Goal: Information Seeking & Learning: Learn about a topic

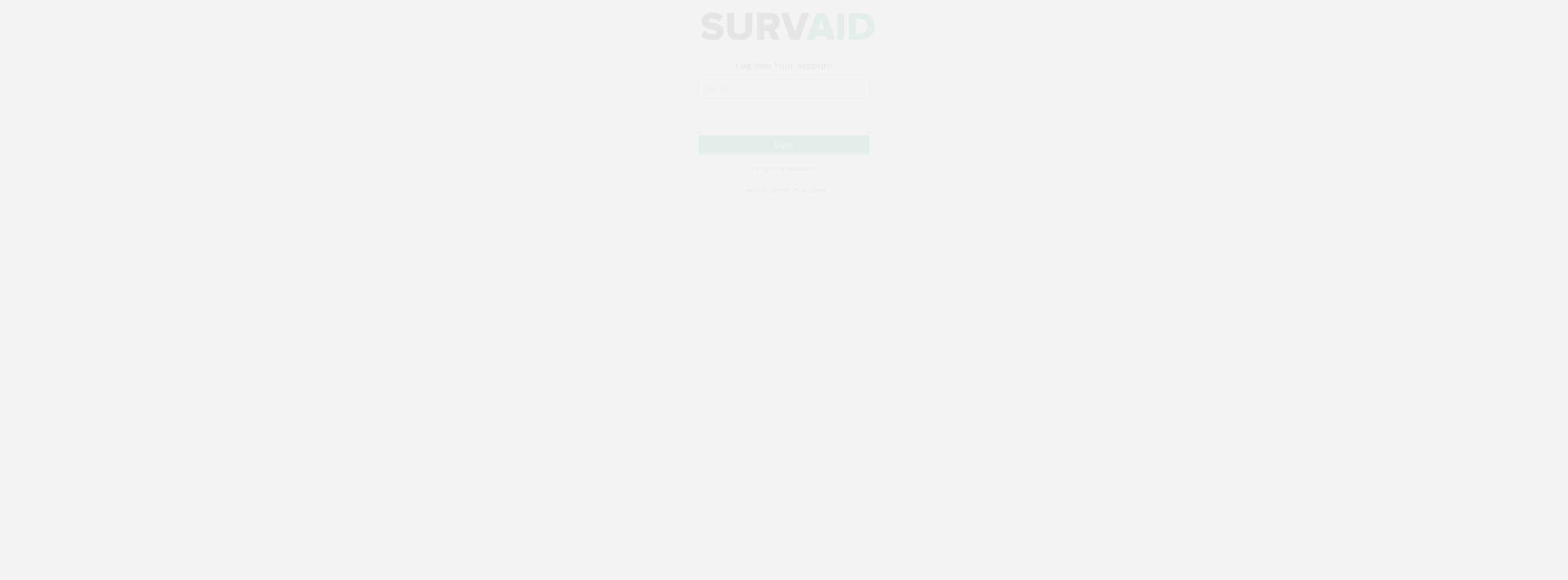
type input "[PERSON_NAME][EMAIL_ADDRESS][PERSON_NAME][DOMAIN_NAME]"
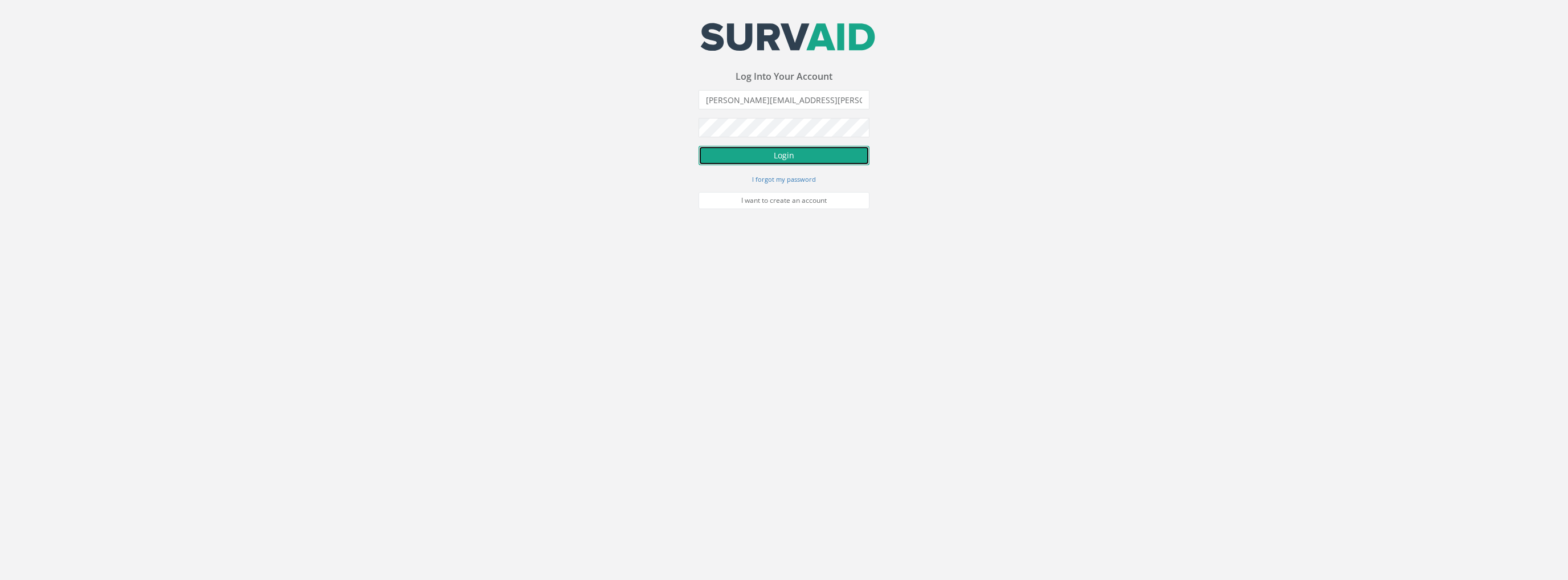
click at [771, 156] on button "Login" at bounding box center [784, 156] width 171 height 19
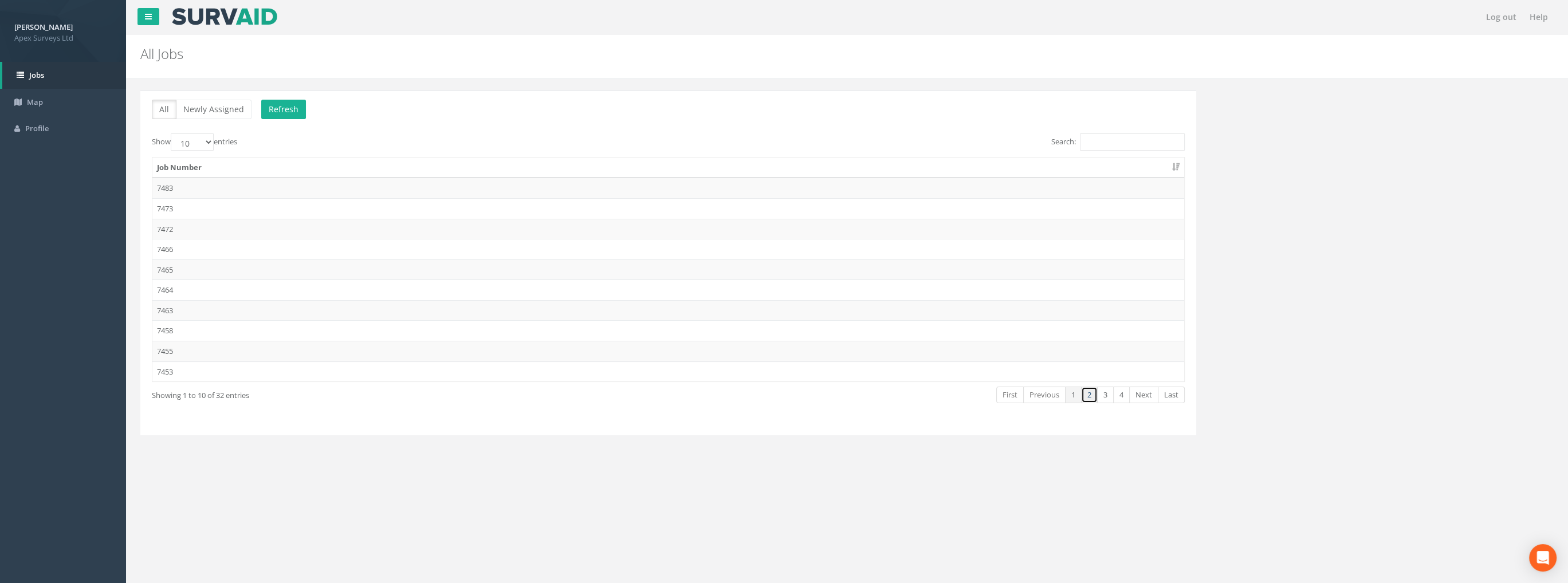
click at [1091, 393] on link "2" at bounding box center [1089, 395] width 17 height 17
click at [169, 308] on td "7442" at bounding box center [668, 310] width 1032 height 21
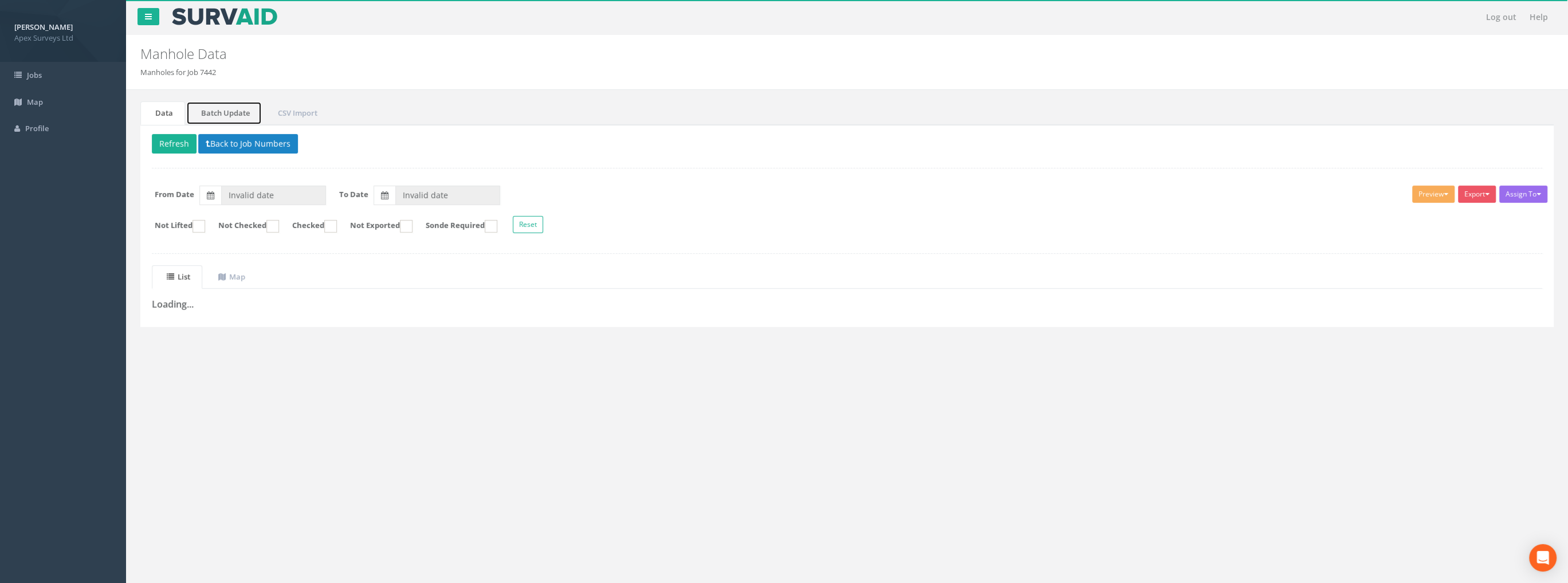
click at [229, 117] on link "Batch Update" at bounding box center [224, 113] width 76 height 23
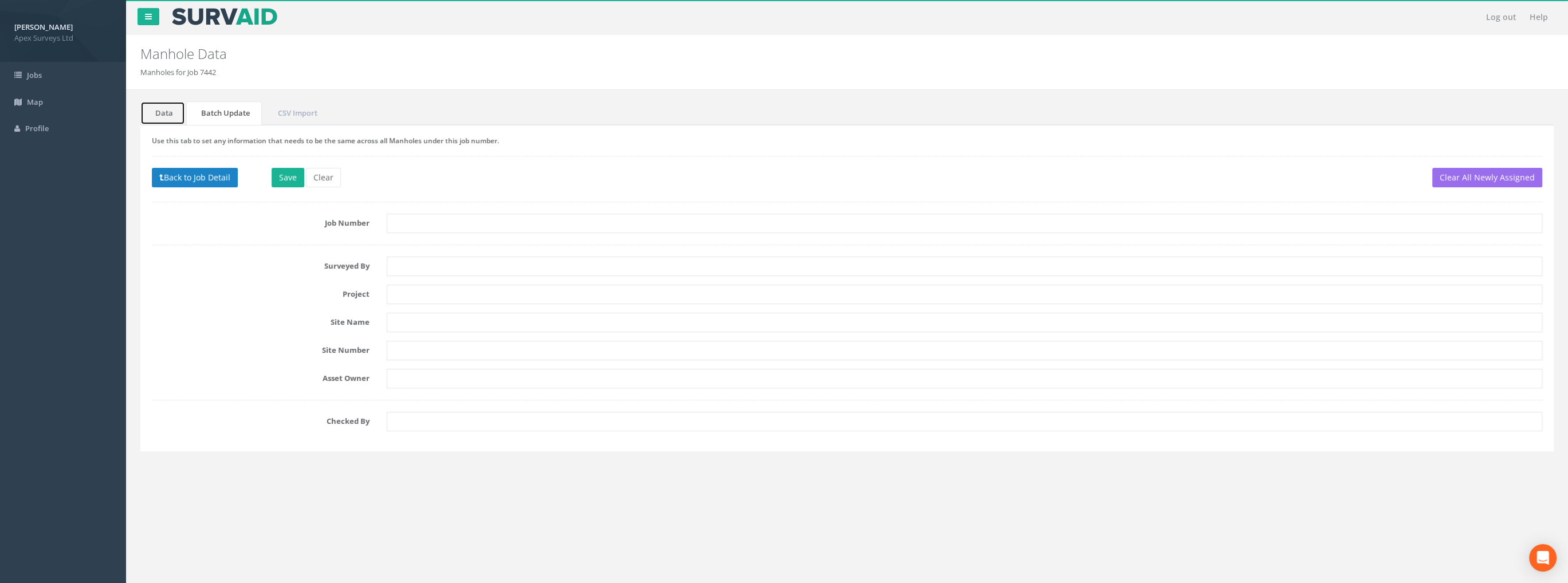
click at [144, 113] on link "Data" at bounding box center [162, 113] width 45 height 23
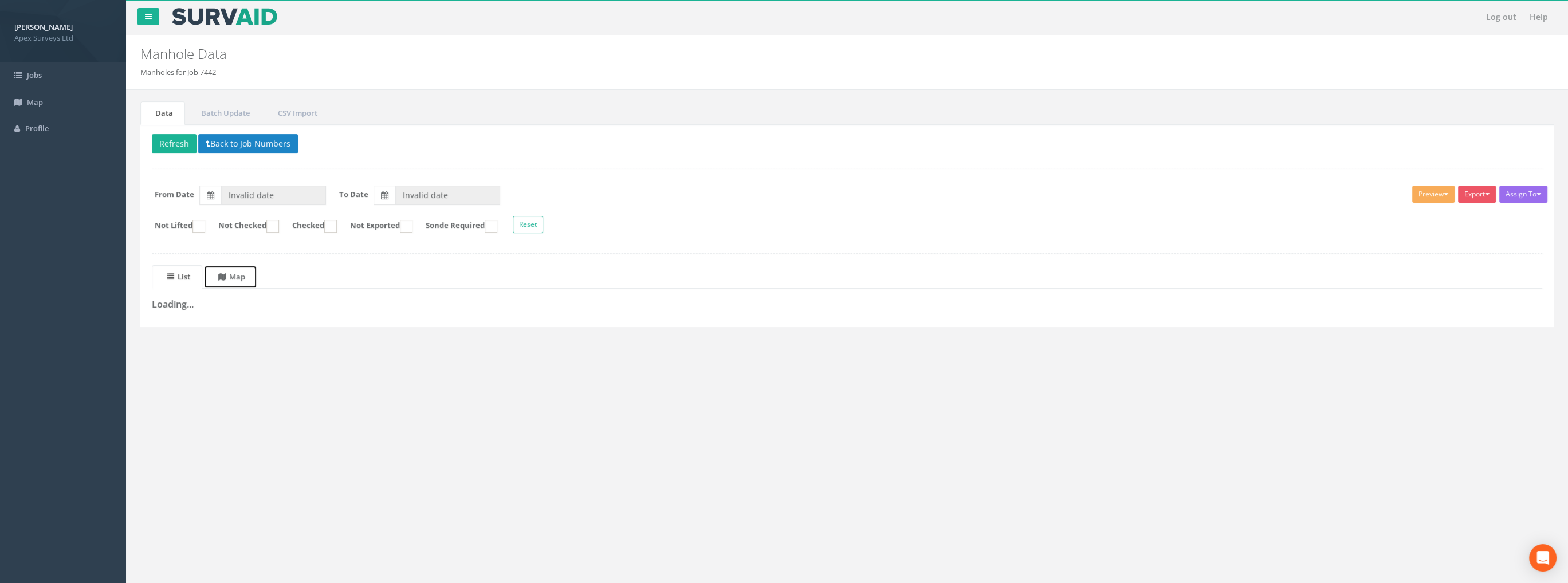
click at [245, 273] on uib-tab-heading "Map" at bounding box center [232, 277] width 27 height 10
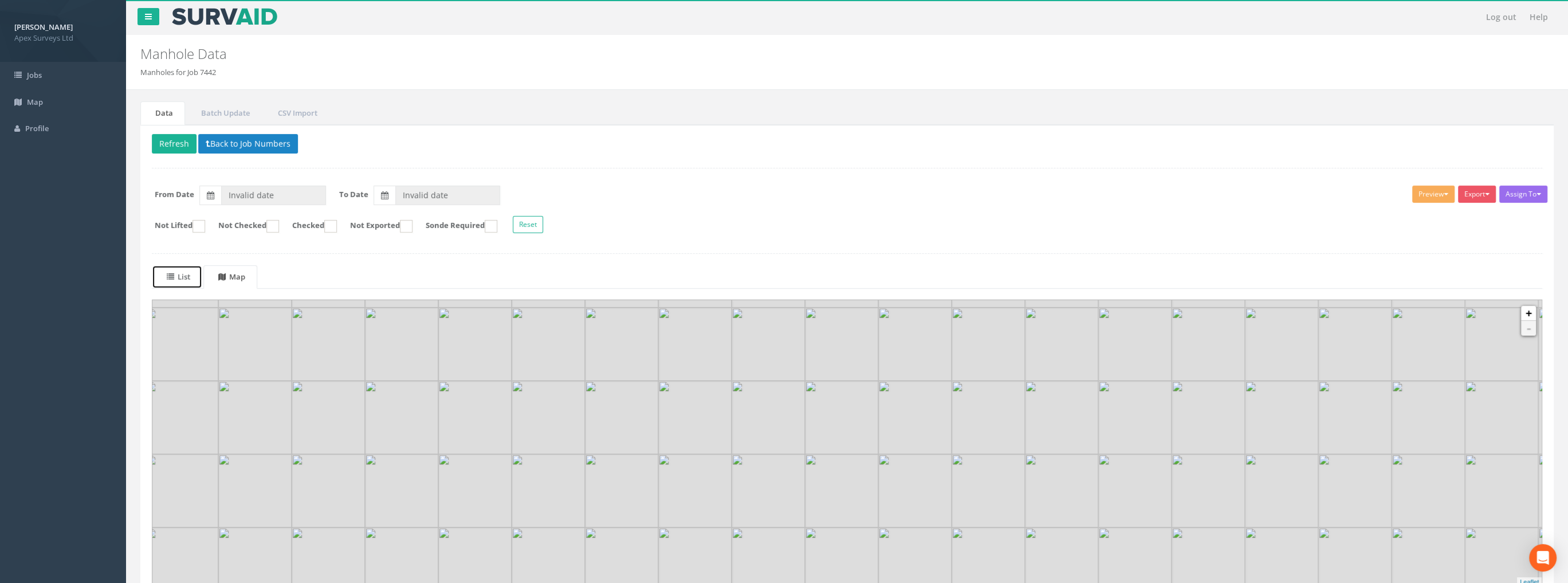
click at [184, 280] on link "List" at bounding box center [177, 277] width 50 height 23
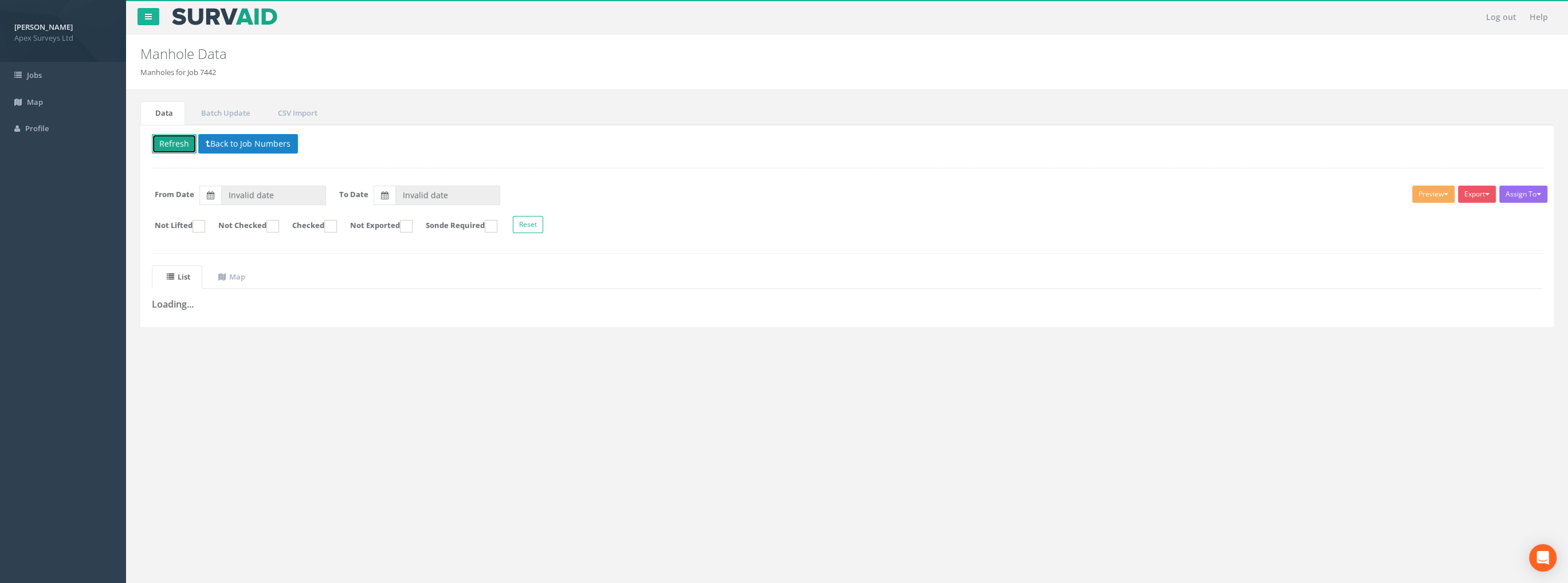
click at [170, 142] on button "Refresh" at bounding box center [174, 144] width 45 height 20
click at [246, 140] on button "Back to Job Numbers" at bounding box center [256, 144] width 100 height 20
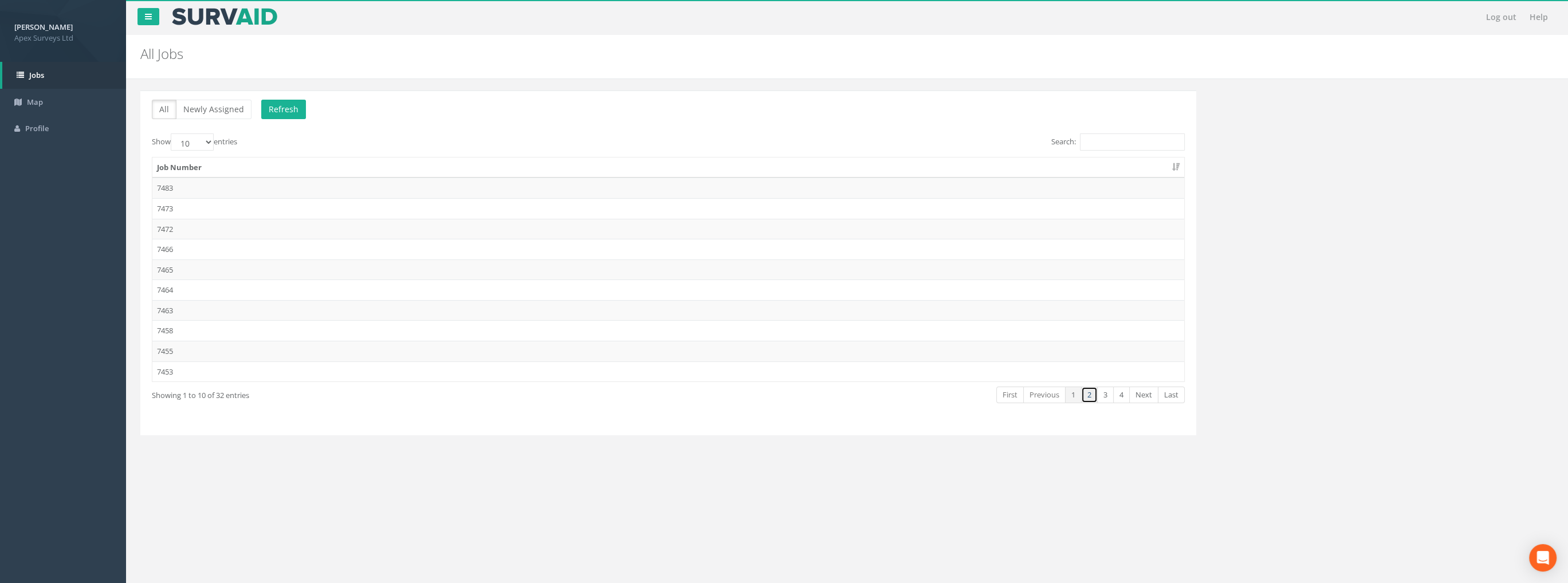
click at [1095, 394] on link "2" at bounding box center [1089, 395] width 17 height 17
click at [172, 310] on td "7442" at bounding box center [668, 310] width 1032 height 21
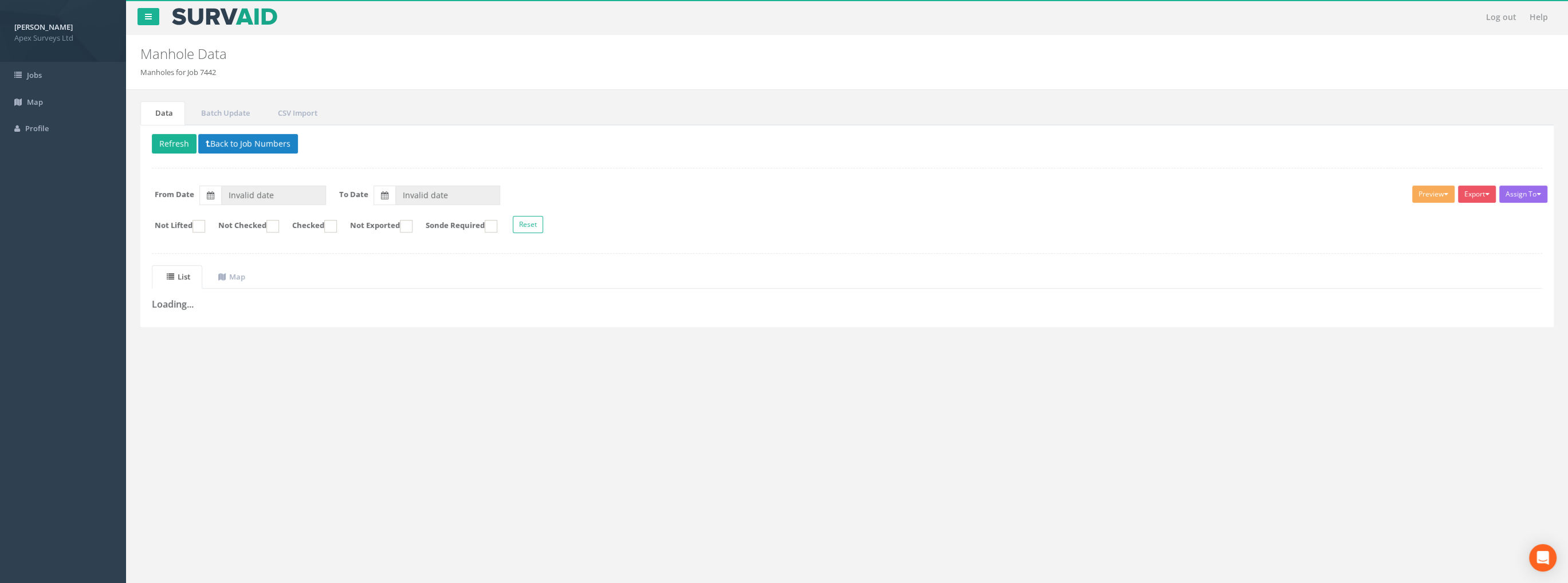
type input "[DATE]"
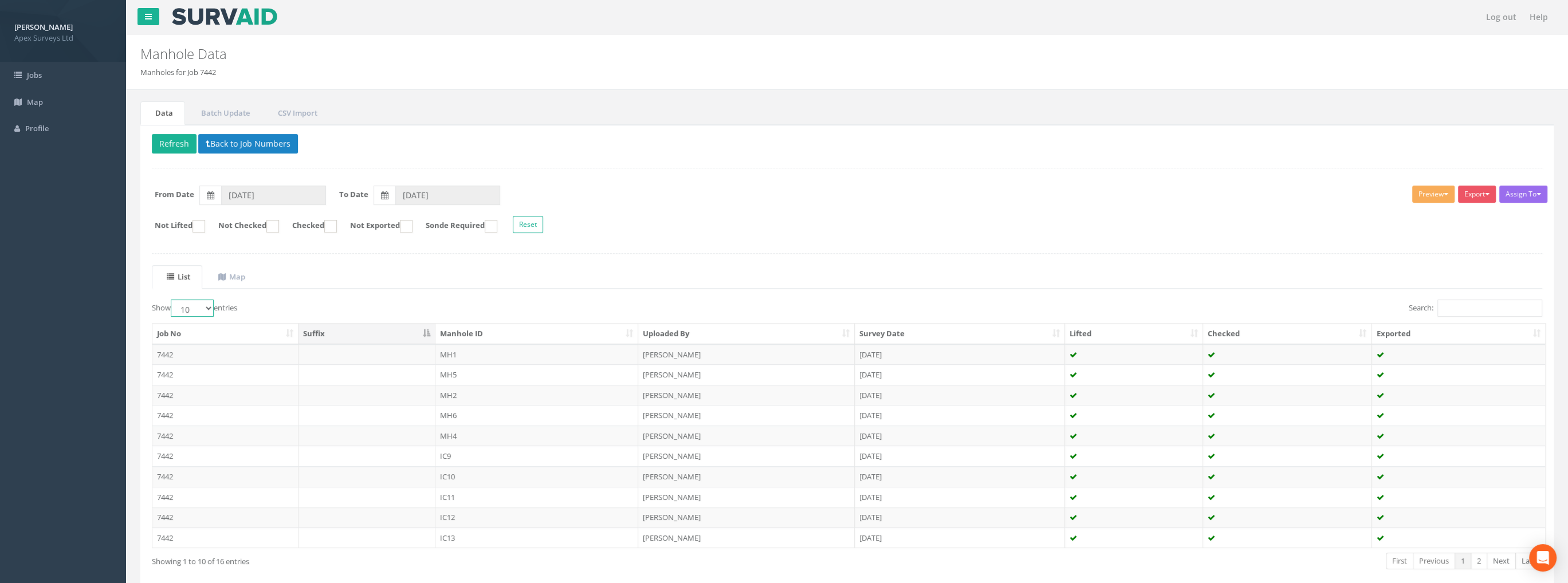
click at [204, 305] on select "10 25 50 100" at bounding box center [192, 308] width 43 height 17
select select "100"
click at [173, 300] on select "10 25 50 100" at bounding box center [192, 308] width 43 height 17
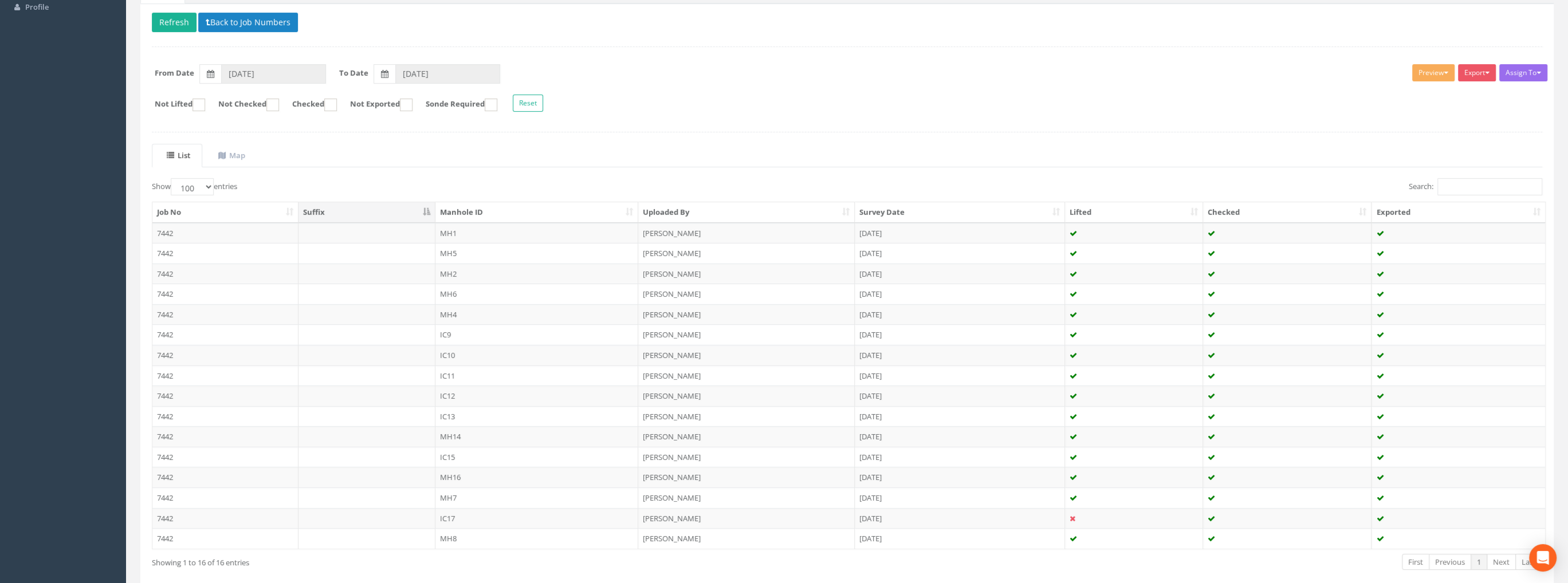
scroll to position [174, 0]
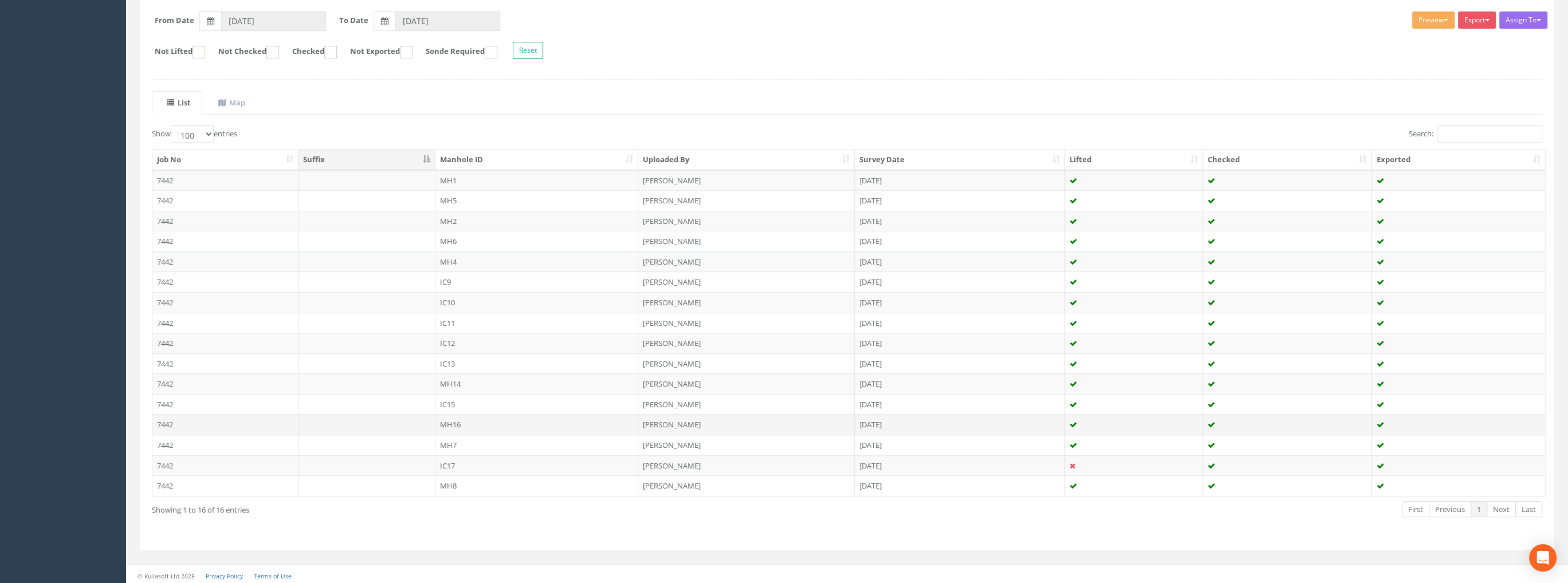
click at [166, 424] on td "7442" at bounding box center [225, 425] width 146 height 21
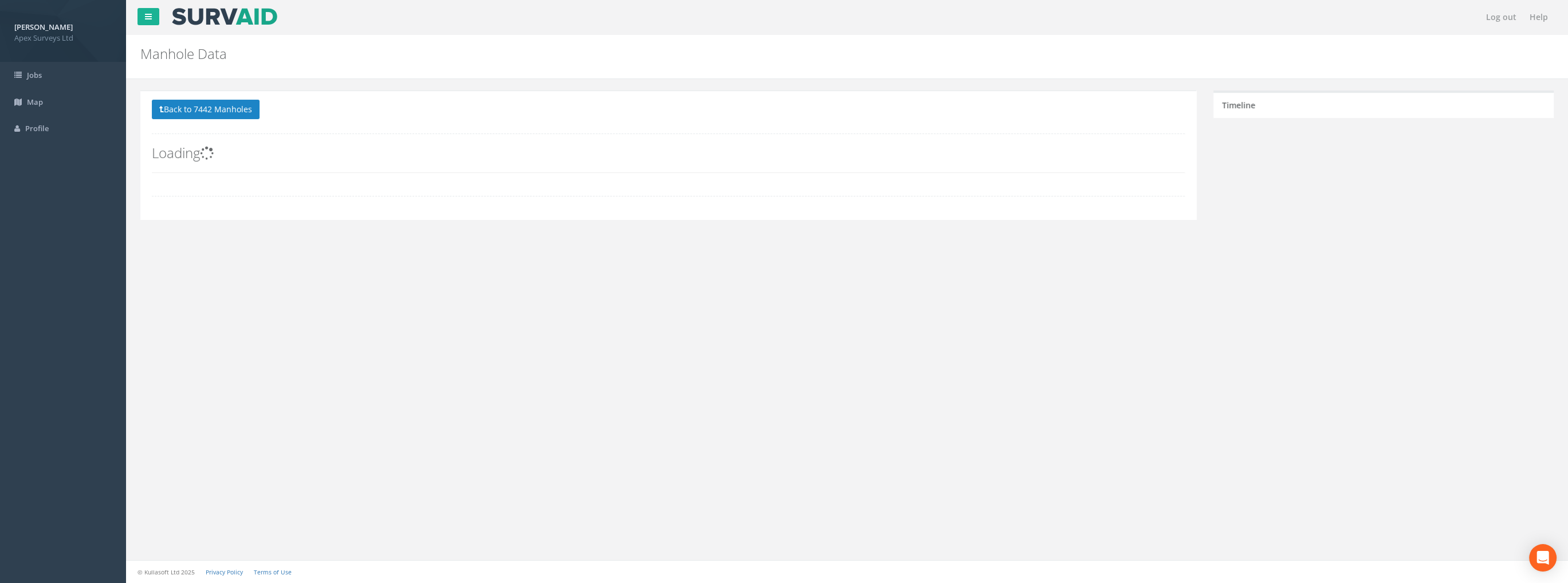
scroll to position [164, 0]
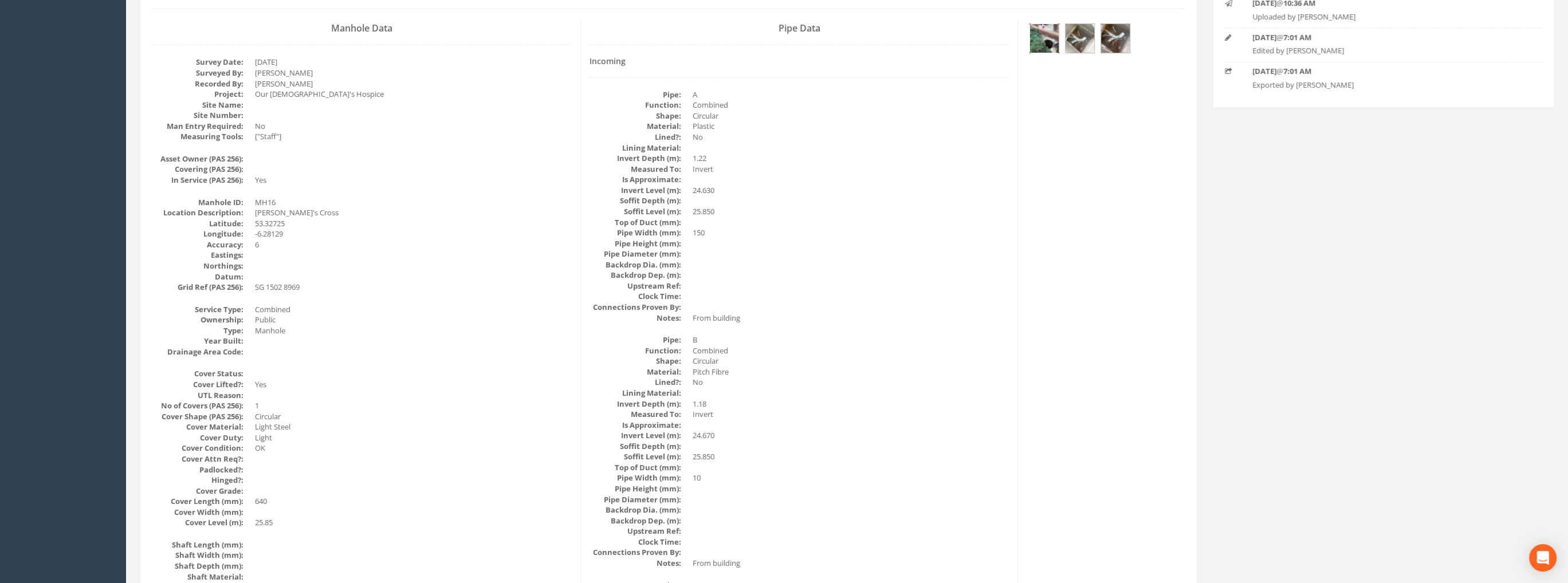
click at [1045, 33] on img at bounding box center [1044, 38] width 29 height 29
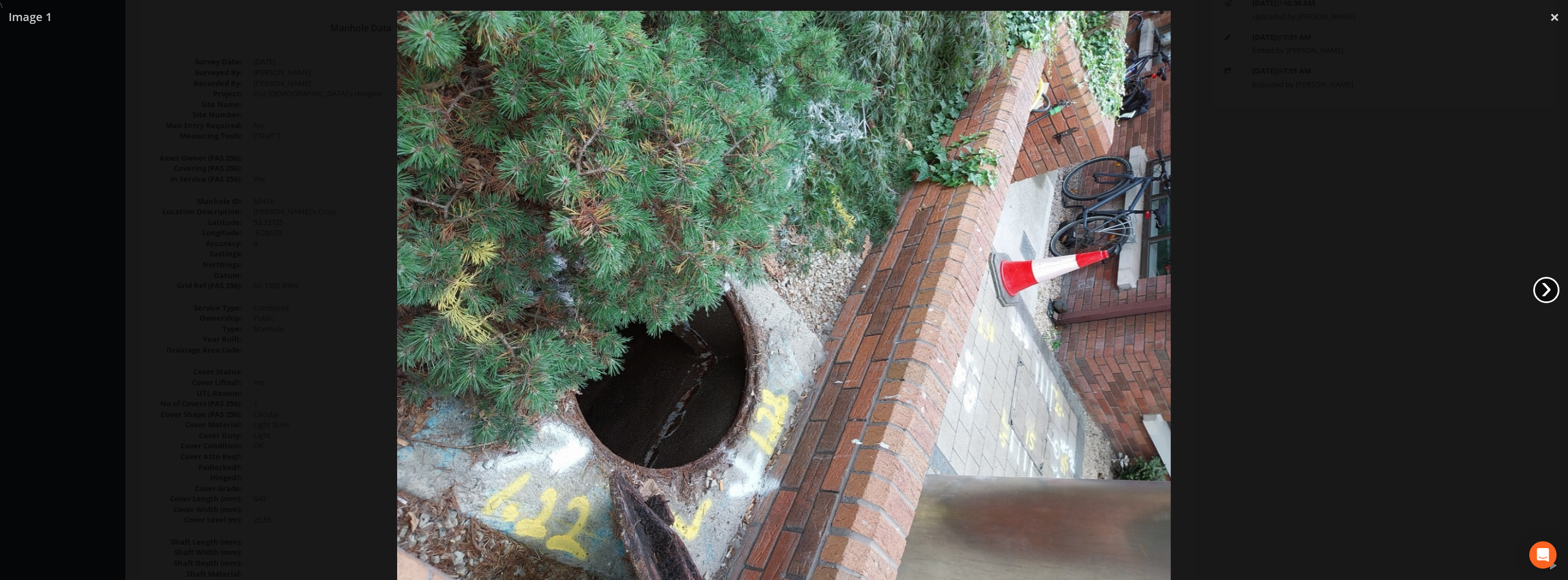
click at [1545, 282] on link "›" at bounding box center [1546, 290] width 26 height 26
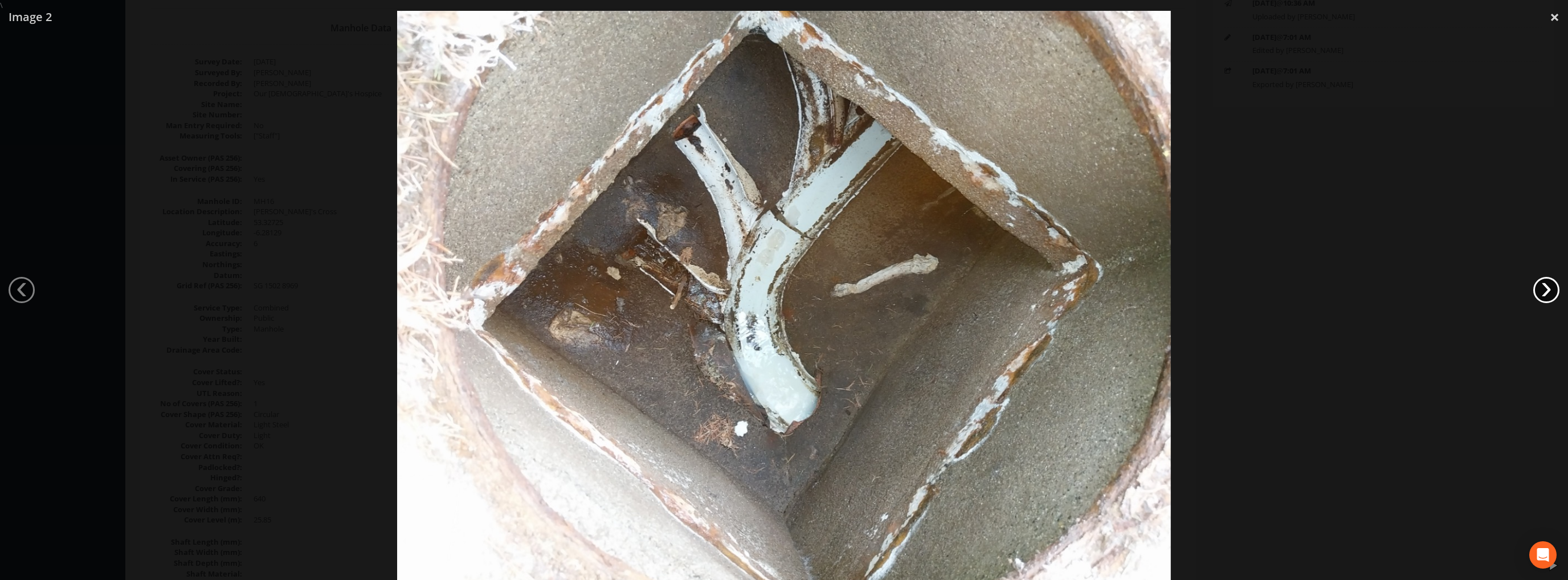
click at [1545, 284] on link "›" at bounding box center [1546, 290] width 26 height 26
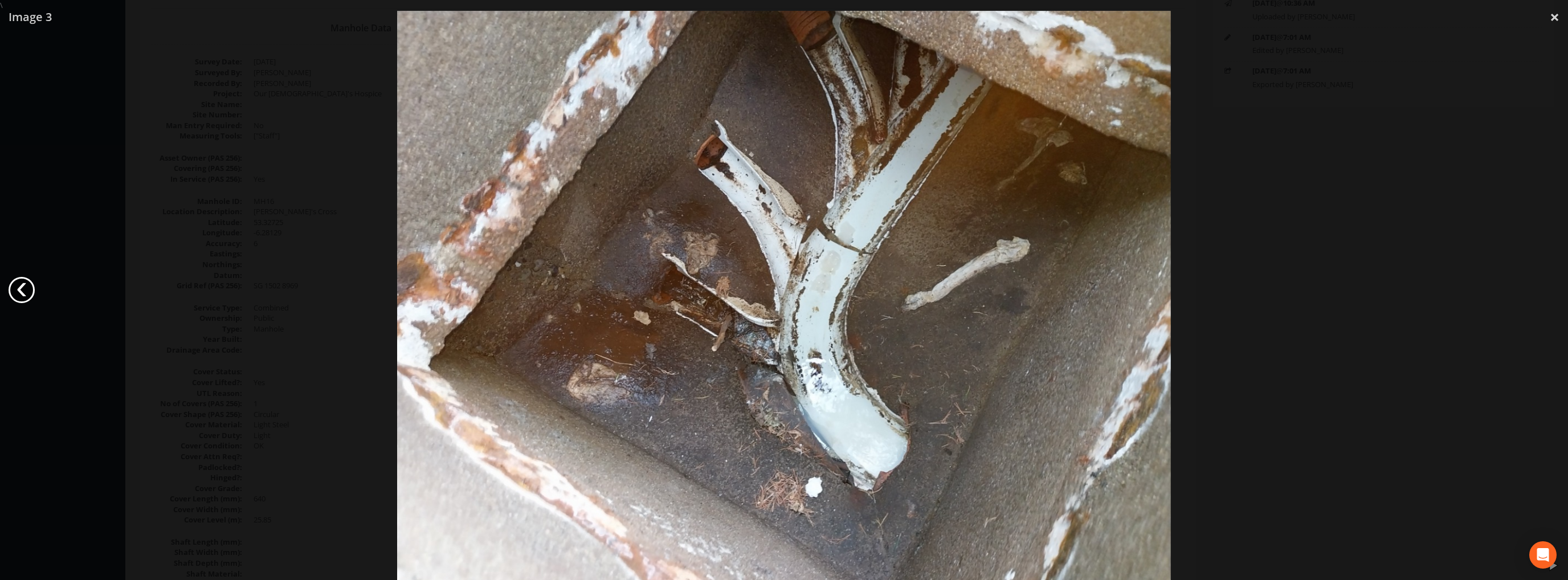
click at [21, 288] on link "‹" at bounding box center [21, 290] width 26 height 26
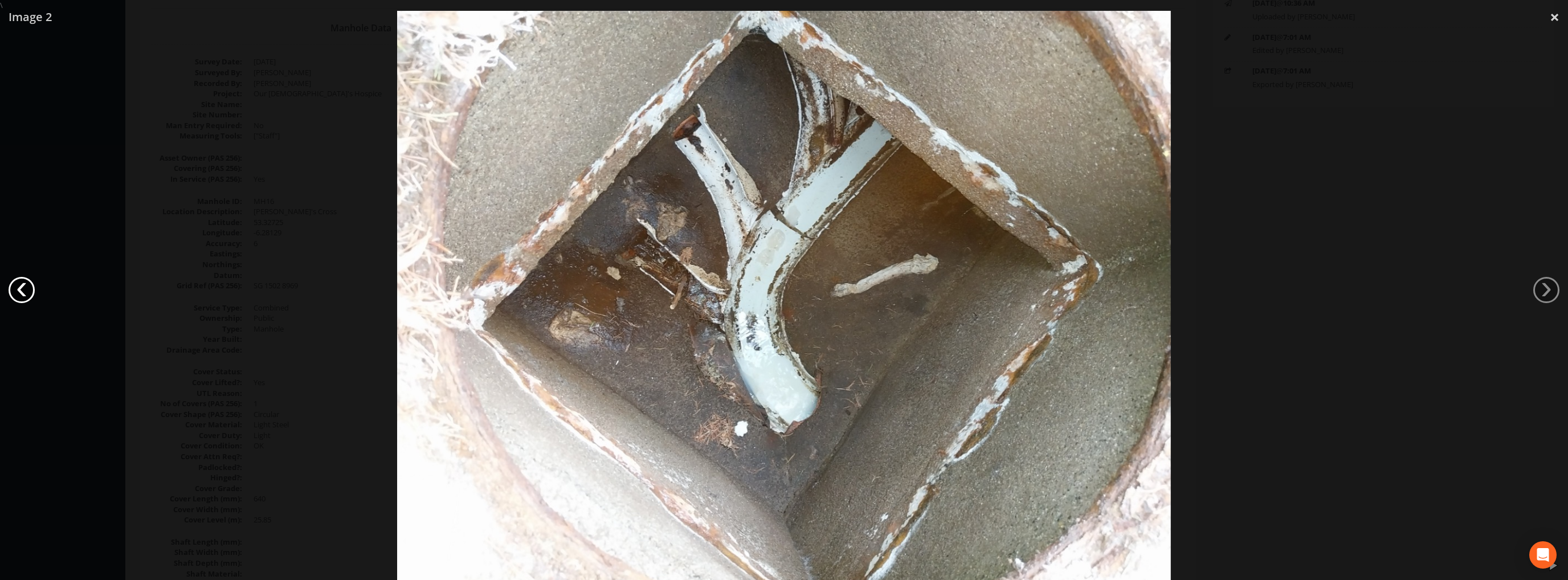
click at [19, 285] on link "‹" at bounding box center [21, 290] width 26 height 26
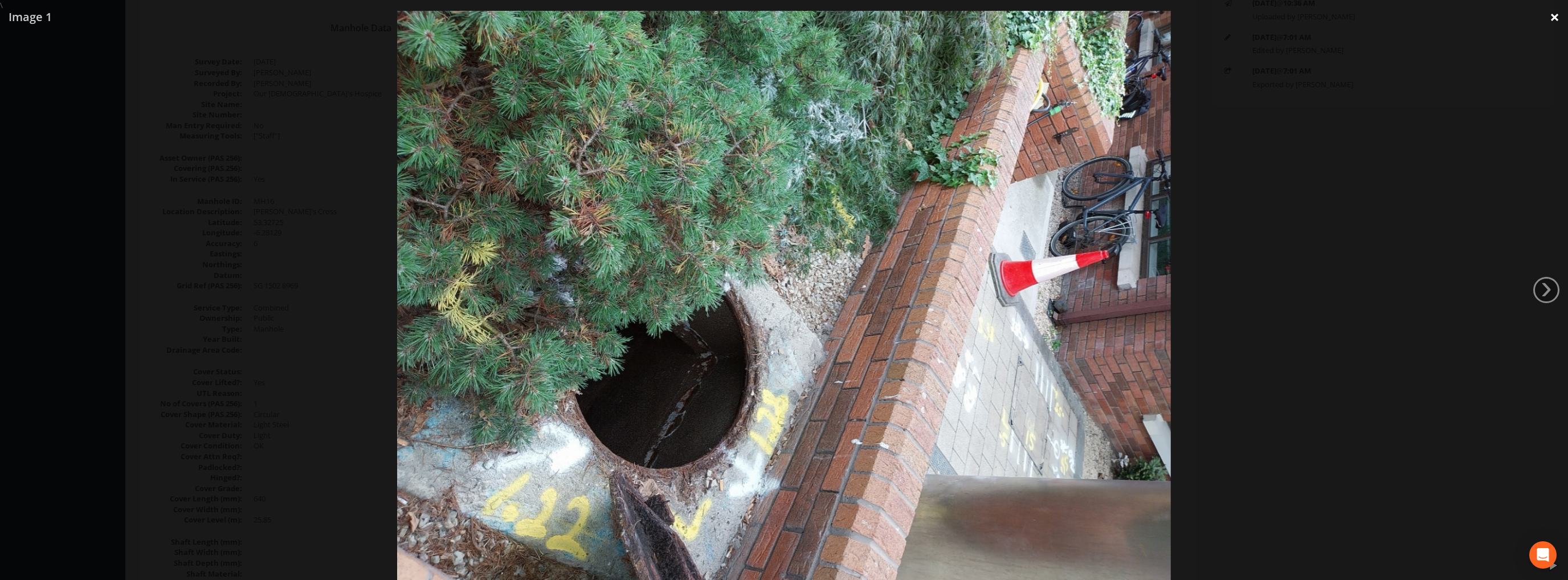
click at [1555, 13] on link "×" at bounding box center [1555, 17] width 27 height 34
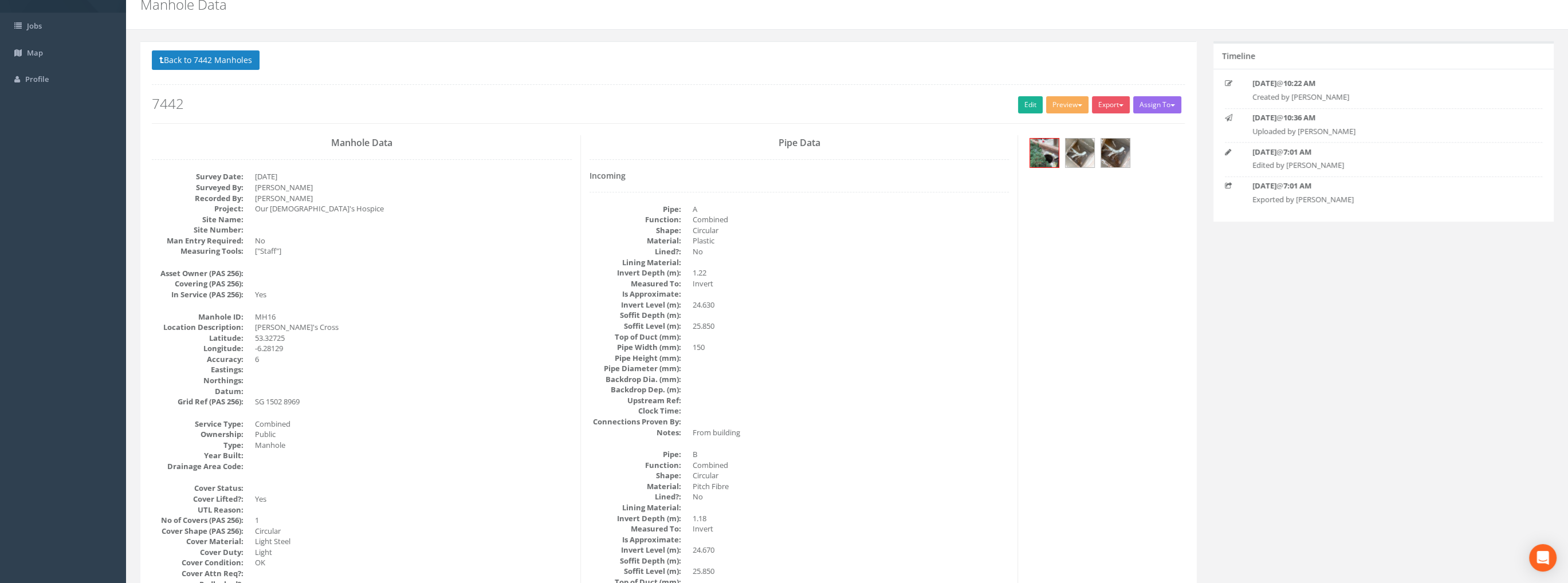
scroll to position [0, 0]
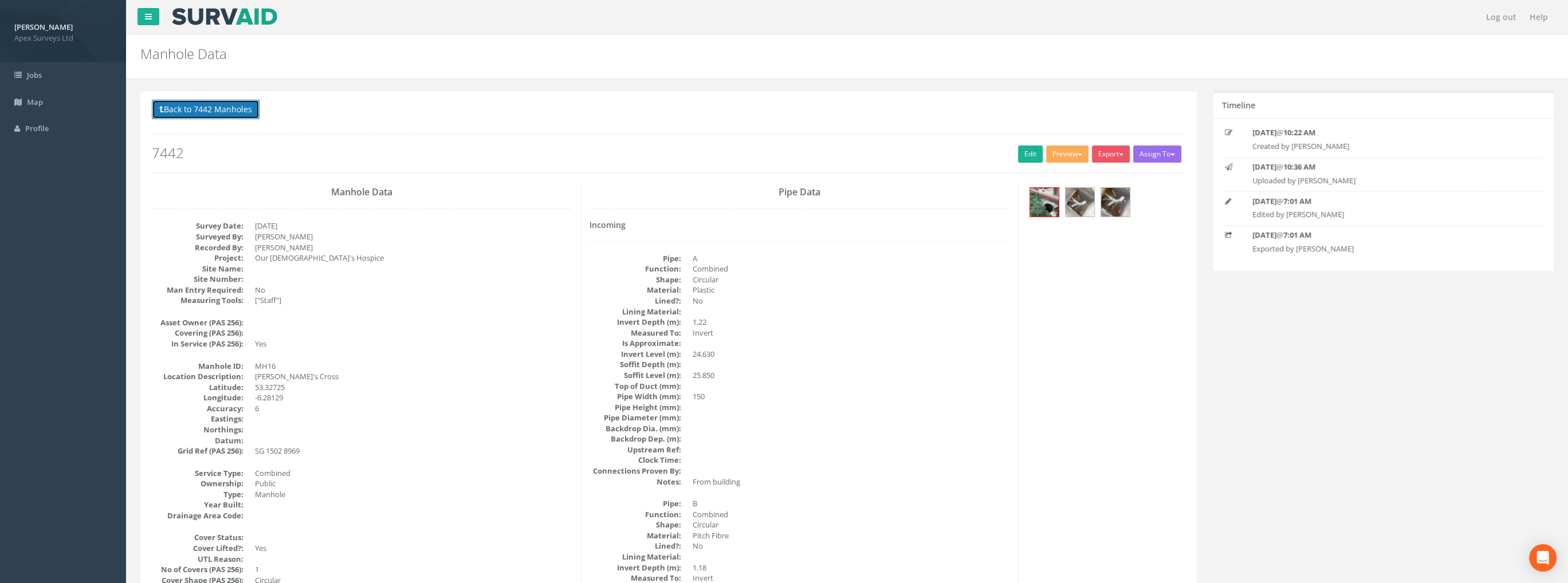
click at [209, 107] on button "Back to 7442 Manholes" at bounding box center [206, 110] width 108 height 20
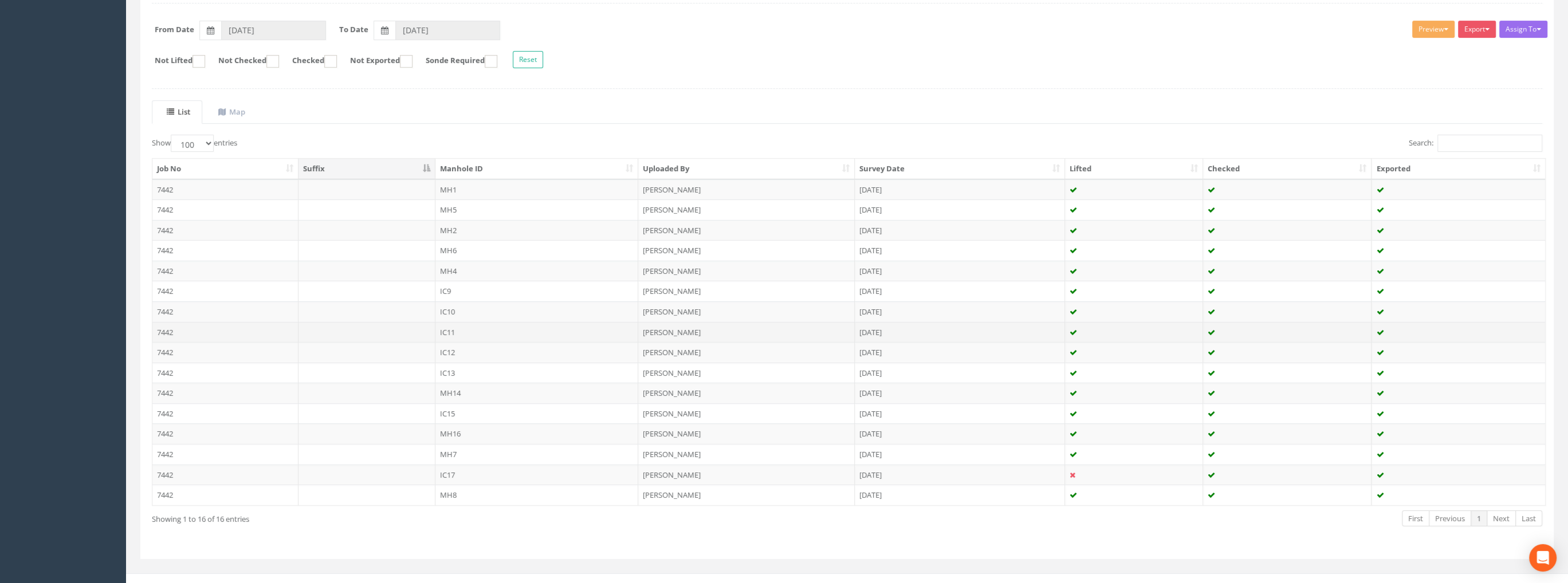
scroll to position [174, 0]
click at [170, 259] on td "7442" at bounding box center [225, 262] width 146 height 21
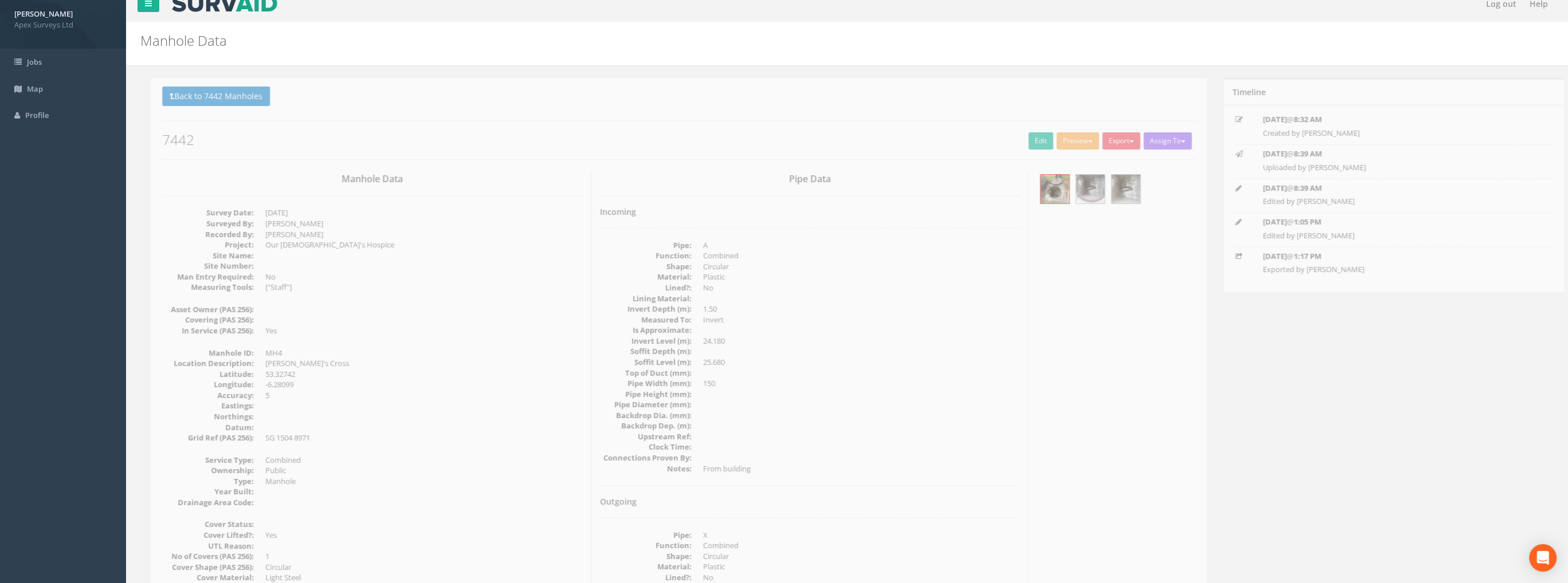
scroll to position [0, 0]
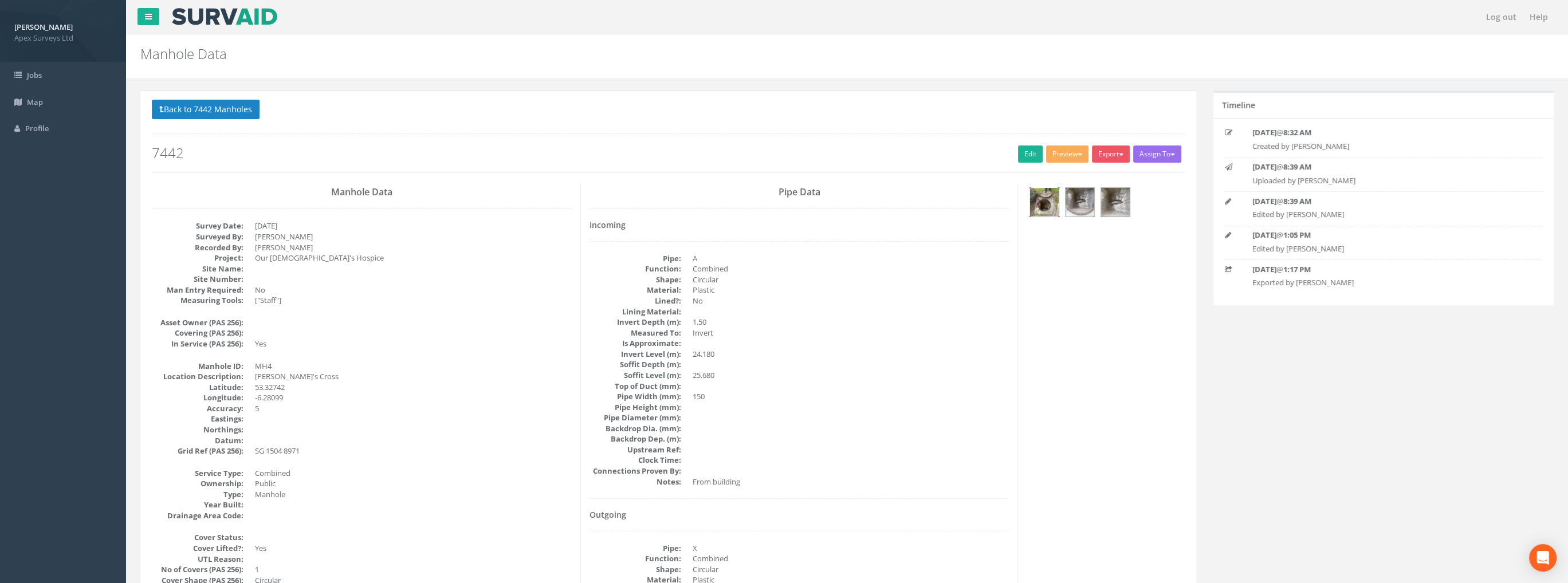
click at [1047, 195] on img at bounding box center [1044, 202] width 29 height 29
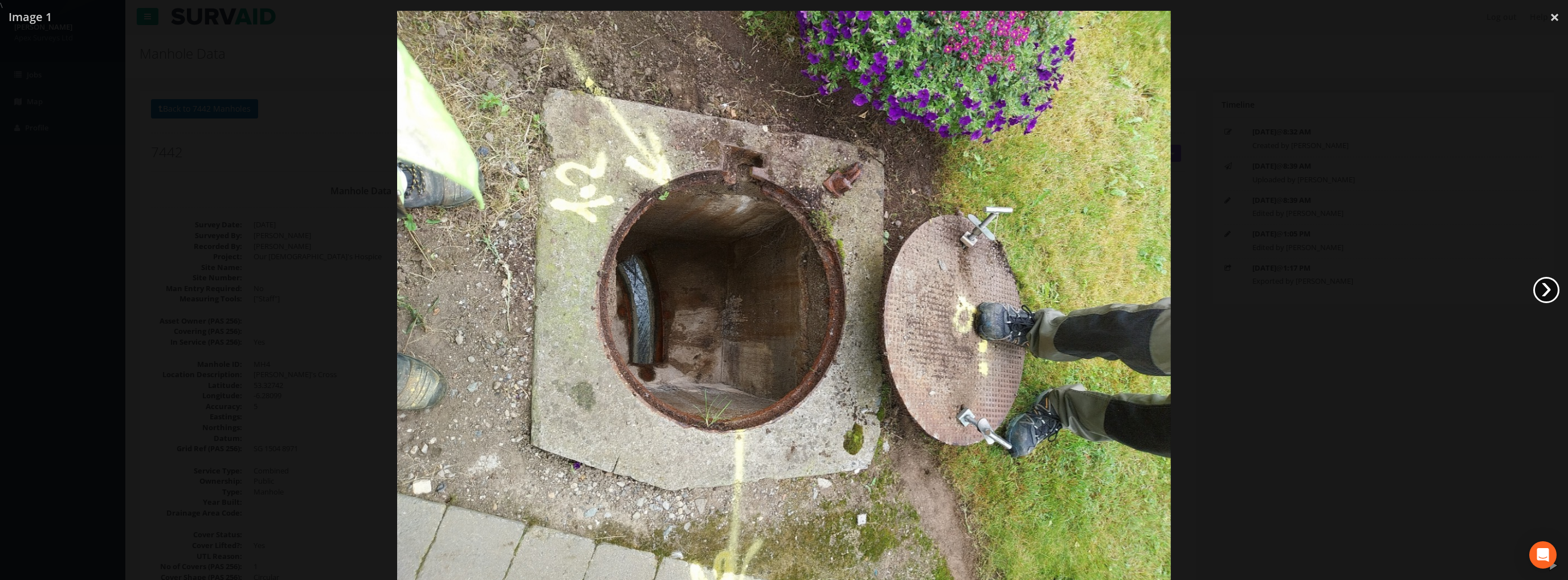
click at [1550, 287] on link "›" at bounding box center [1546, 290] width 26 height 26
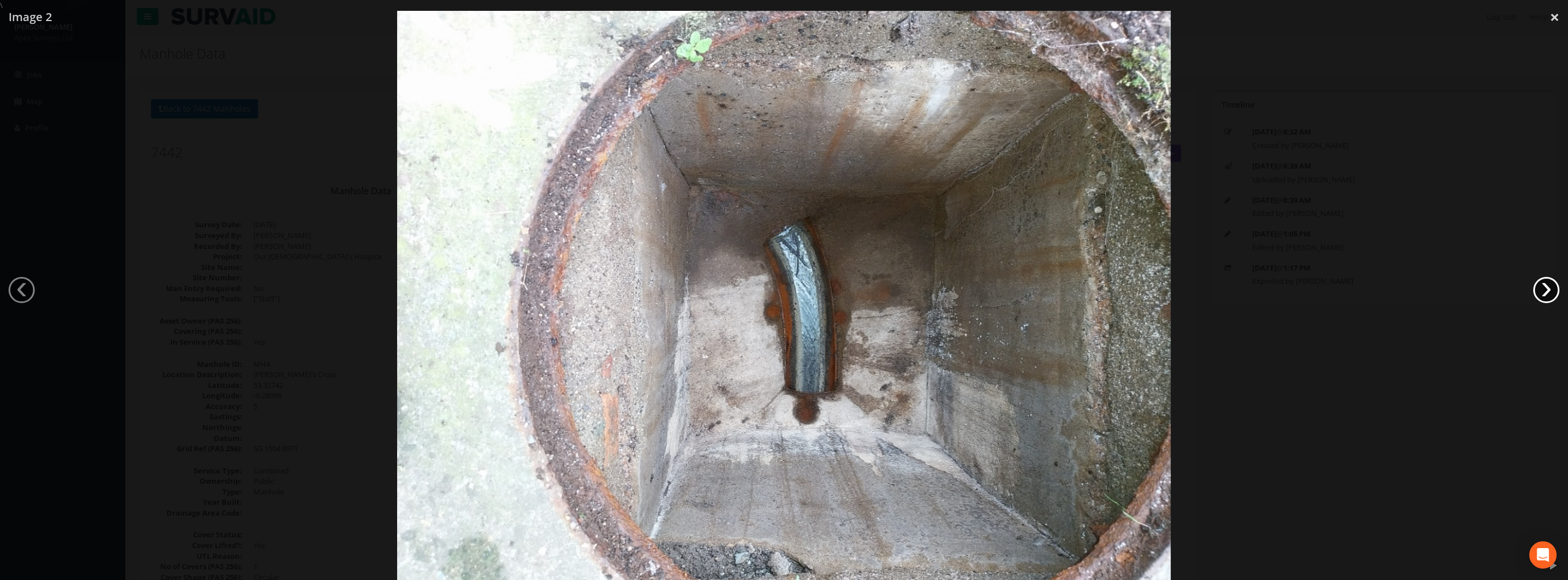
click at [1550, 287] on link "›" at bounding box center [1546, 290] width 26 height 26
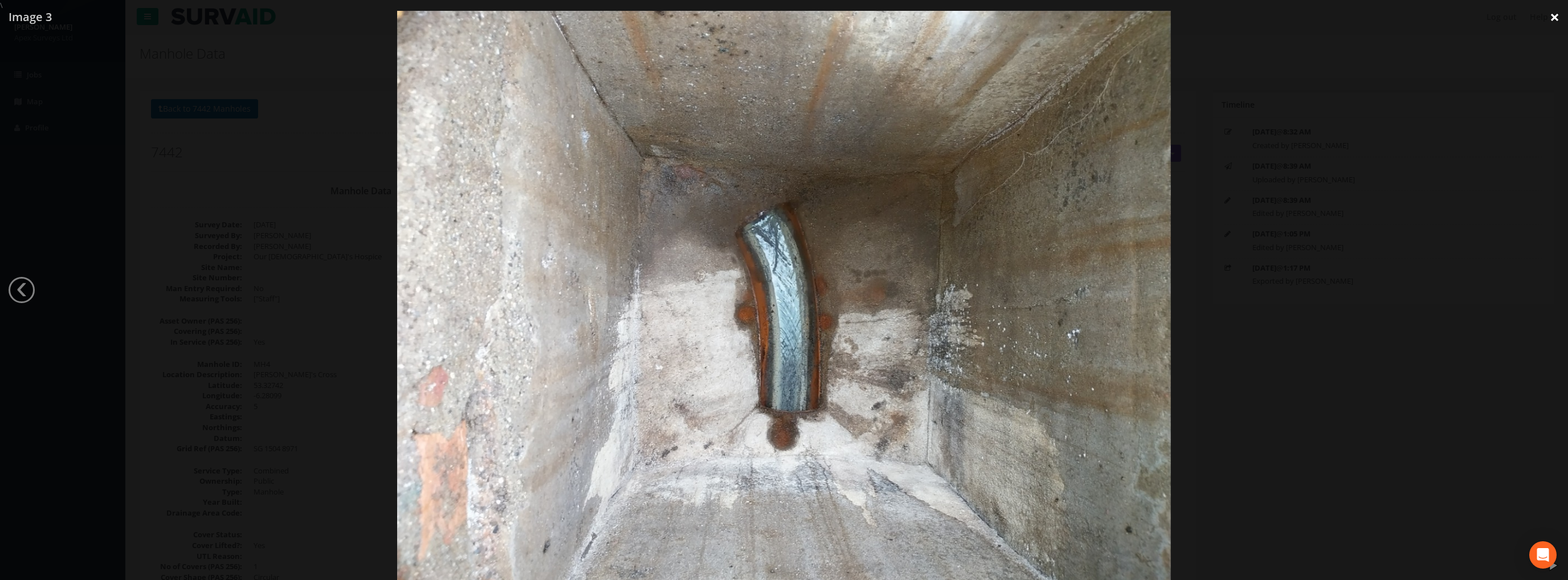
click at [1556, 16] on link "×" at bounding box center [1555, 17] width 27 height 34
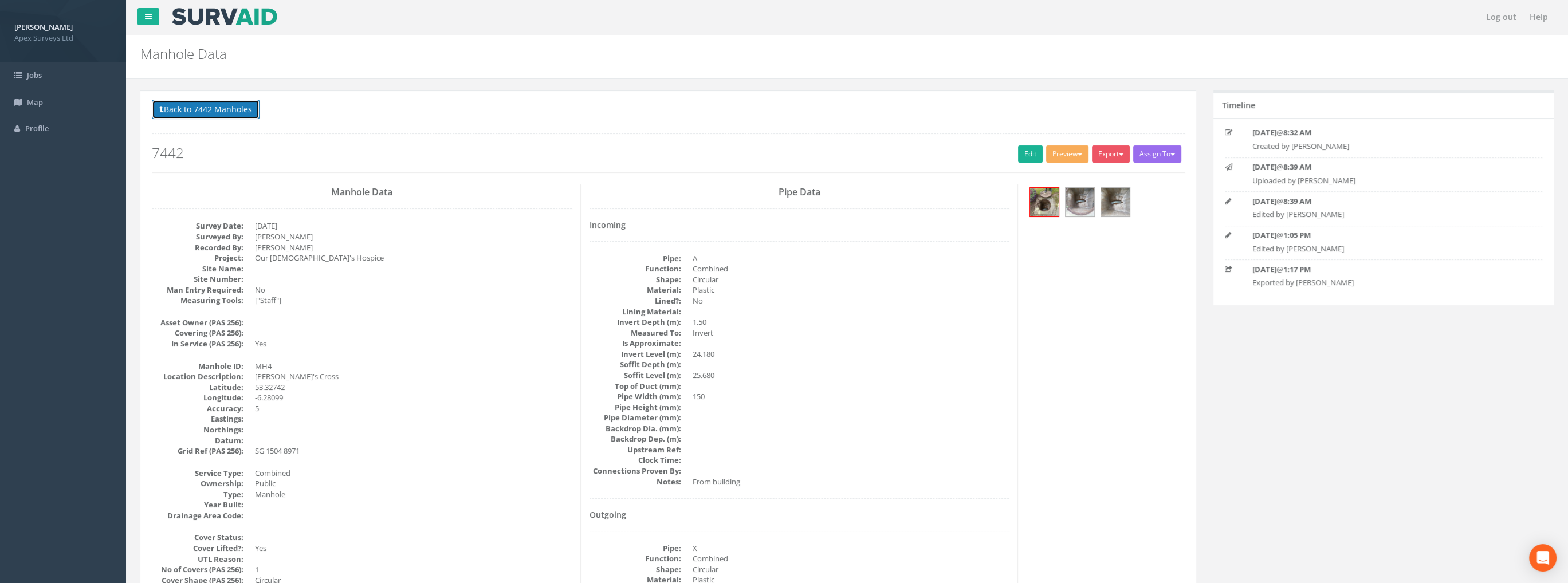
click at [189, 109] on button "Back to 7442 Manholes" at bounding box center [206, 110] width 108 height 20
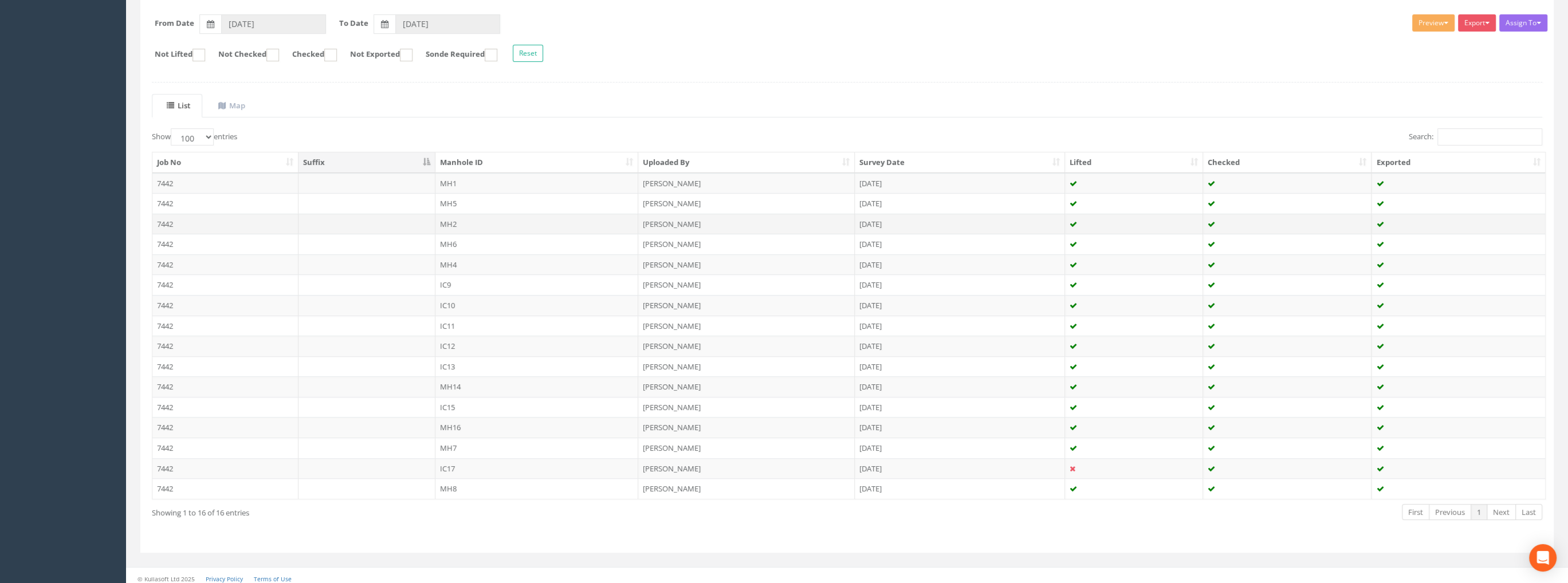
scroll to position [174, 0]
click at [160, 418] on td "7442" at bounding box center [225, 425] width 146 height 21
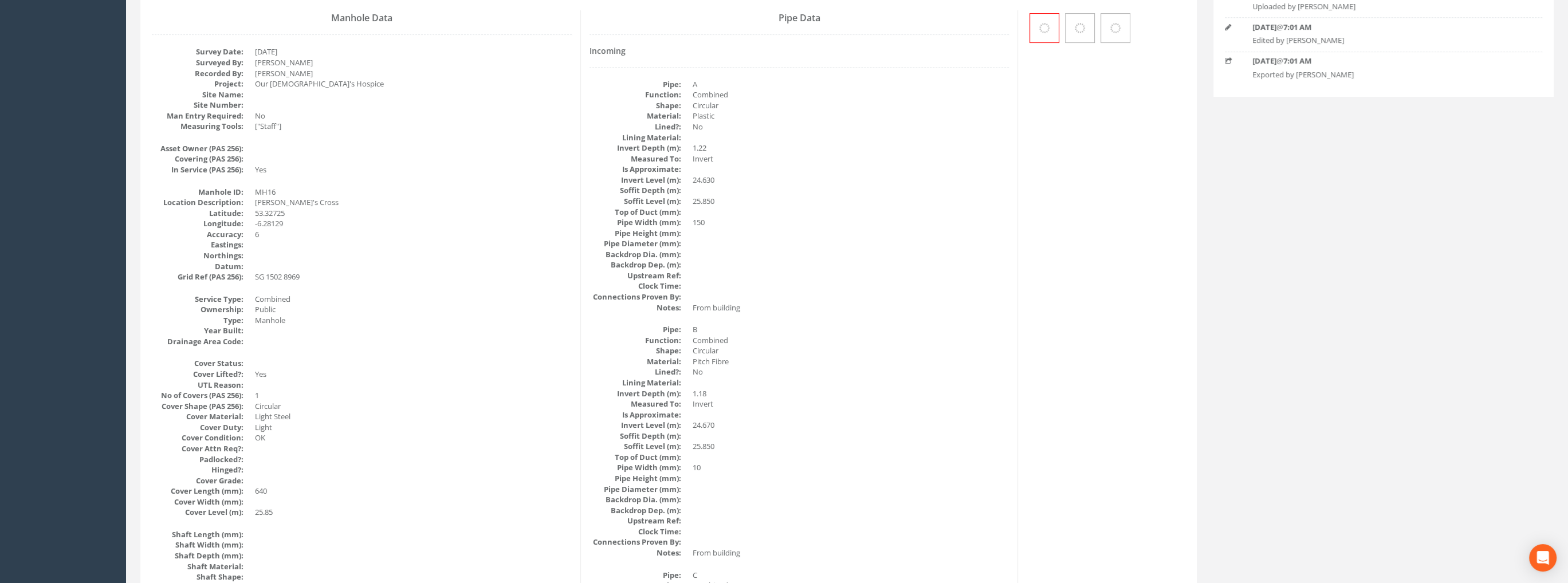
scroll to position [164, 0]
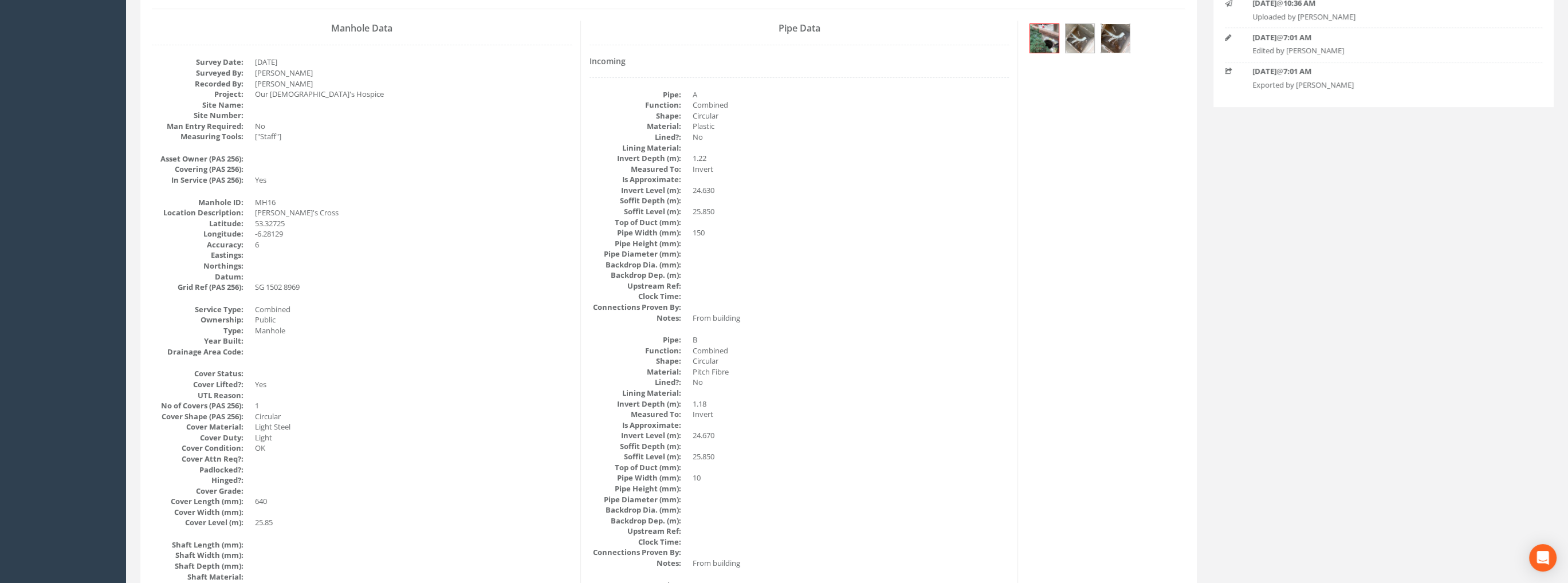
click at [1115, 32] on img at bounding box center [1115, 38] width 29 height 29
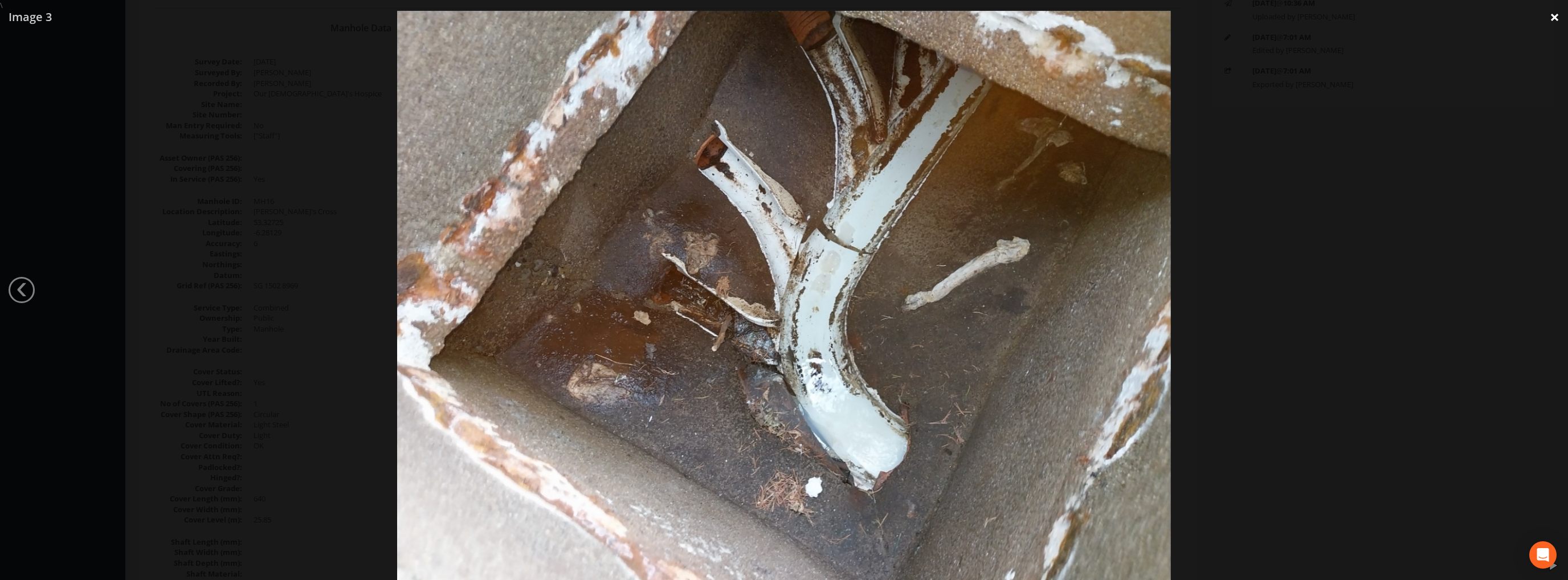
click at [1553, 20] on link "×" at bounding box center [1555, 17] width 27 height 34
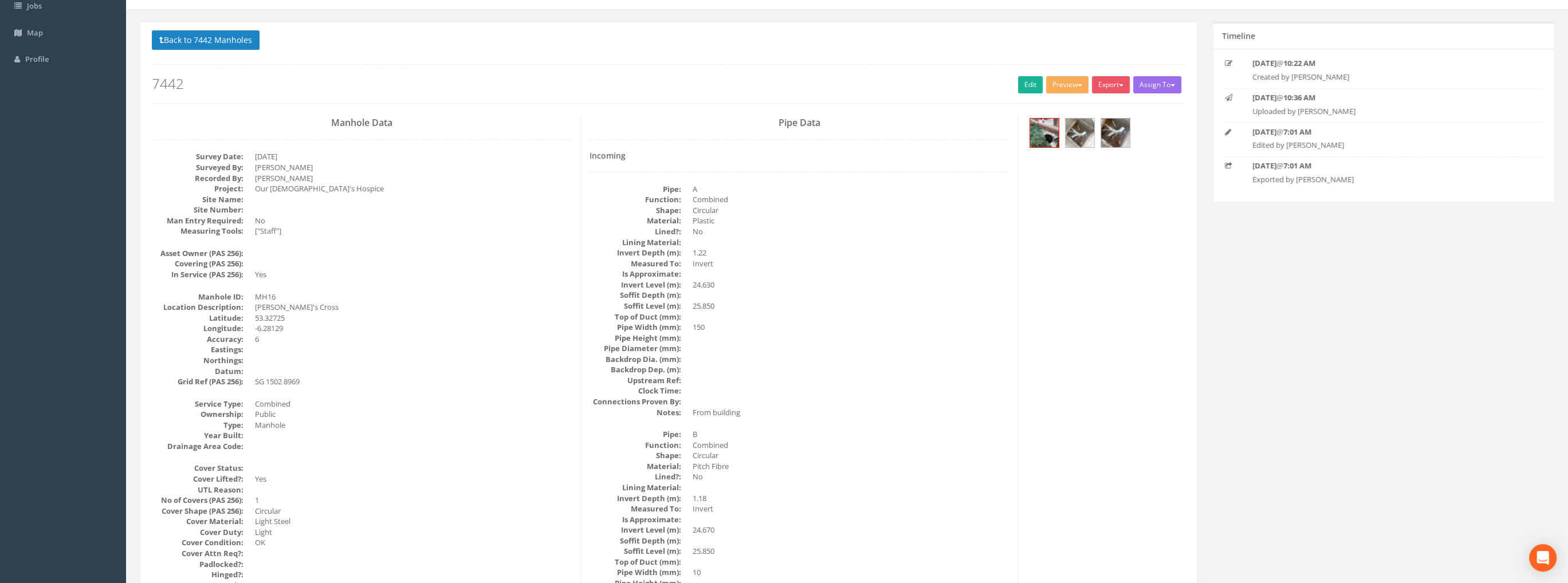
scroll to position [0, 0]
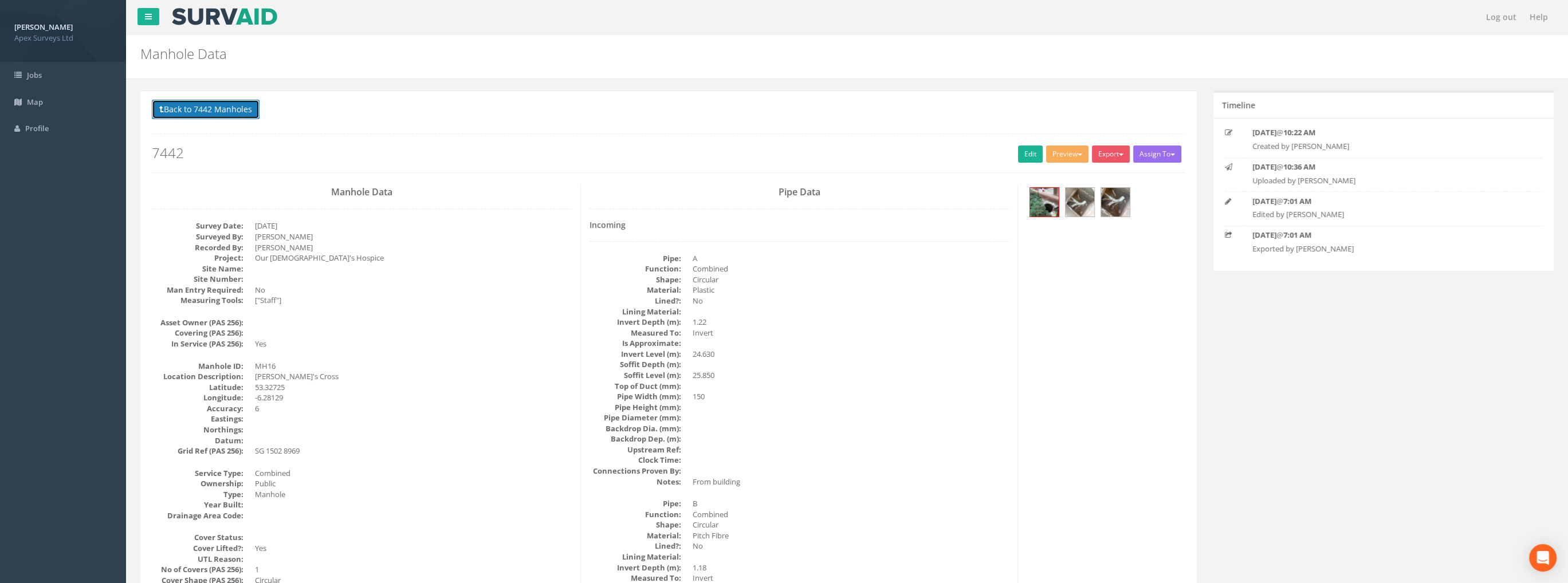
click at [196, 108] on button "Back to 7442 Manholes" at bounding box center [206, 110] width 108 height 20
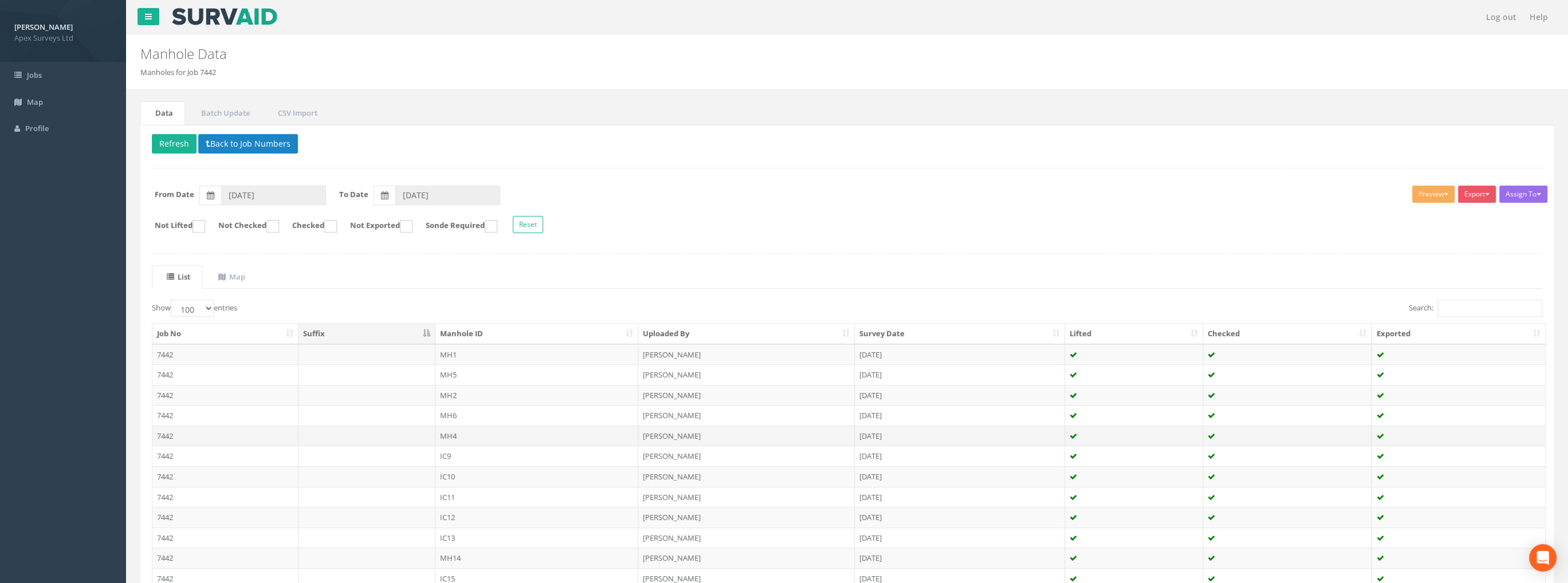
click at [163, 434] on td "7442" at bounding box center [225, 436] width 146 height 21
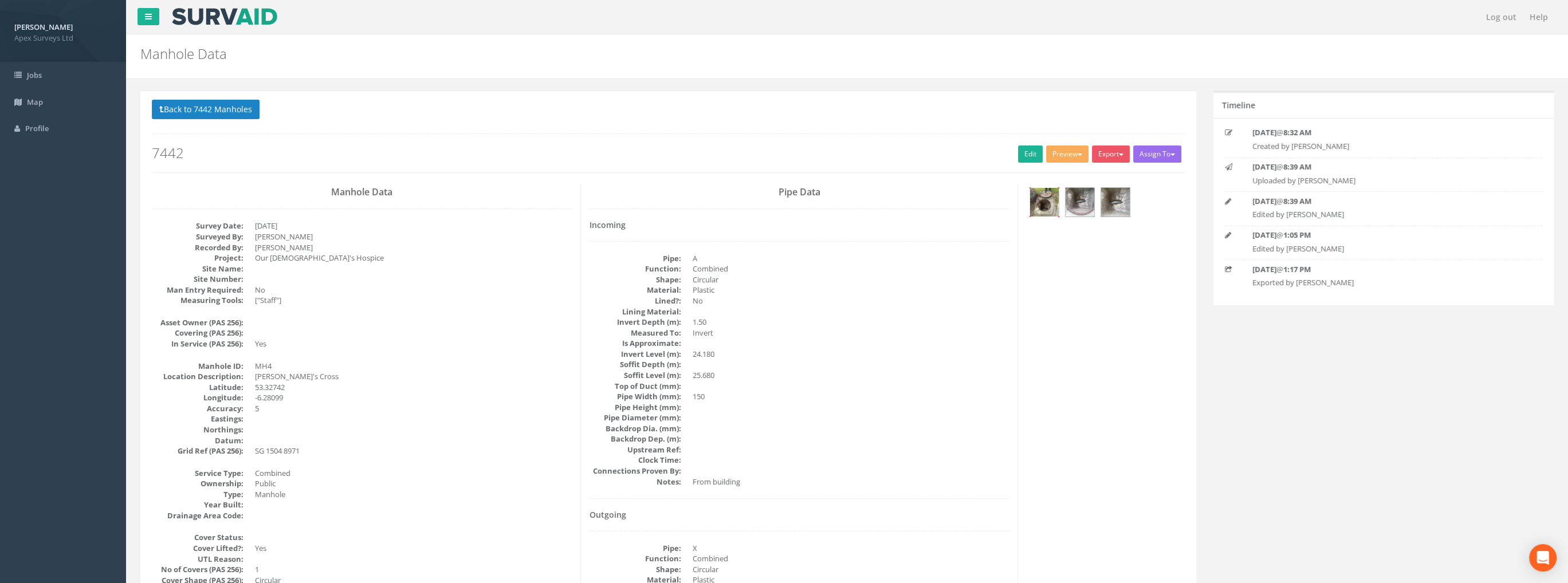
click at [1047, 198] on img at bounding box center [1044, 202] width 29 height 29
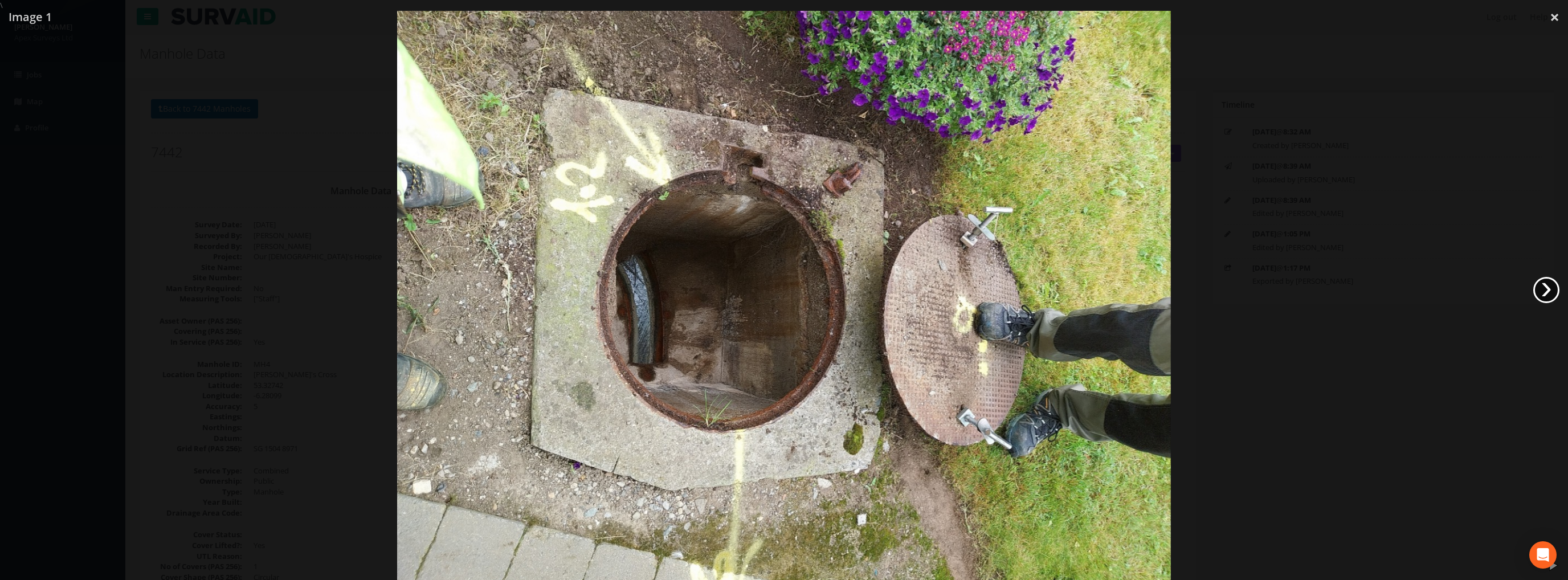
click at [1541, 281] on link "›" at bounding box center [1546, 290] width 26 height 26
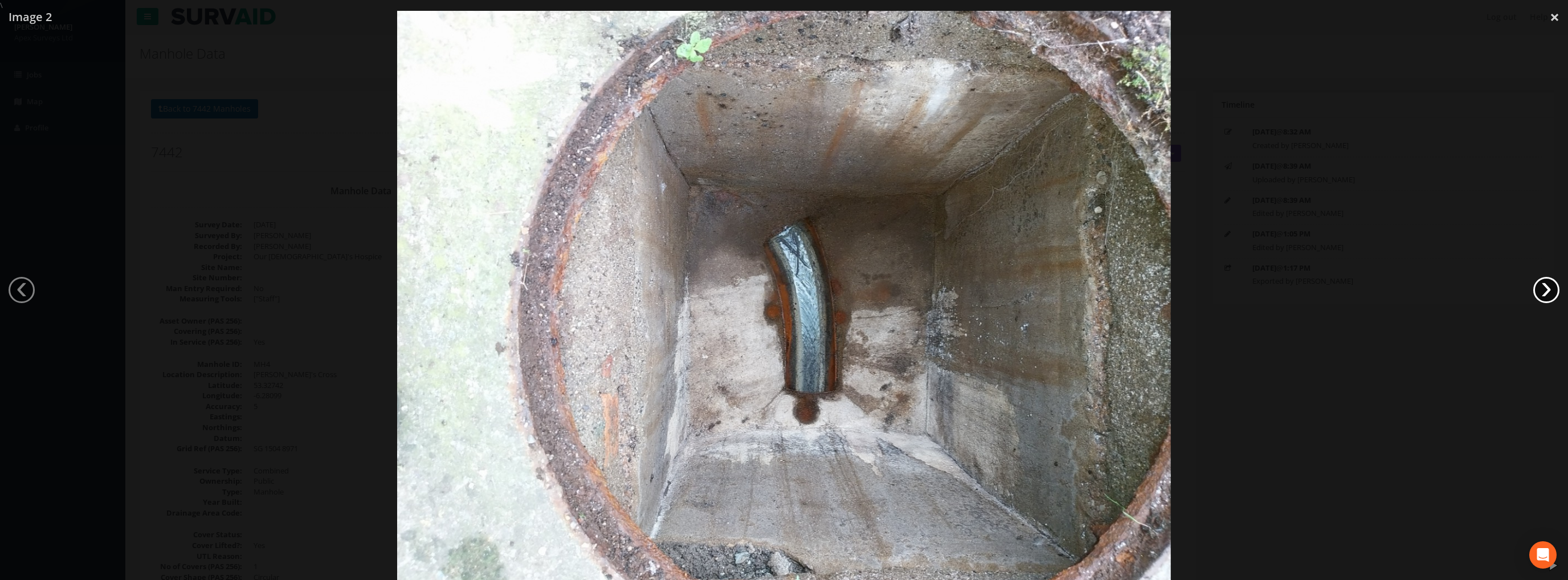
click at [1541, 281] on link "›" at bounding box center [1546, 290] width 26 height 26
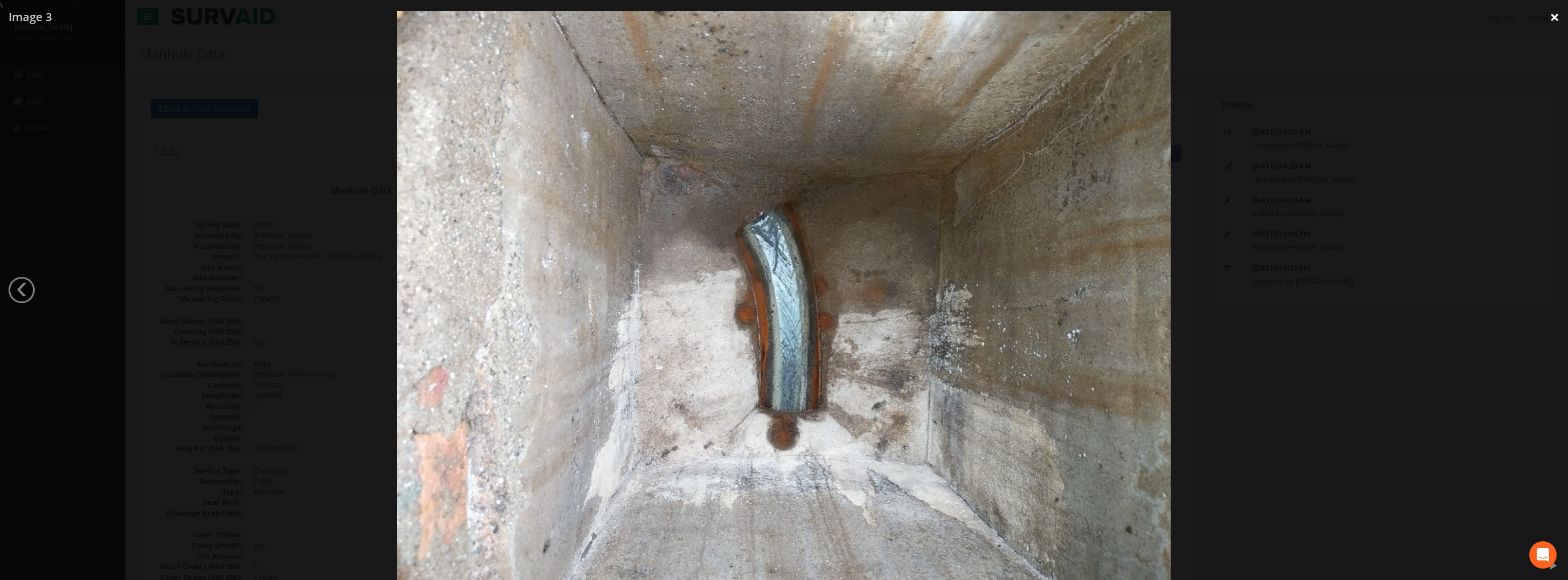
click at [1555, 13] on link "×" at bounding box center [1555, 17] width 27 height 34
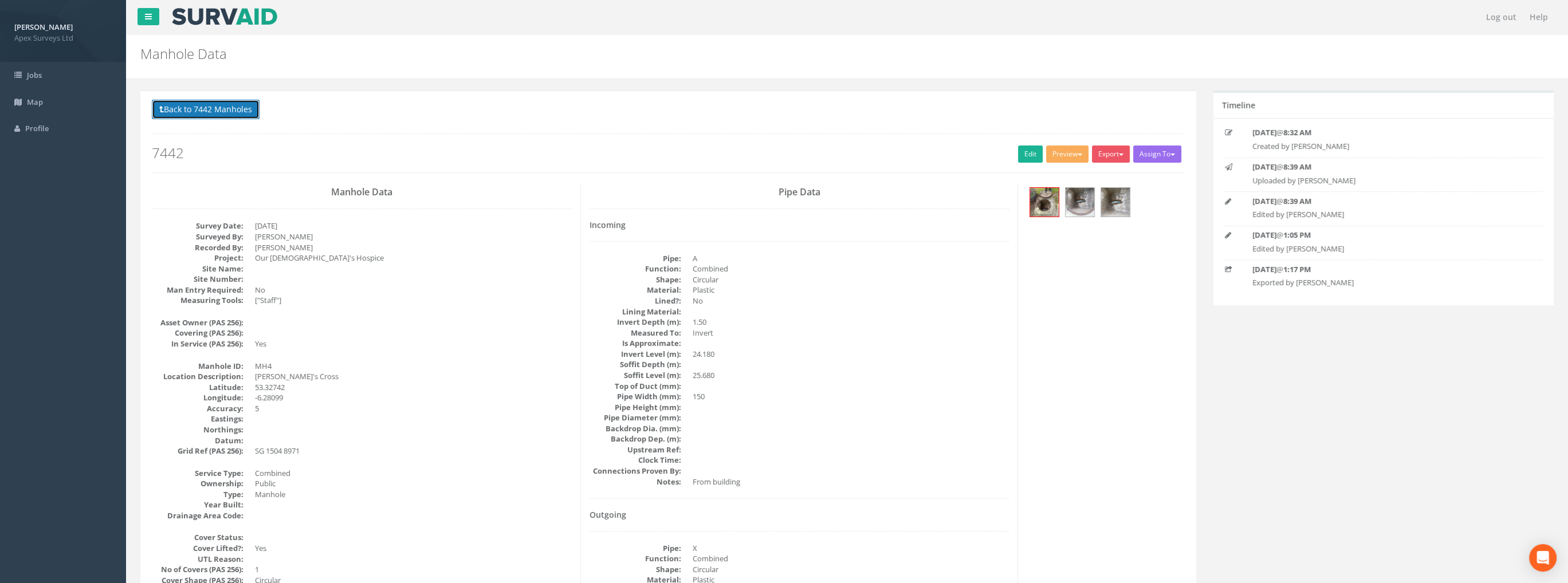
click at [212, 103] on button "Back to 7442 Manholes" at bounding box center [206, 110] width 108 height 20
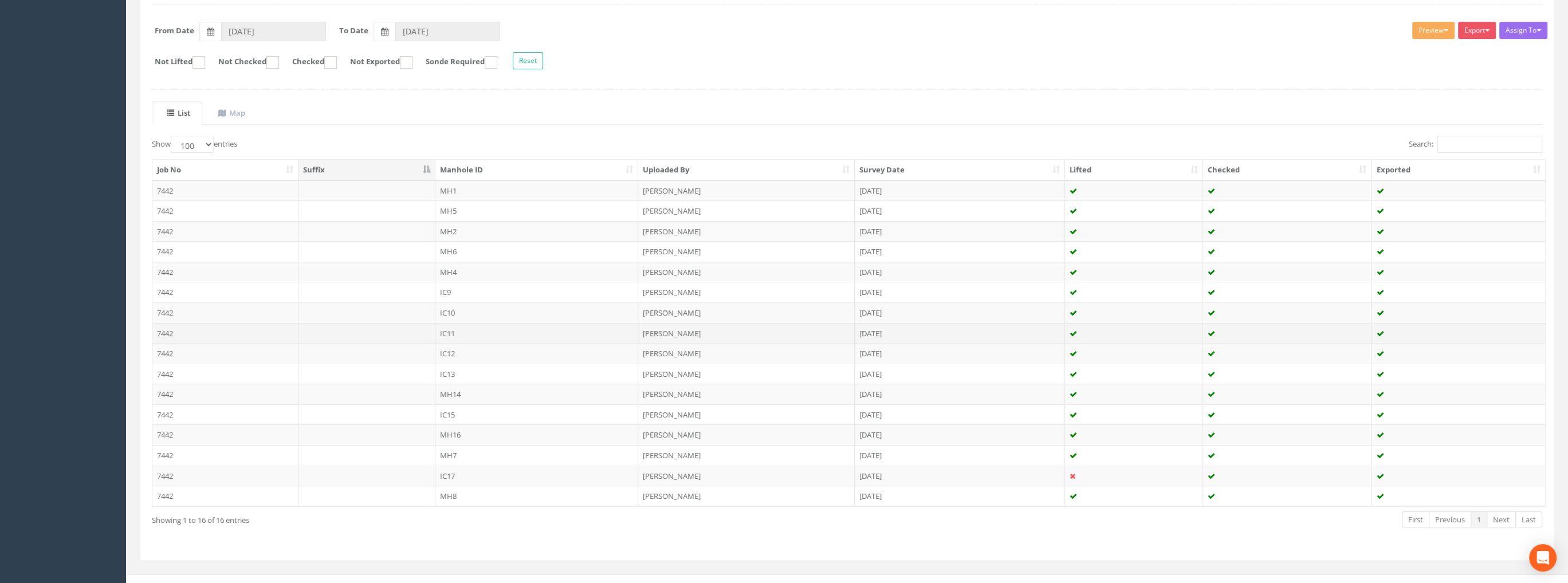
scroll to position [174, 0]
click at [174, 417] on td "7442" at bounding box center [225, 425] width 146 height 21
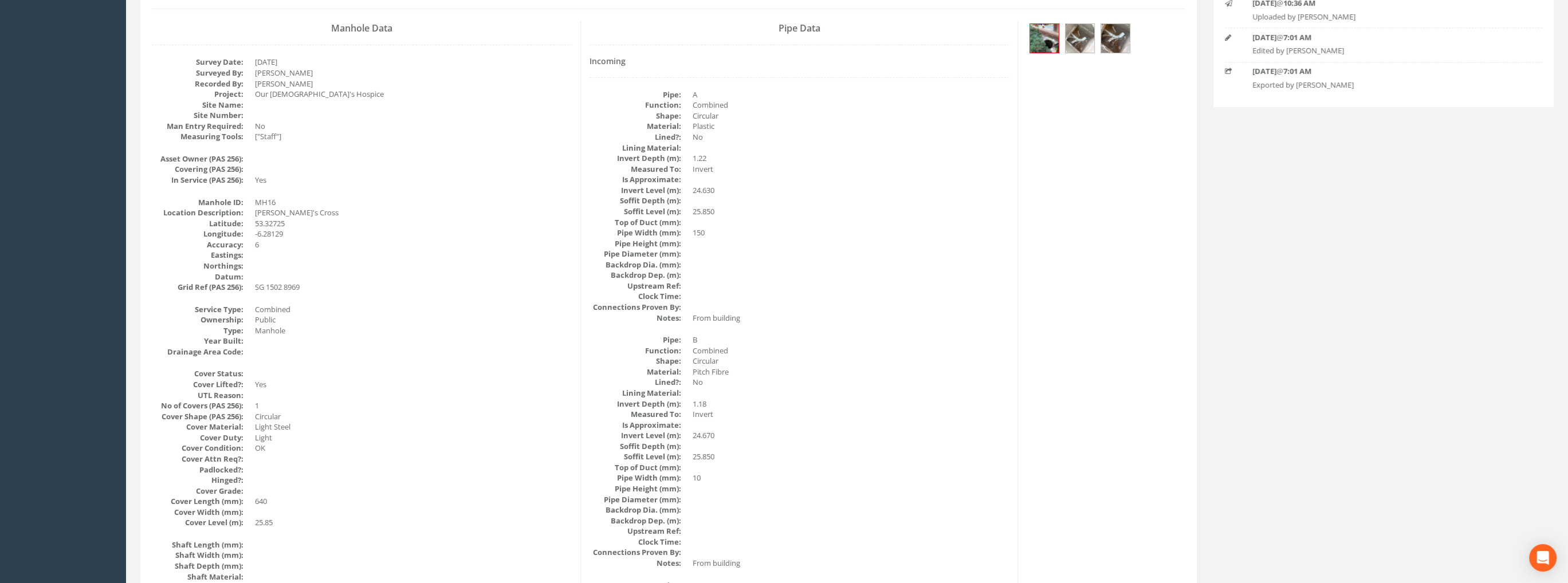
click at [1133, 40] on div at bounding box center [1105, 40] width 157 height 39
click at [1121, 35] on img at bounding box center [1115, 38] width 29 height 29
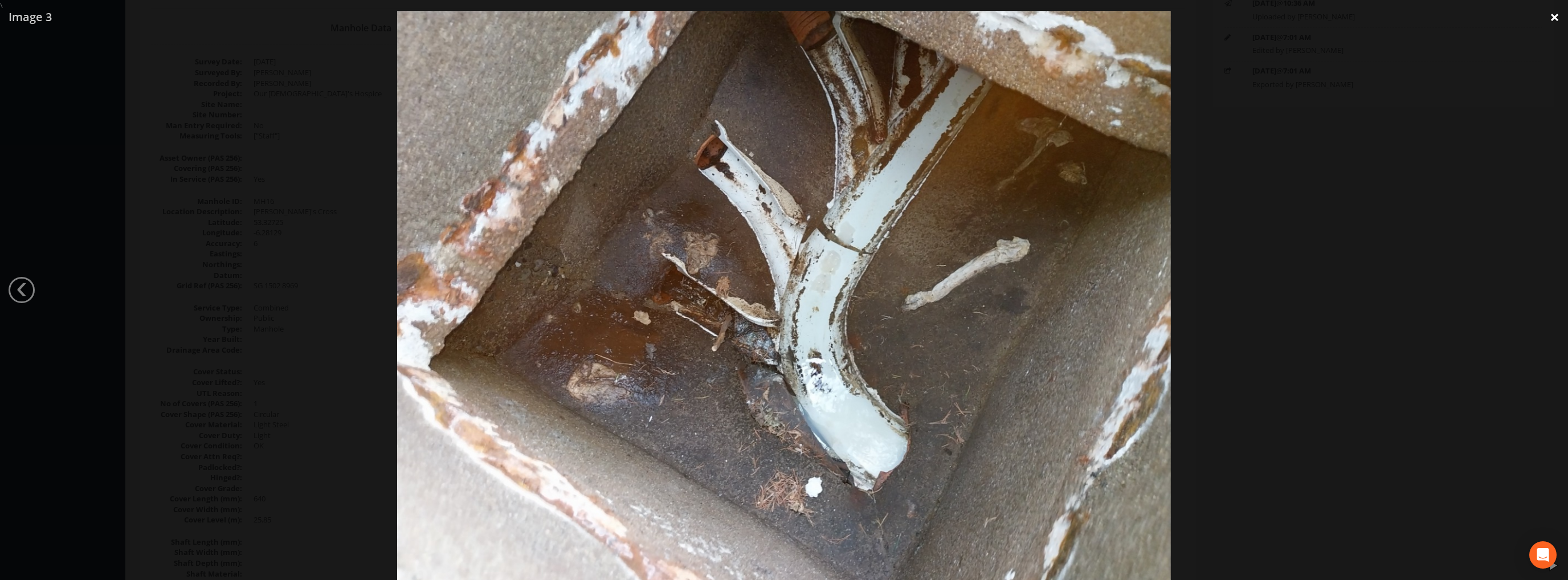
click at [1547, 15] on link "×" at bounding box center [1555, 17] width 27 height 34
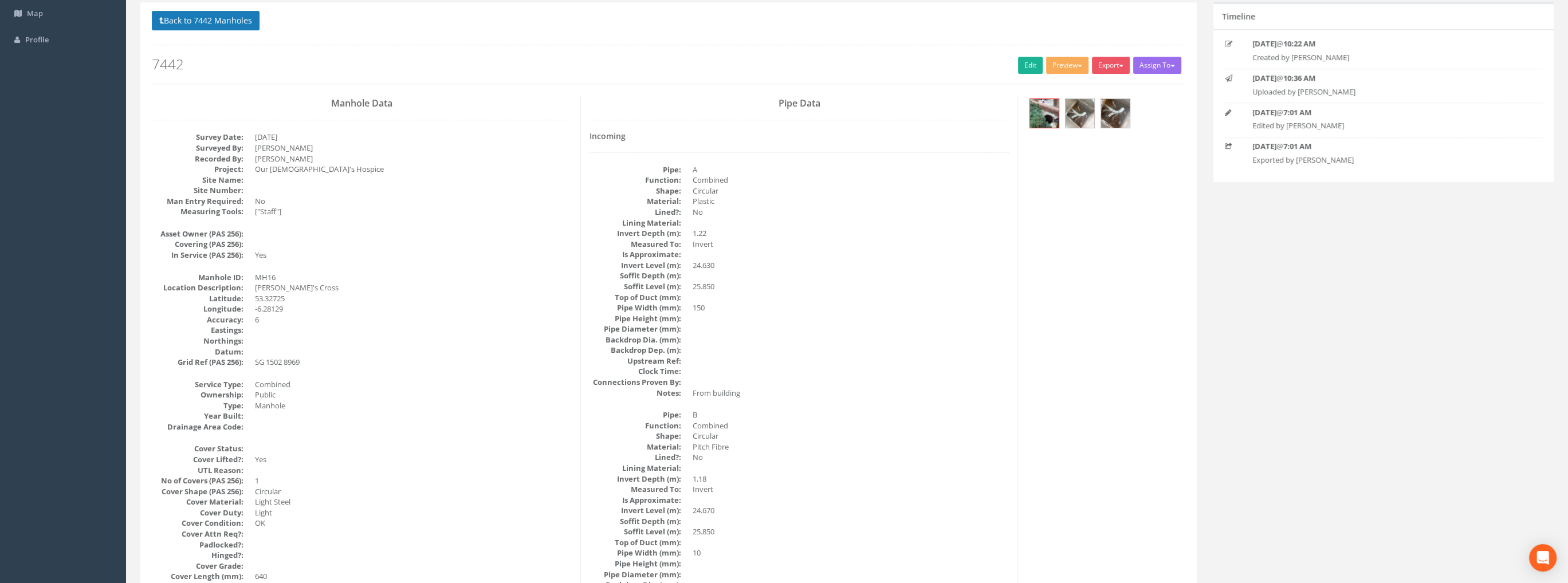
scroll to position [0, 0]
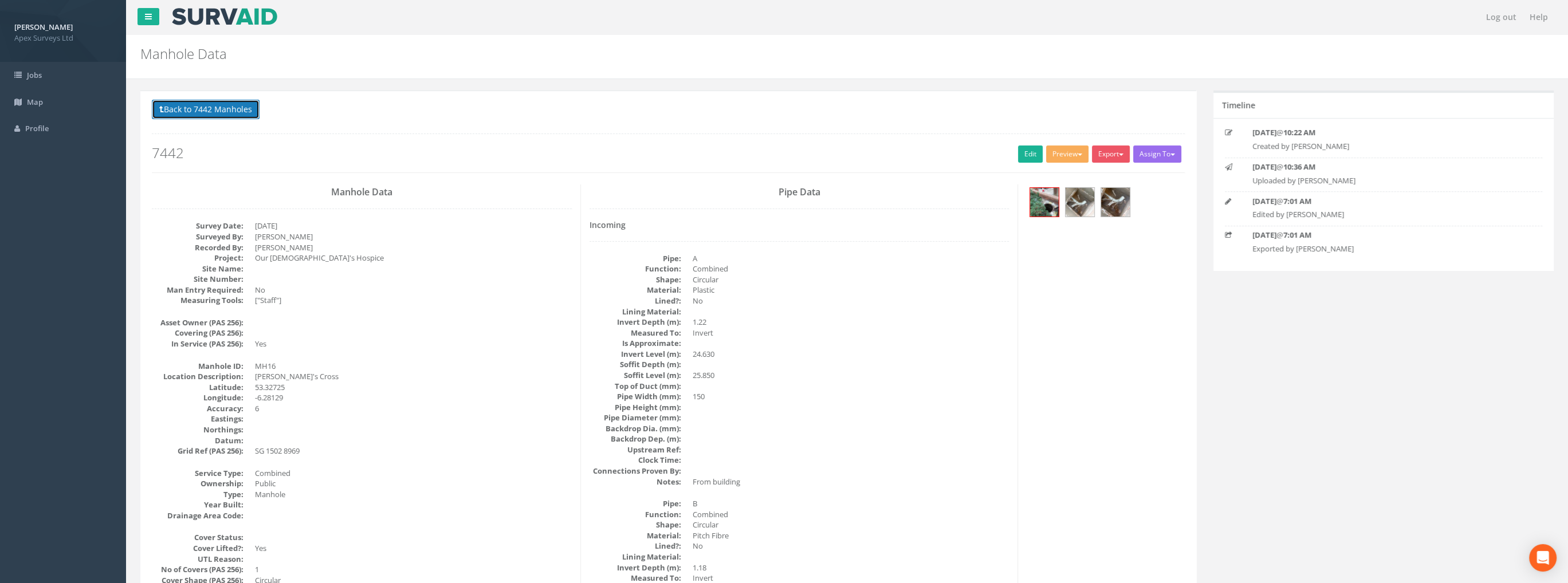
click at [193, 105] on button "Back to 7442 Manholes" at bounding box center [206, 110] width 108 height 20
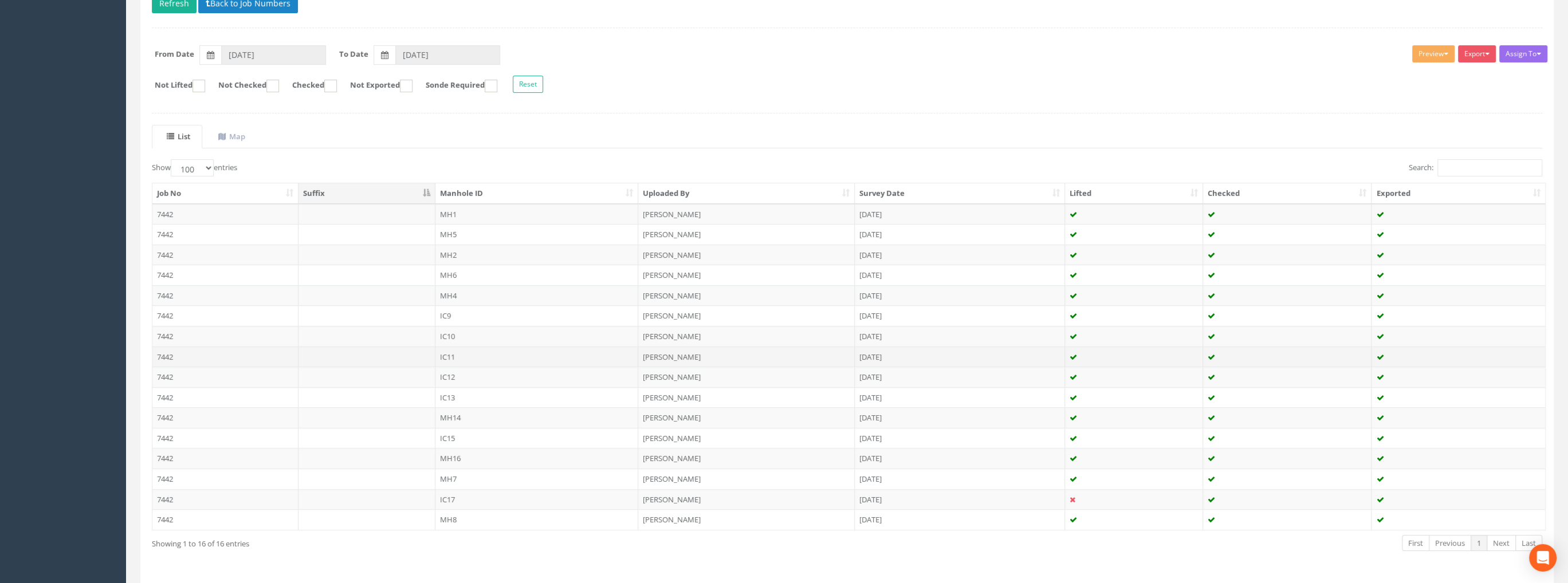
scroll to position [172, 0]
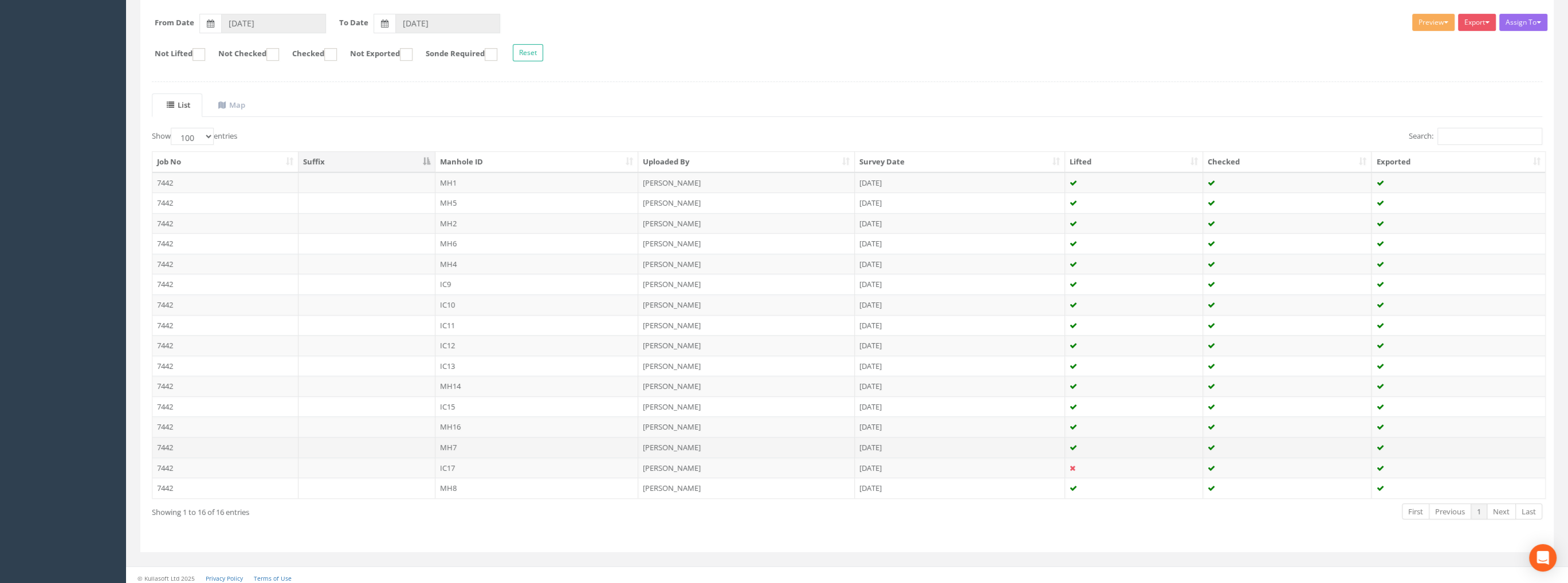
click at [168, 441] on td "7442" at bounding box center [225, 447] width 146 height 21
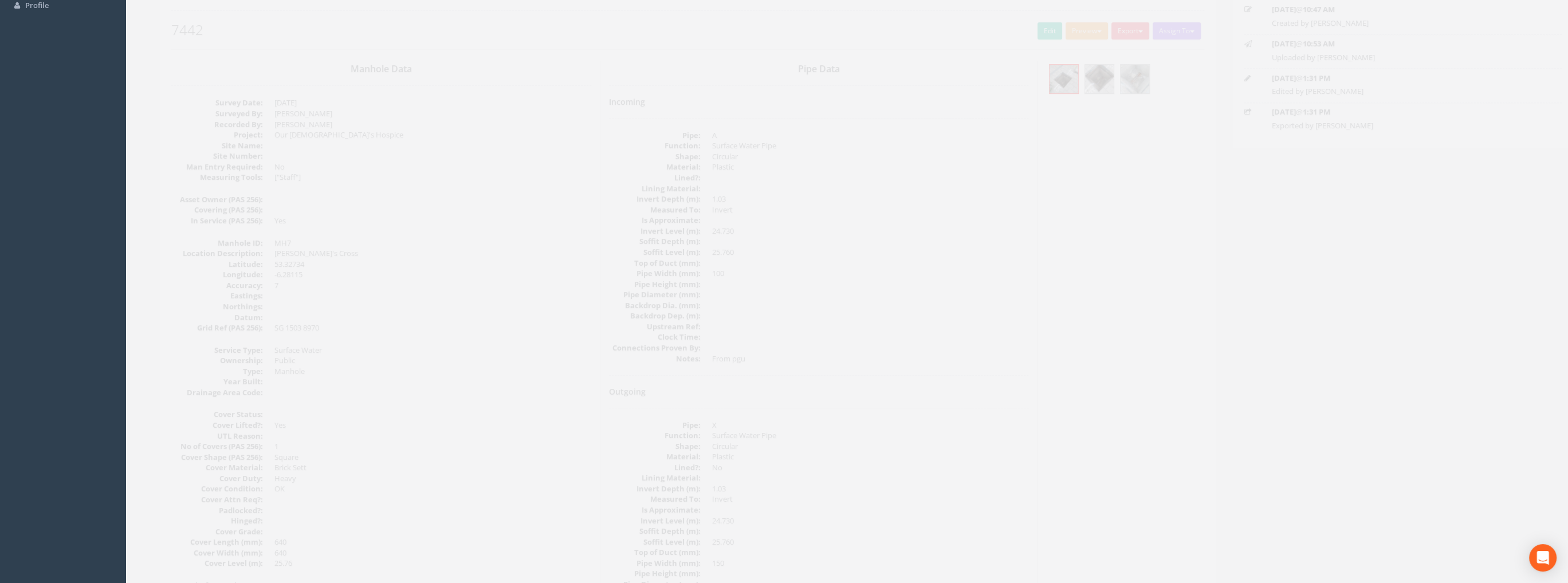
scroll to position [0, 0]
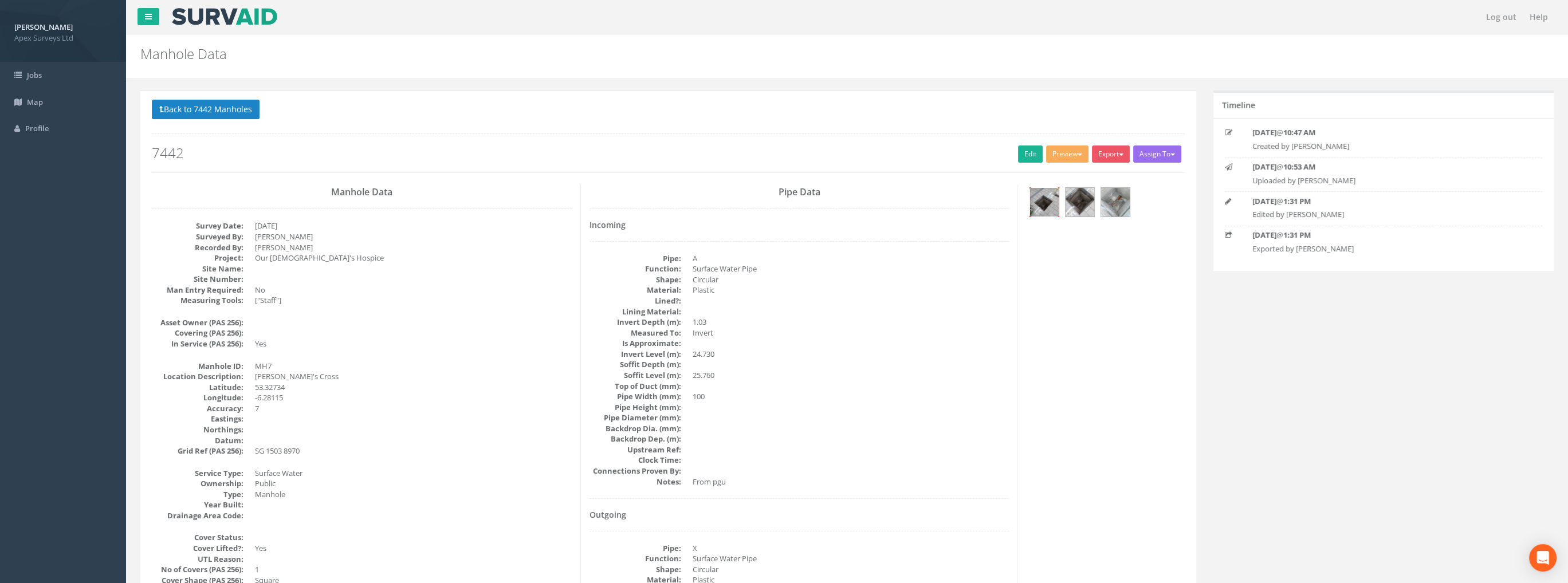
click at [1047, 199] on img at bounding box center [1044, 202] width 29 height 29
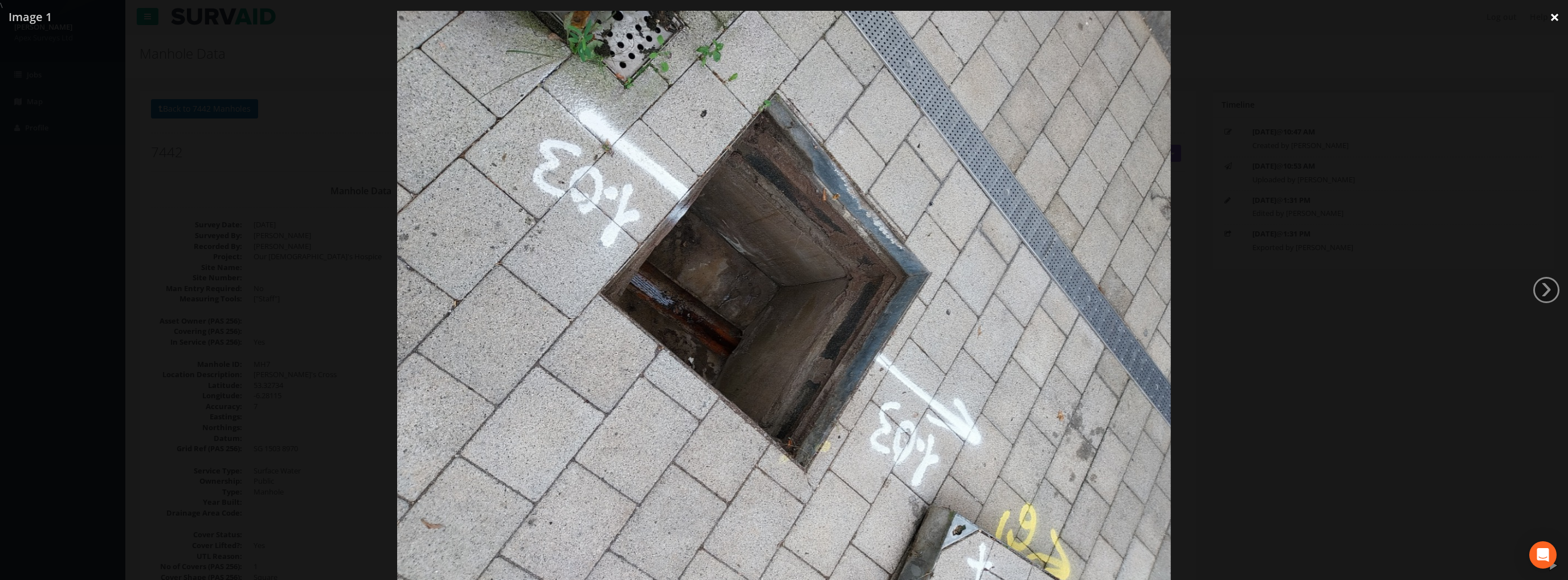
click at [1555, 16] on link "×" at bounding box center [1555, 17] width 27 height 34
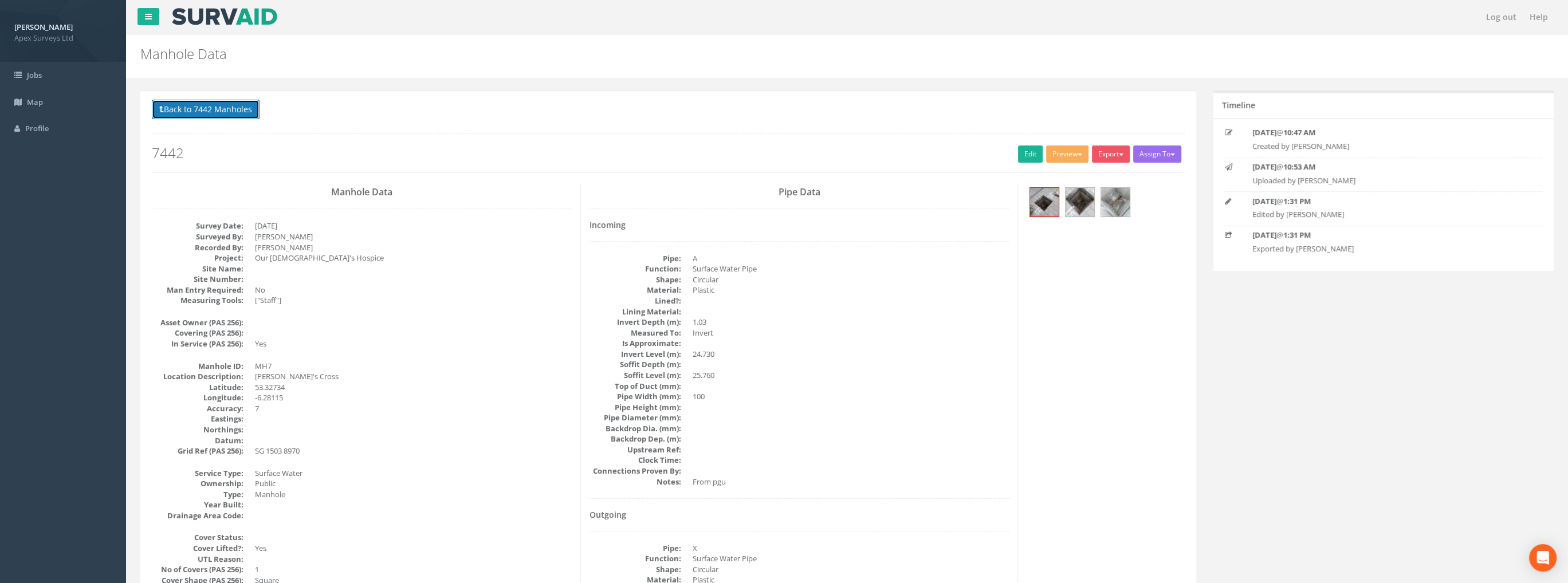
click at [193, 107] on button "Back to 7442 Manholes" at bounding box center [206, 110] width 108 height 20
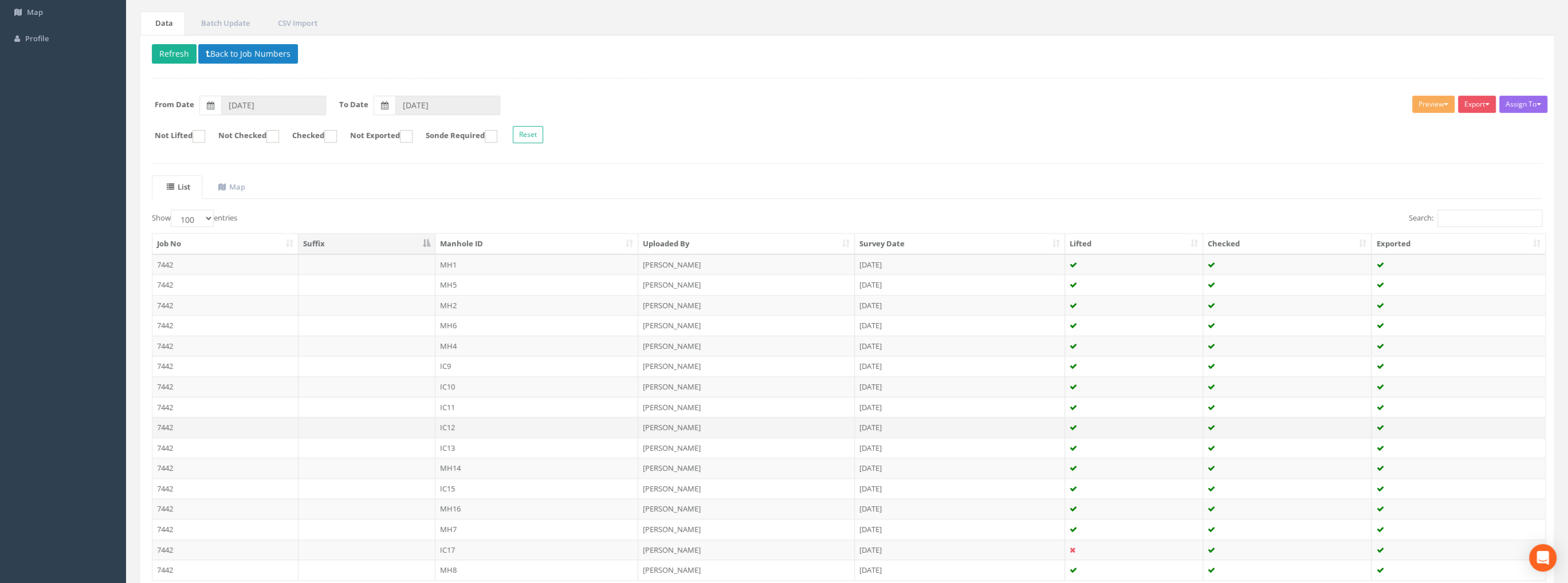
scroll to position [114, 0]
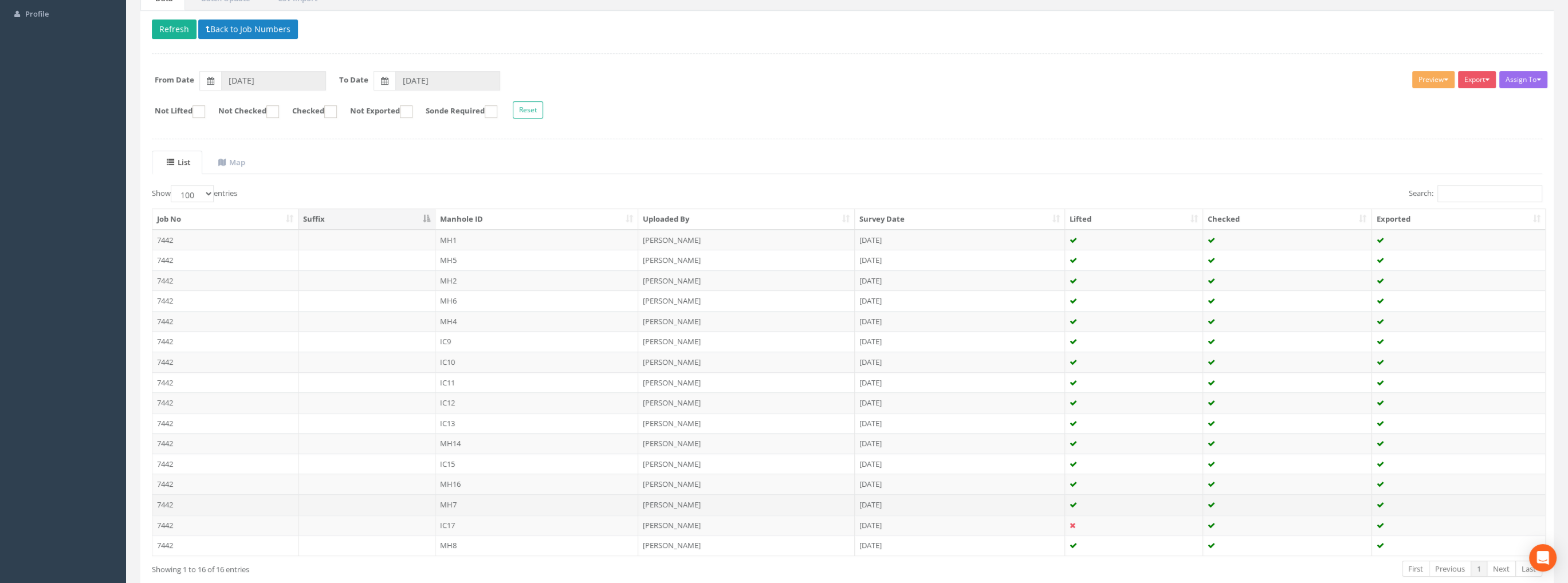
click at [172, 506] on td "7442" at bounding box center [225, 505] width 146 height 21
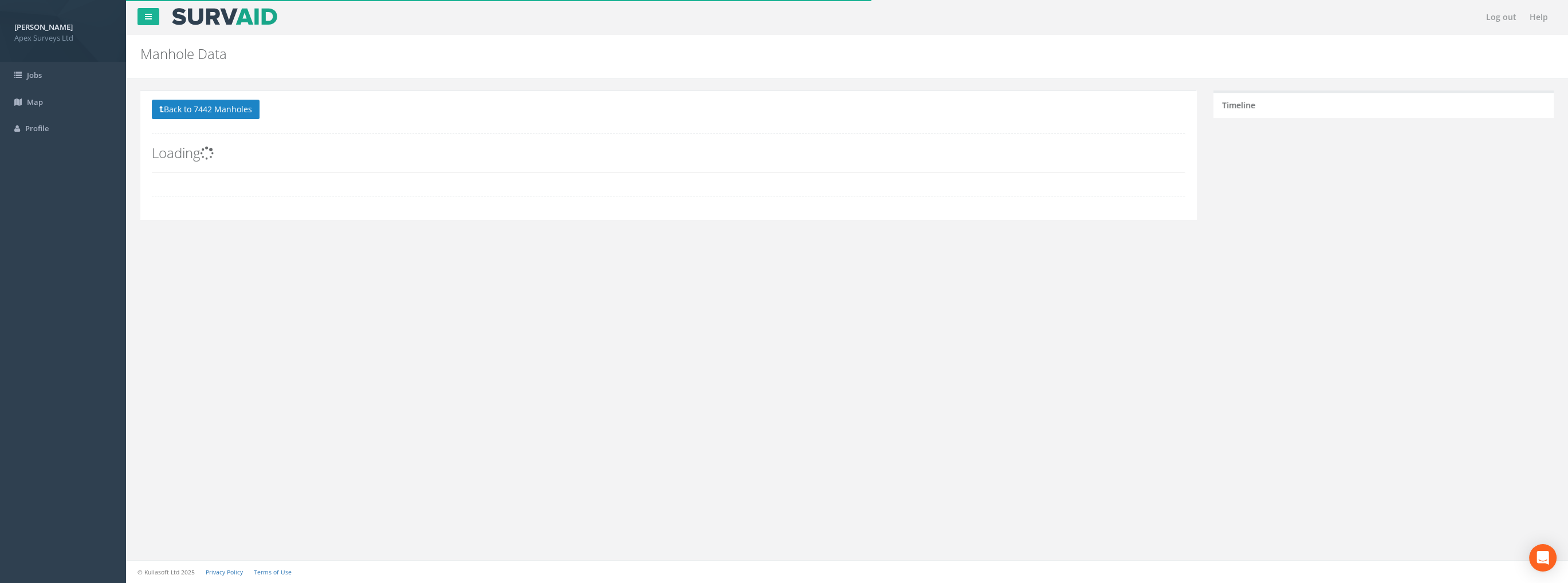
scroll to position [103, 0]
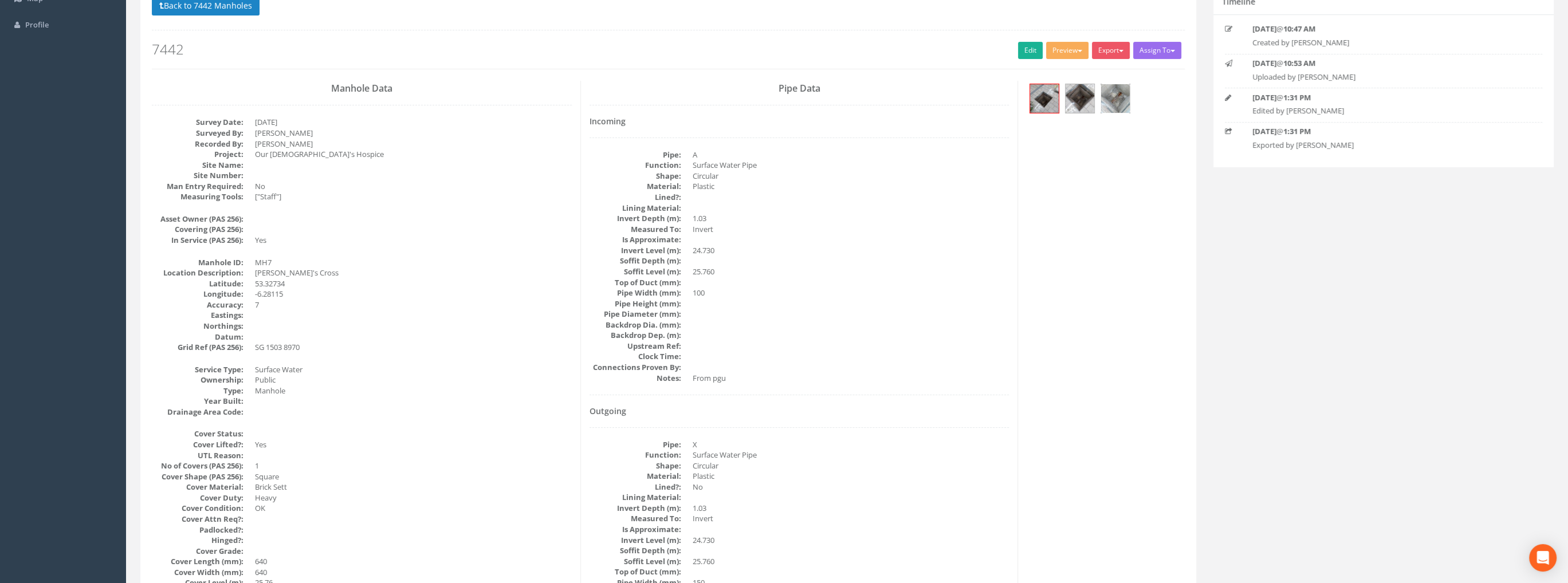
click at [1119, 100] on img at bounding box center [1115, 98] width 29 height 29
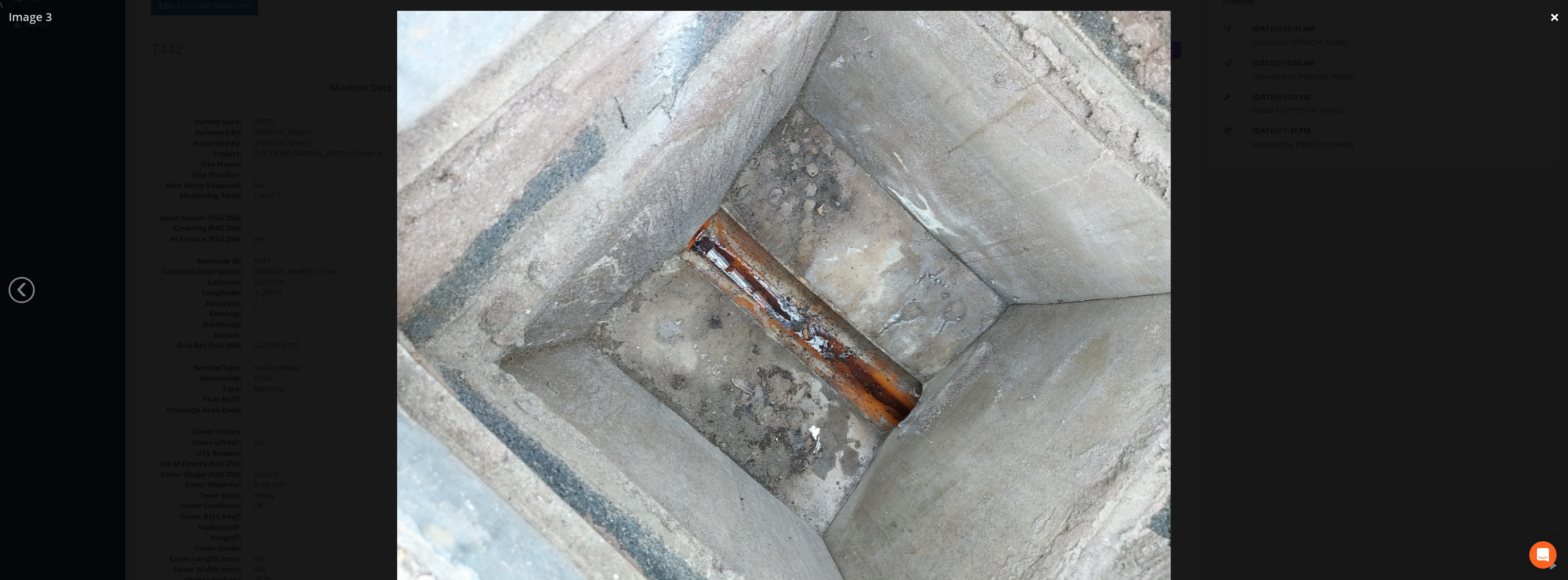
click at [1556, 16] on link "×" at bounding box center [1555, 17] width 27 height 34
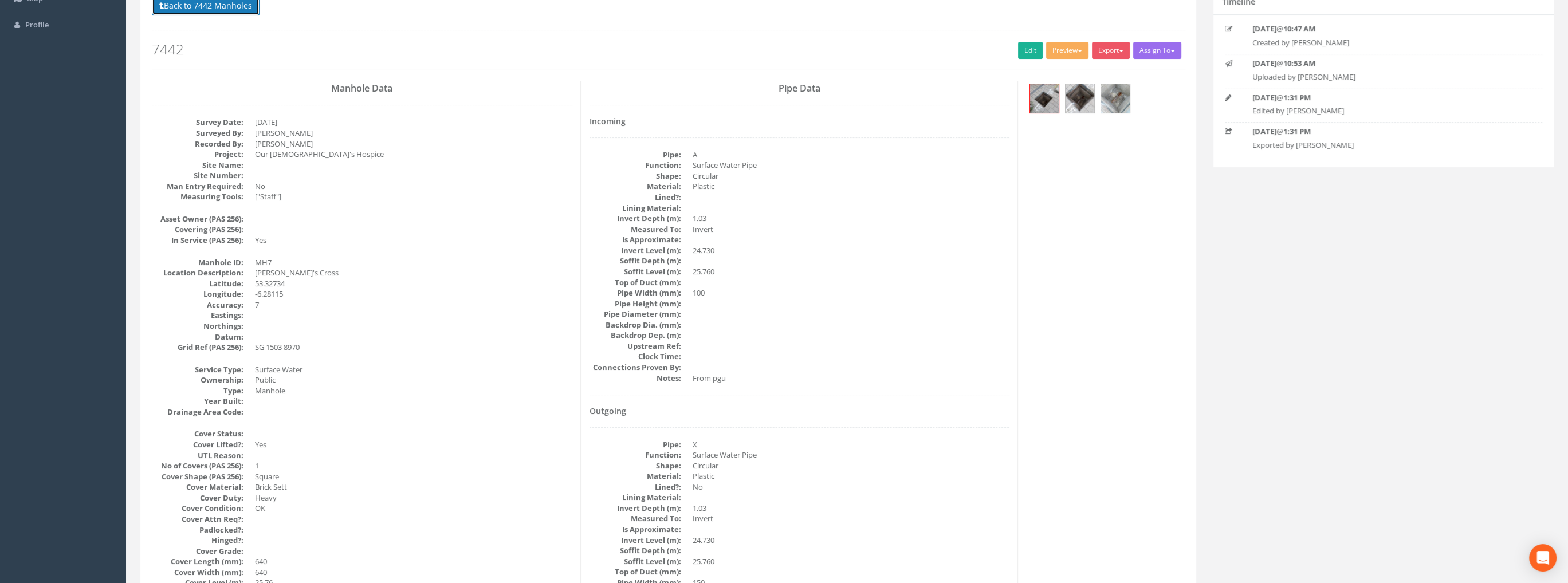
click at [233, 4] on button "Back to 7442 Manholes" at bounding box center [206, 6] width 108 height 20
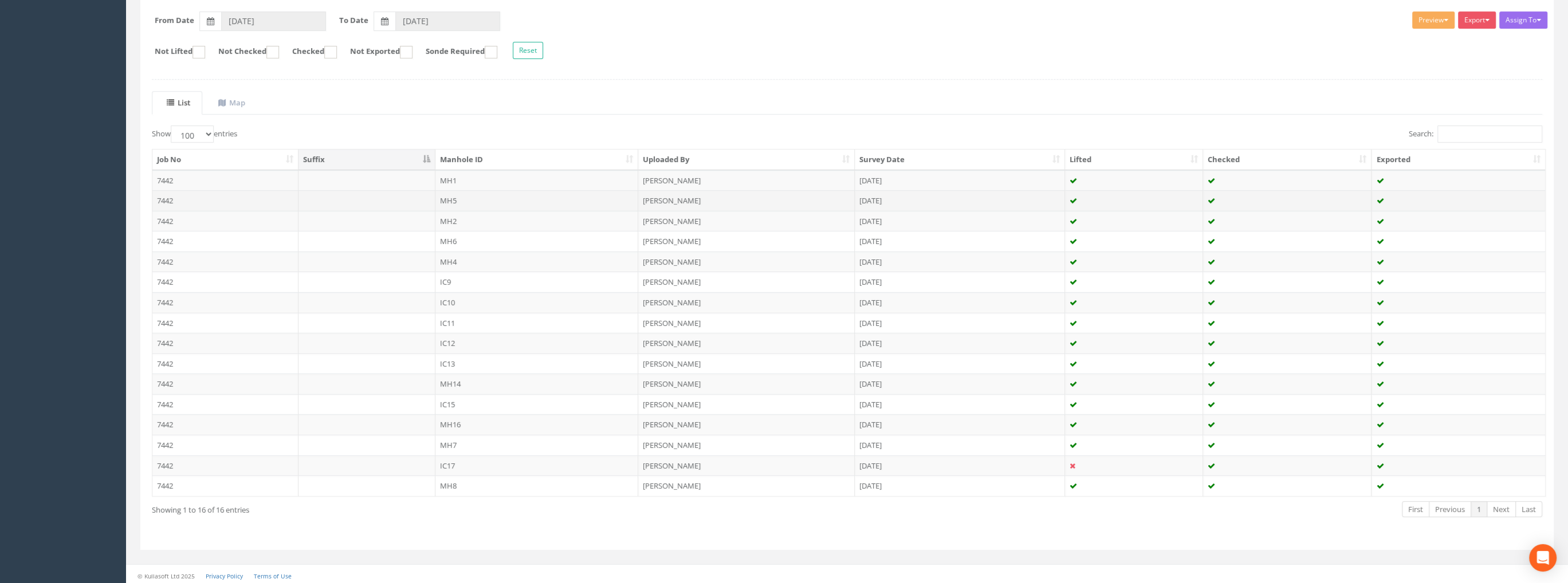
click at [173, 202] on td "7442" at bounding box center [225, 201] width 146 height 21
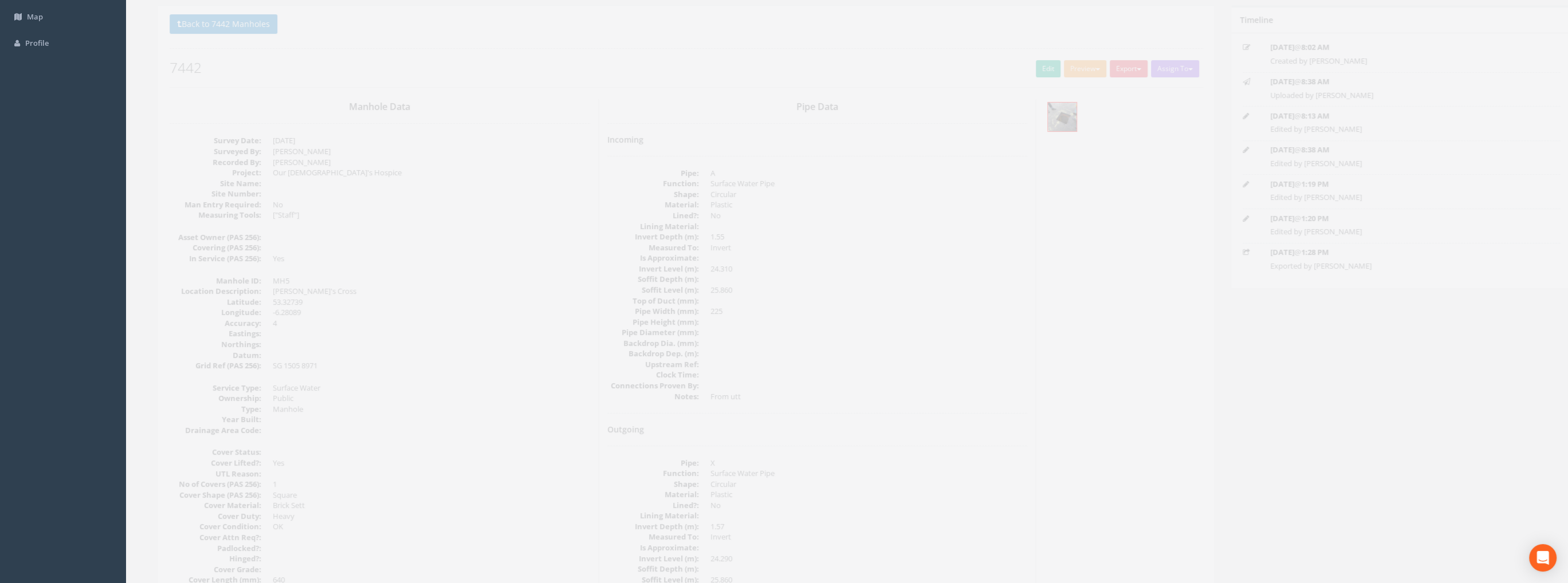
scroll to position [0, 0]
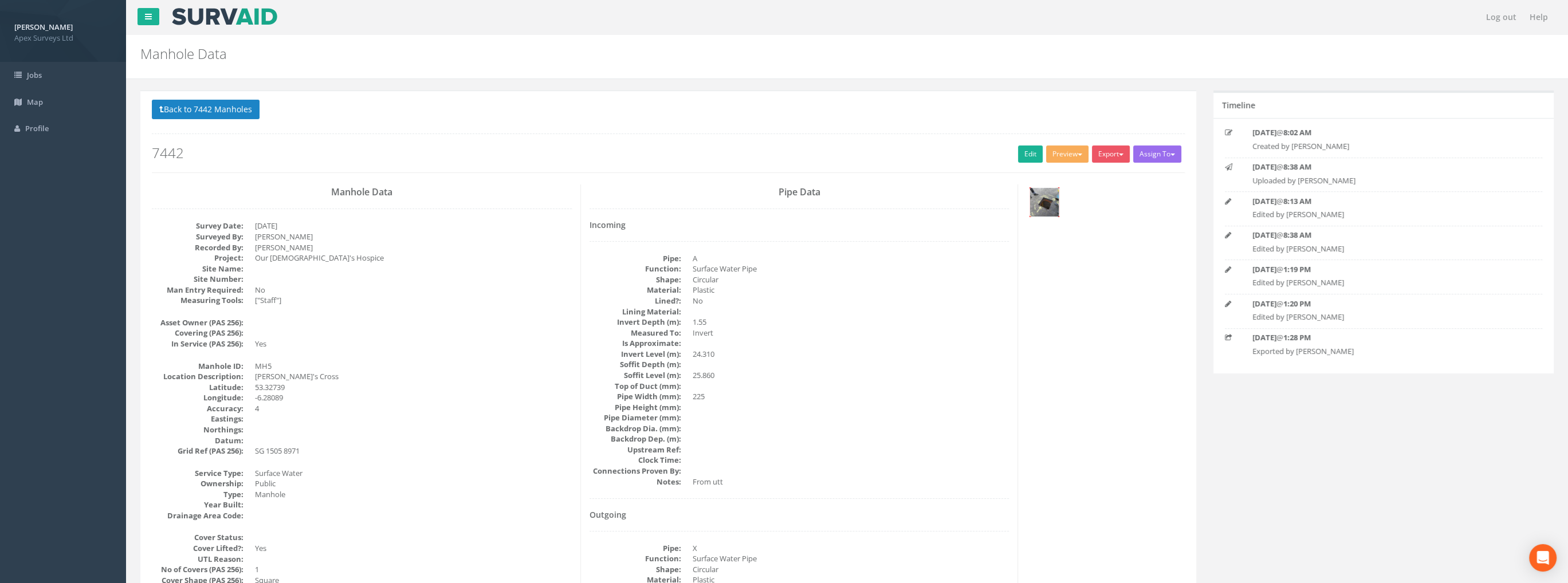
click at [1042, 204] on img at bounding box center [1044, 202] width 29 height 29
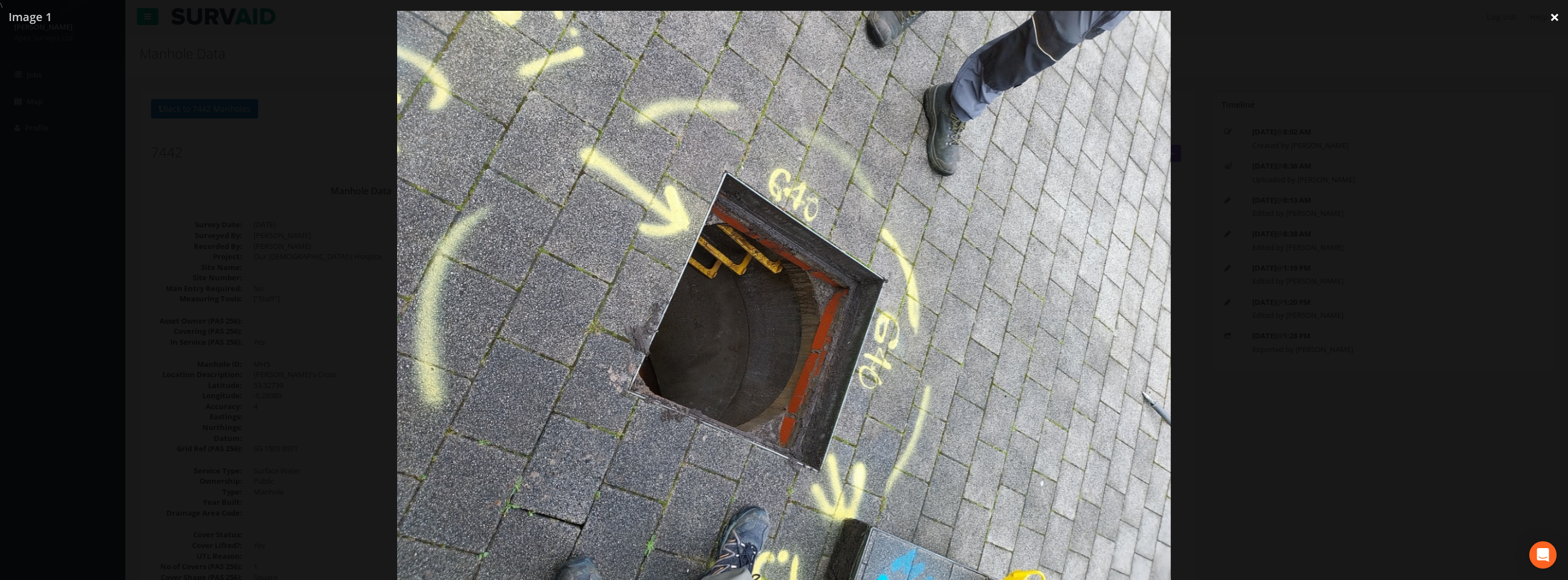
click at [1552, 16] on link "×" at bounding box center [1555, 17] width 27 height 34
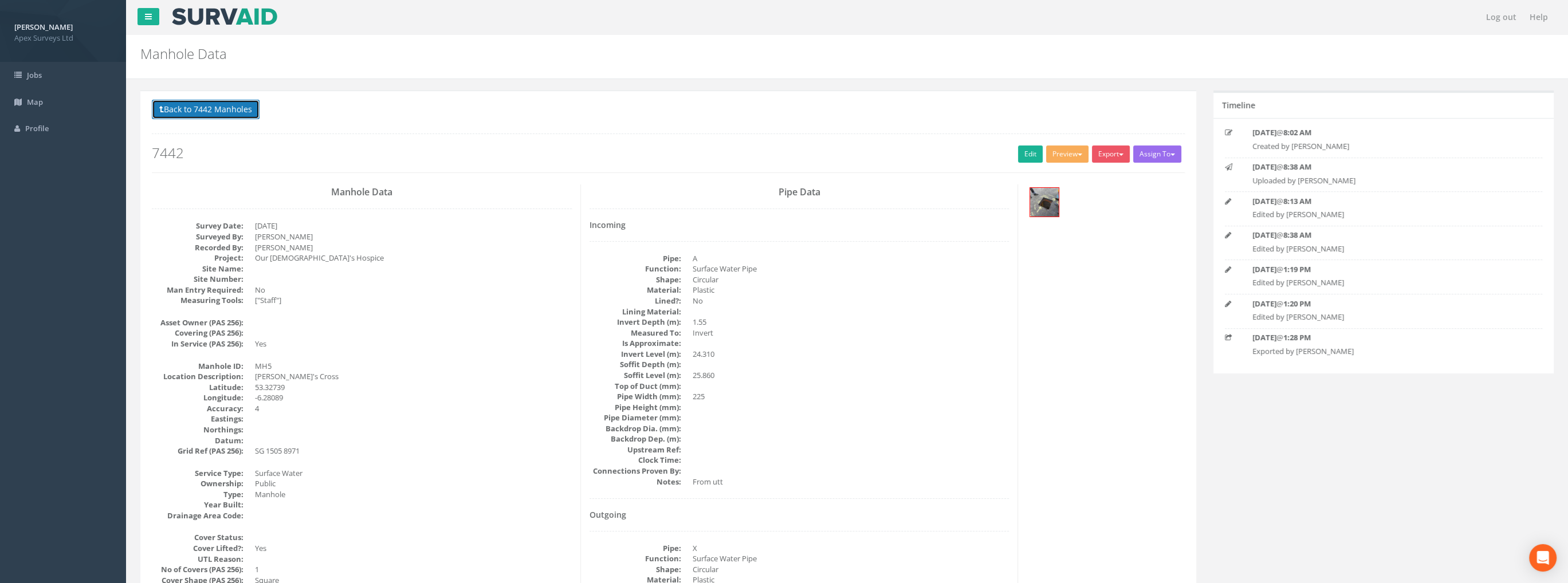
click at [239, 103] on button "Back to 7442 Manholes" at bounding box center [206, 110] width 108 height 20
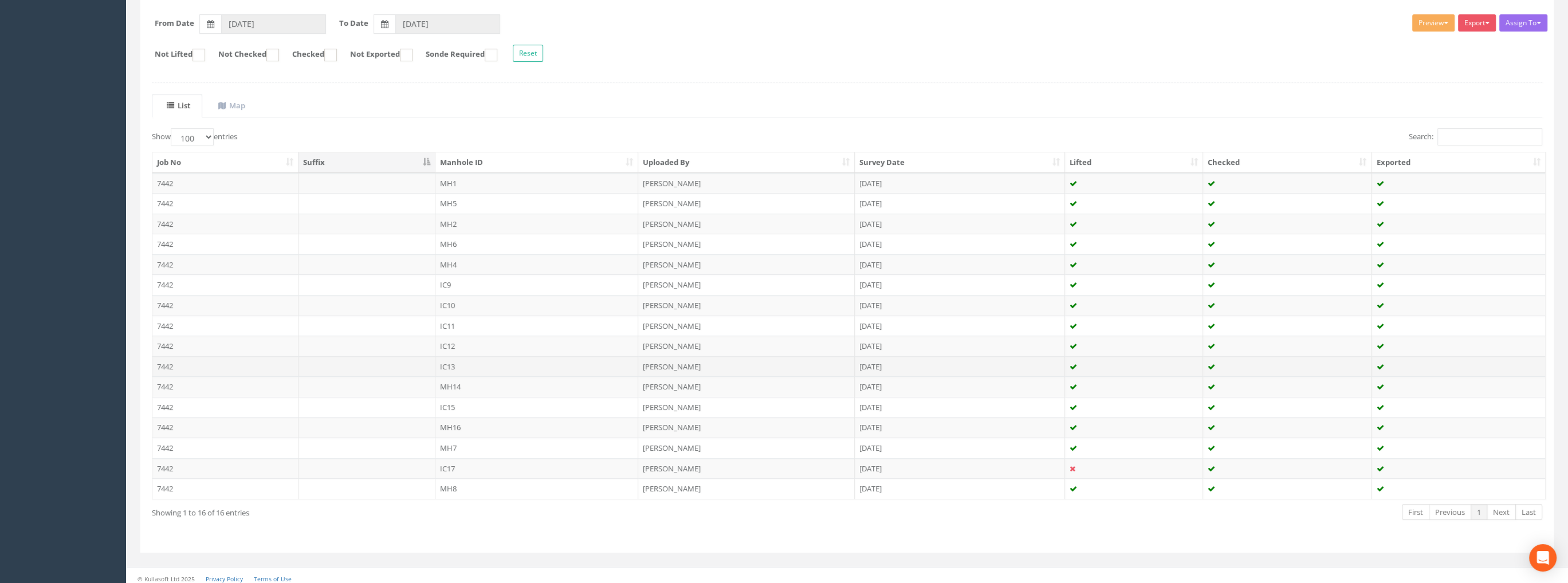
scroll to position [174, 0]
click at [451, 237] on td "MH6" at bounding box center [537, 241] width 203 height 21
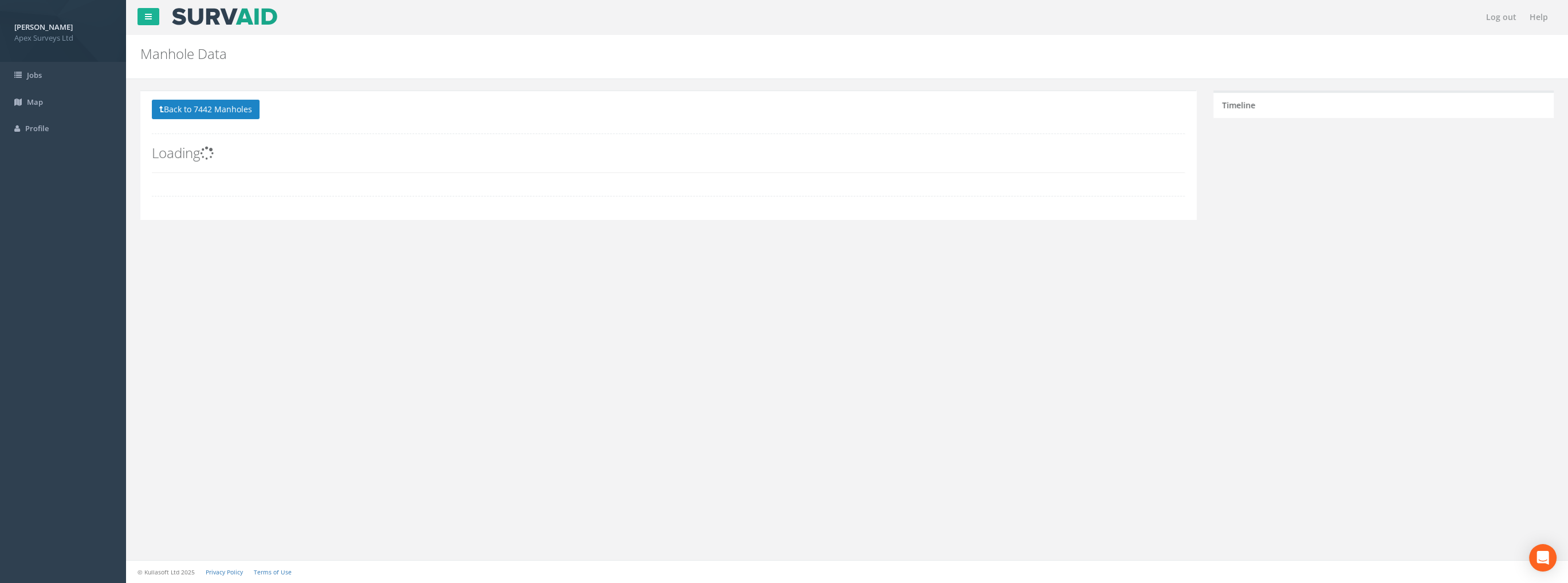
scroll to position [164, 0]
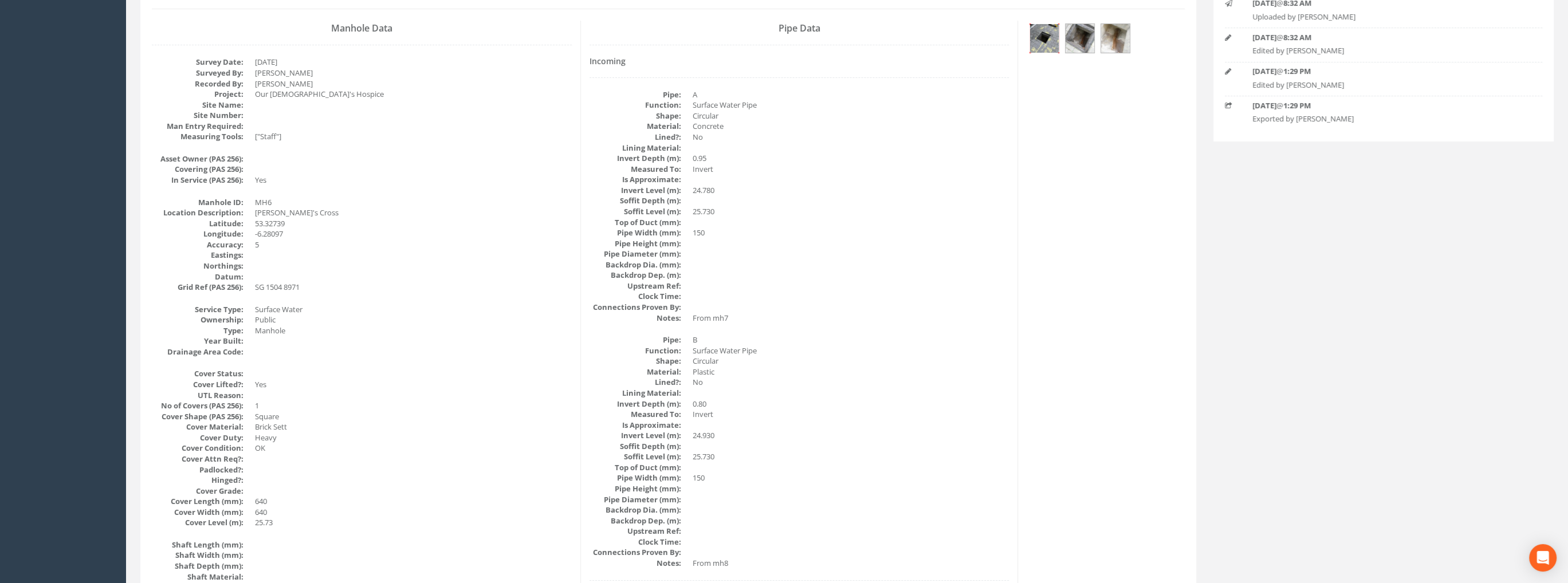
click at [1043, 37] on img at bounding box center [1044, 38] width 29 height 29
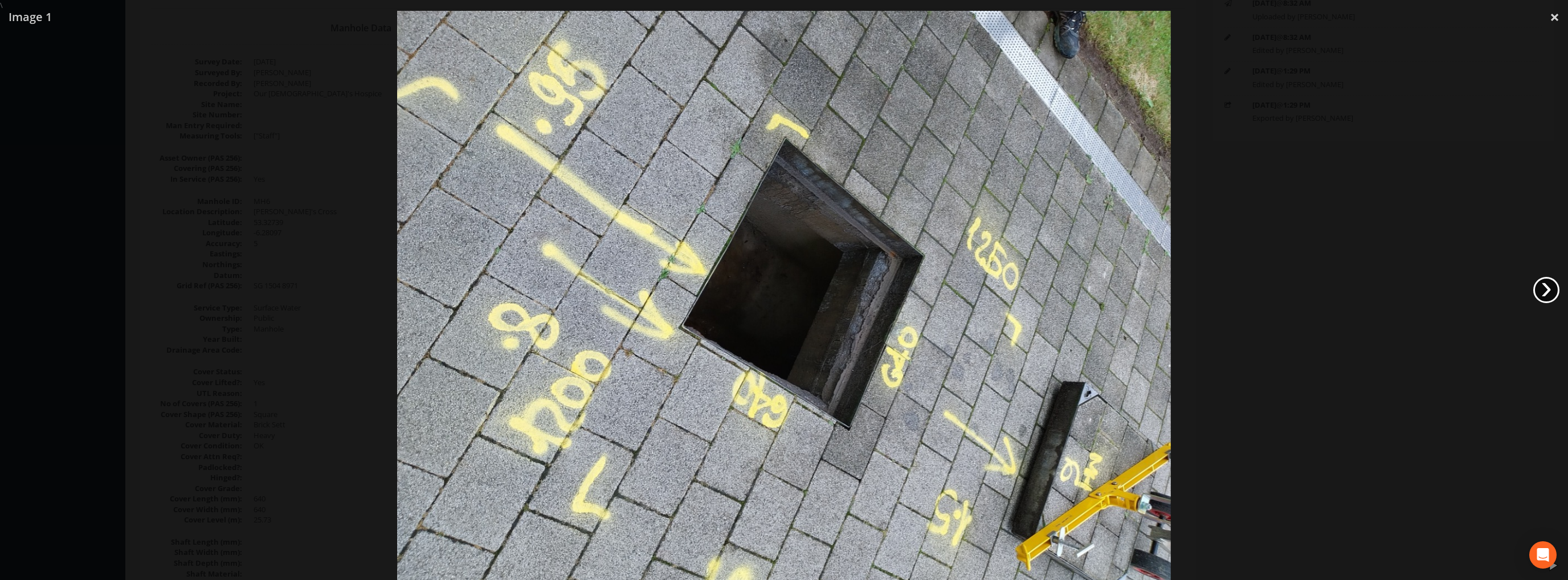
click at [1544, 288] on link "›" at bounding box center [1546, 290] width 26 height 26
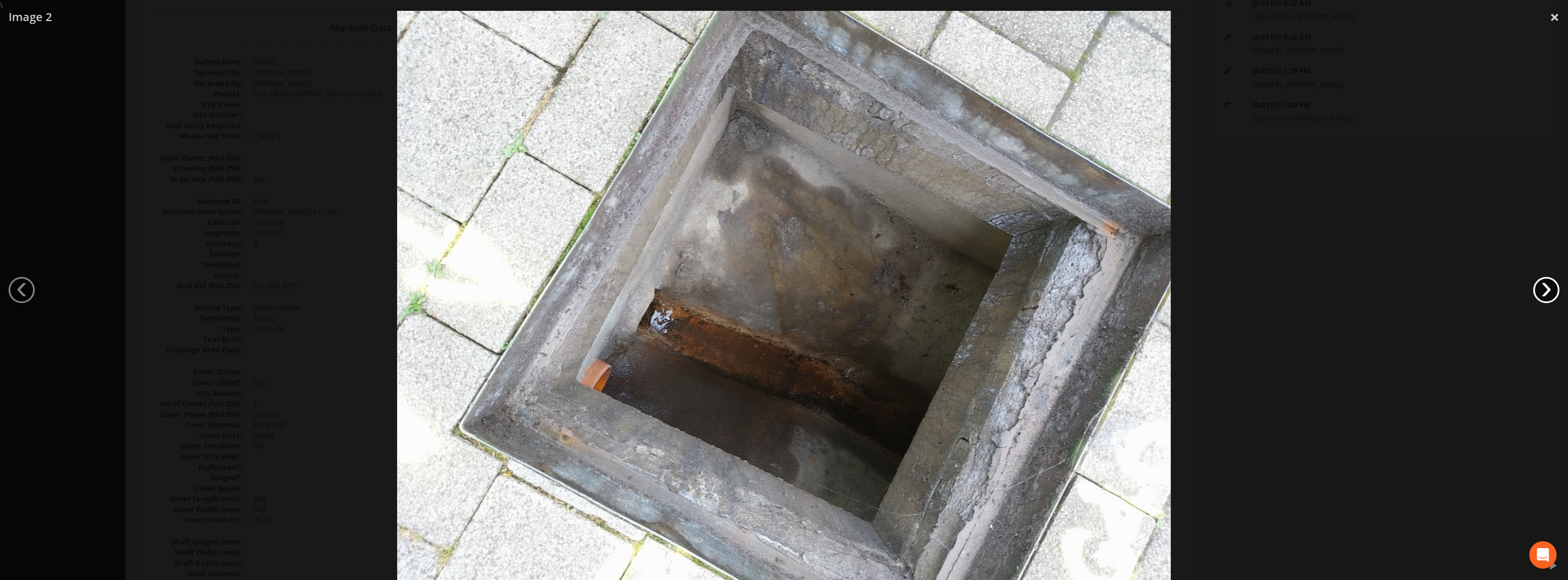
click at [1544, 288] on link "›" at bounding box center [1546, 290] width 26 height 26
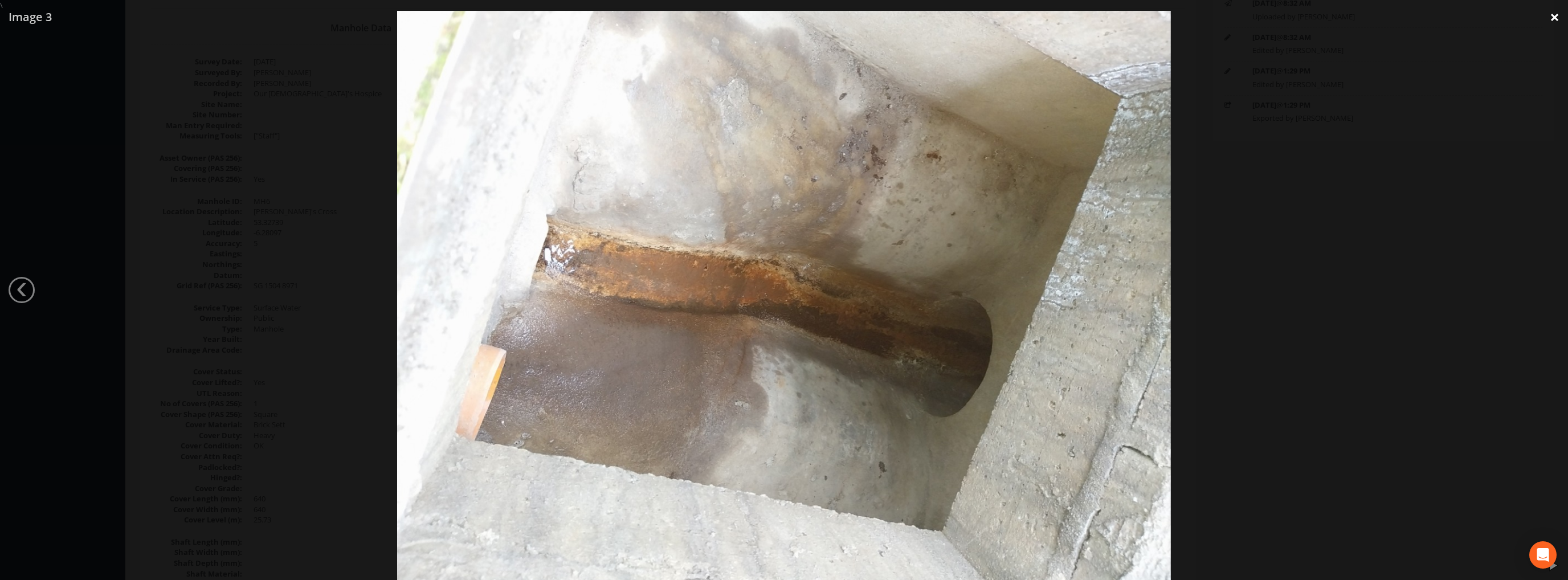
click at [1556, 19] on link "×" at bounding box center [1555, 17] width 27 height 34
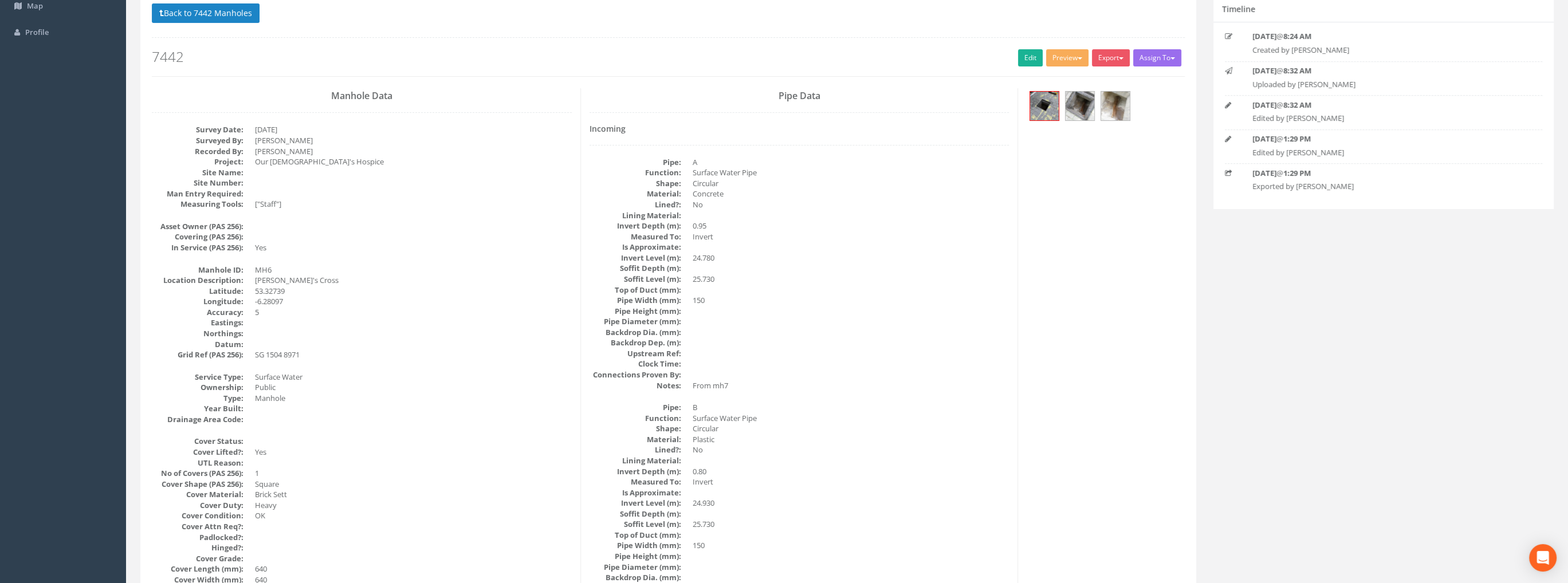
scroll to position [0, 0]
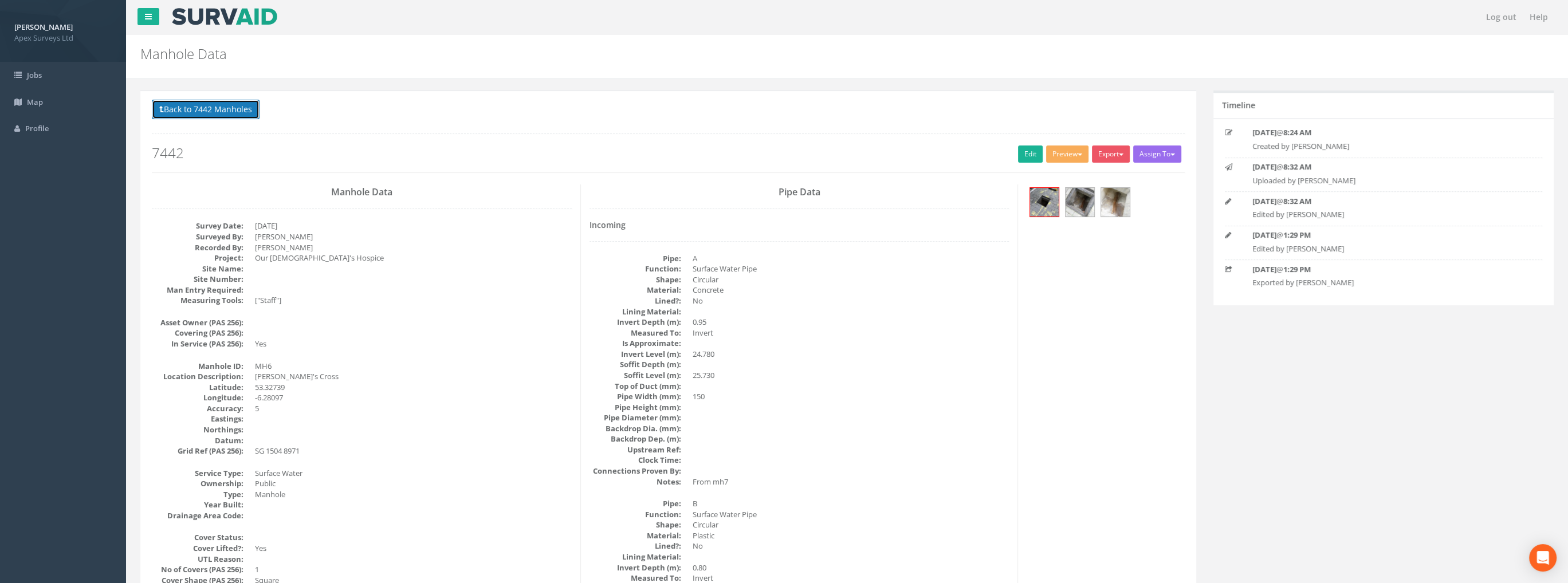
click at [217, 107] on button "Back to 7442 Manholes" at bounding box center [206, 110] width 108 height 20
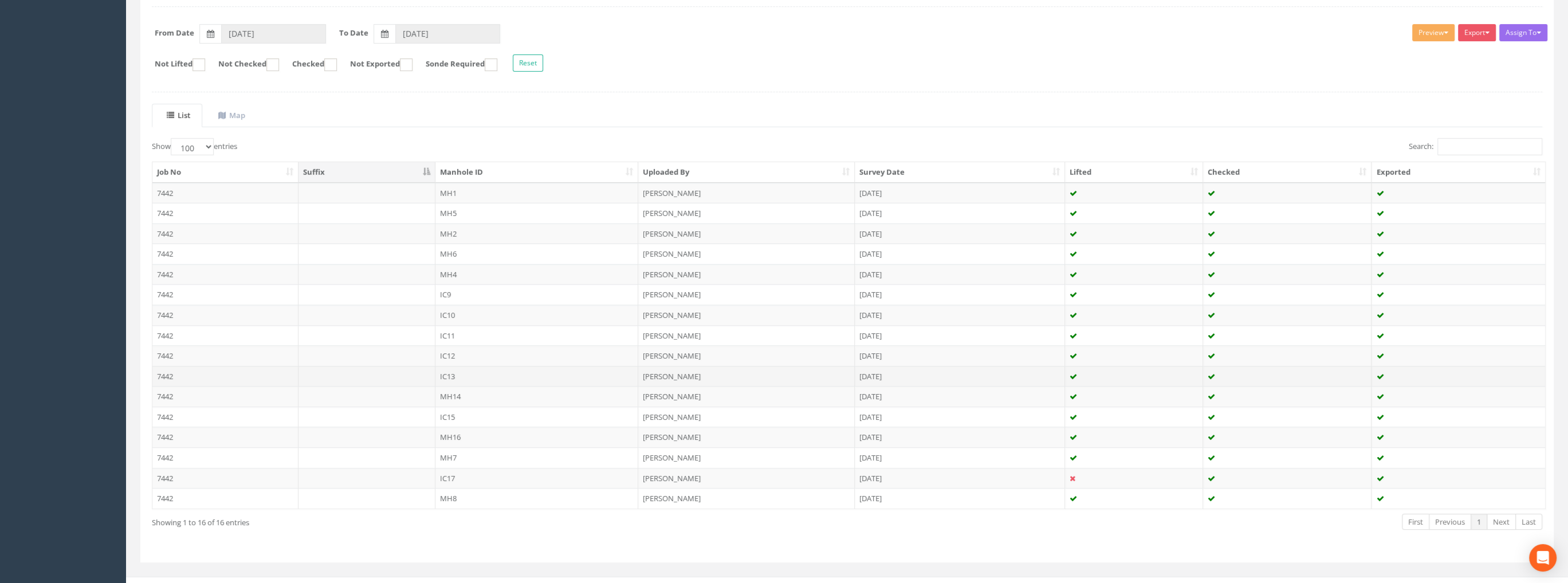
scroll to position [174, 0]
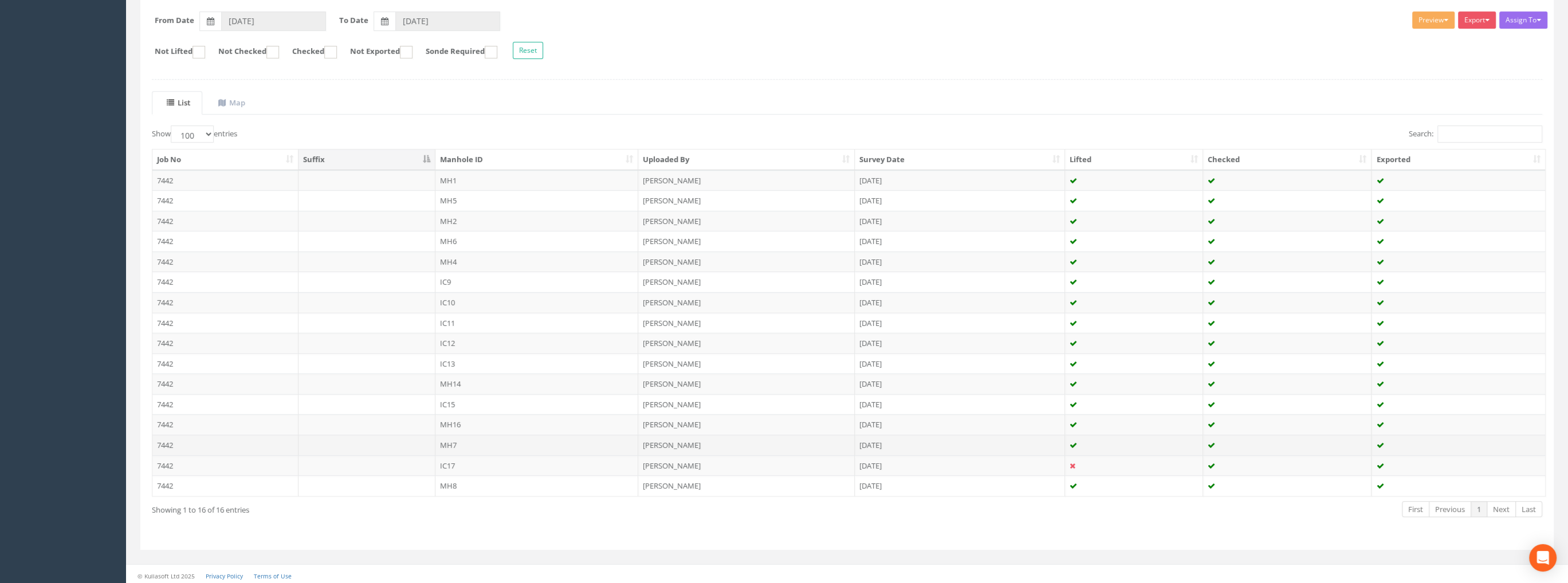
click at [166, 440] on td "7442" at bounding box center [225, 445] width 146 height 21
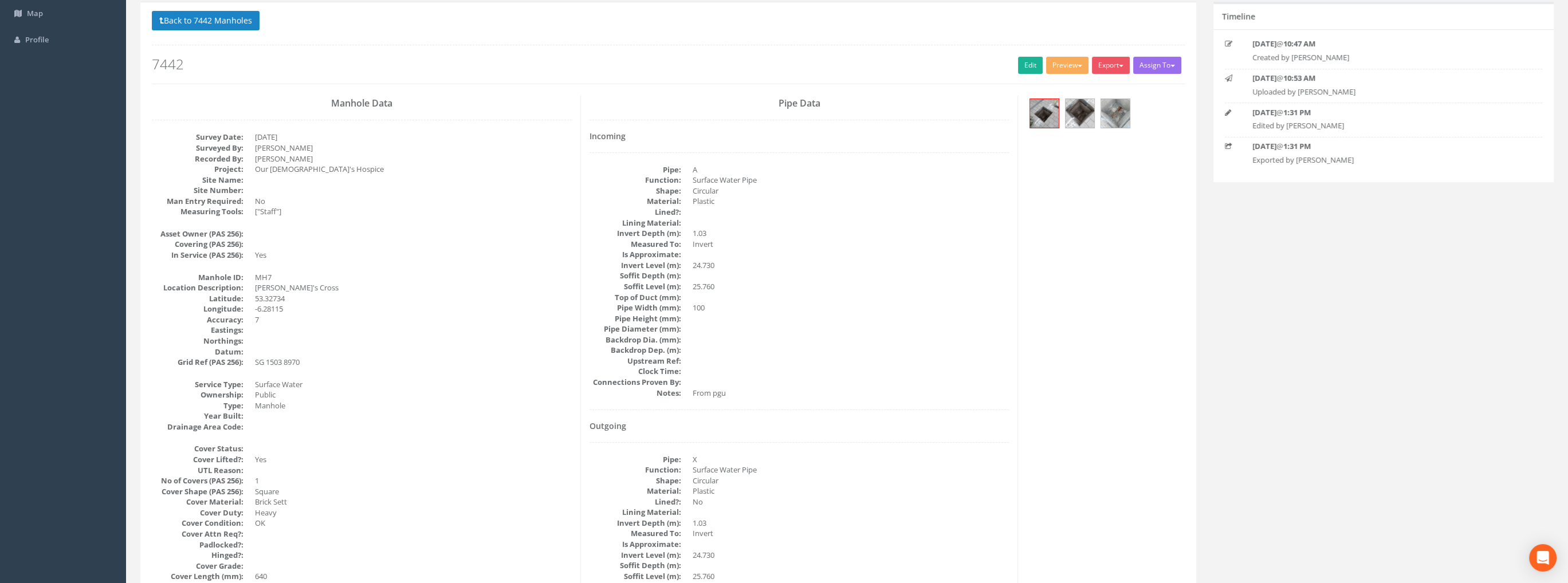
scroll to position [0, 0]
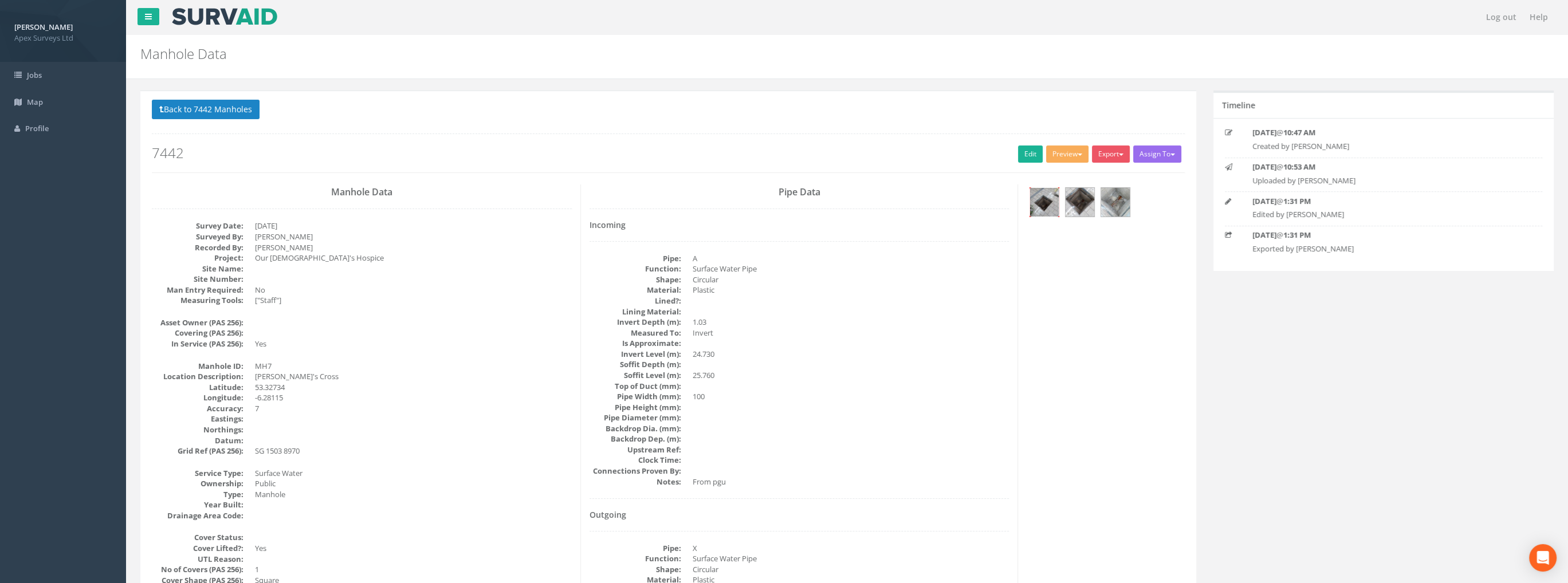
click at [1045, 200] on img at bounding box center [1044, 202] width 29 height 29
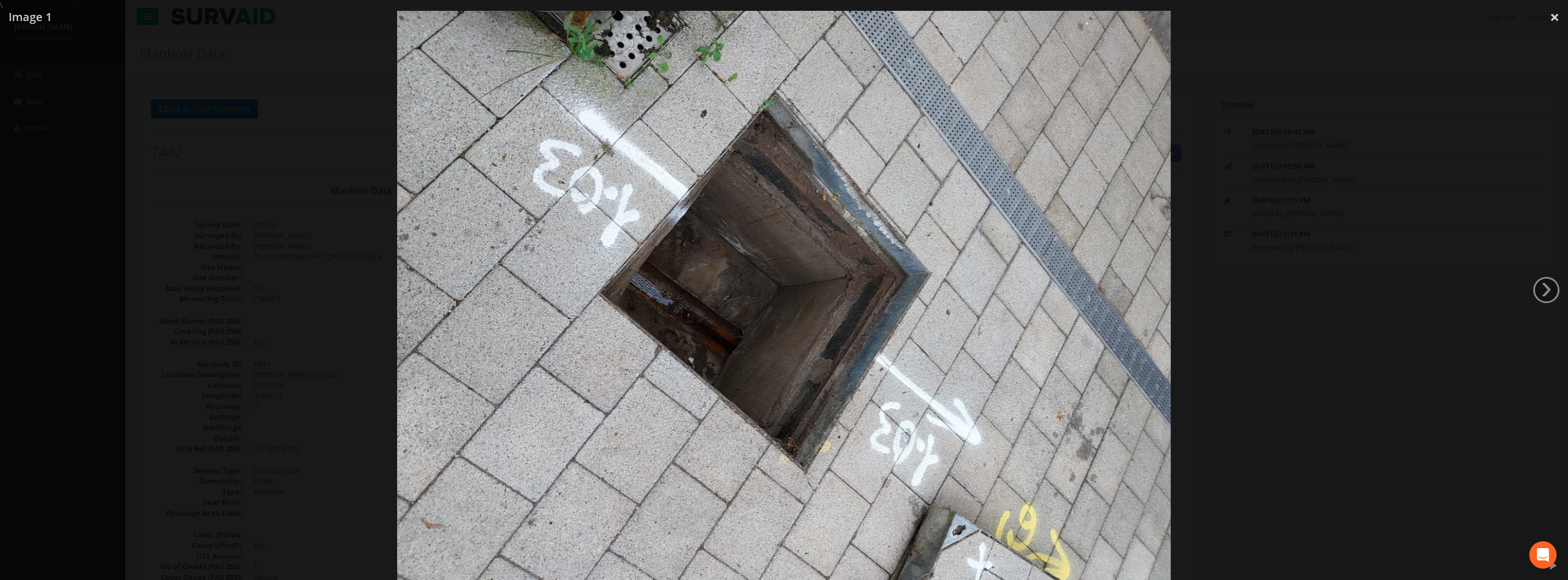
drag, startPoint x: 1553, startPoint y: 13, endPoint x: 1477, endPoint y: 29, distance: 77.7
click at [1553, 14] on link "×" at bounding box center [1555, 17] width 27 height 34
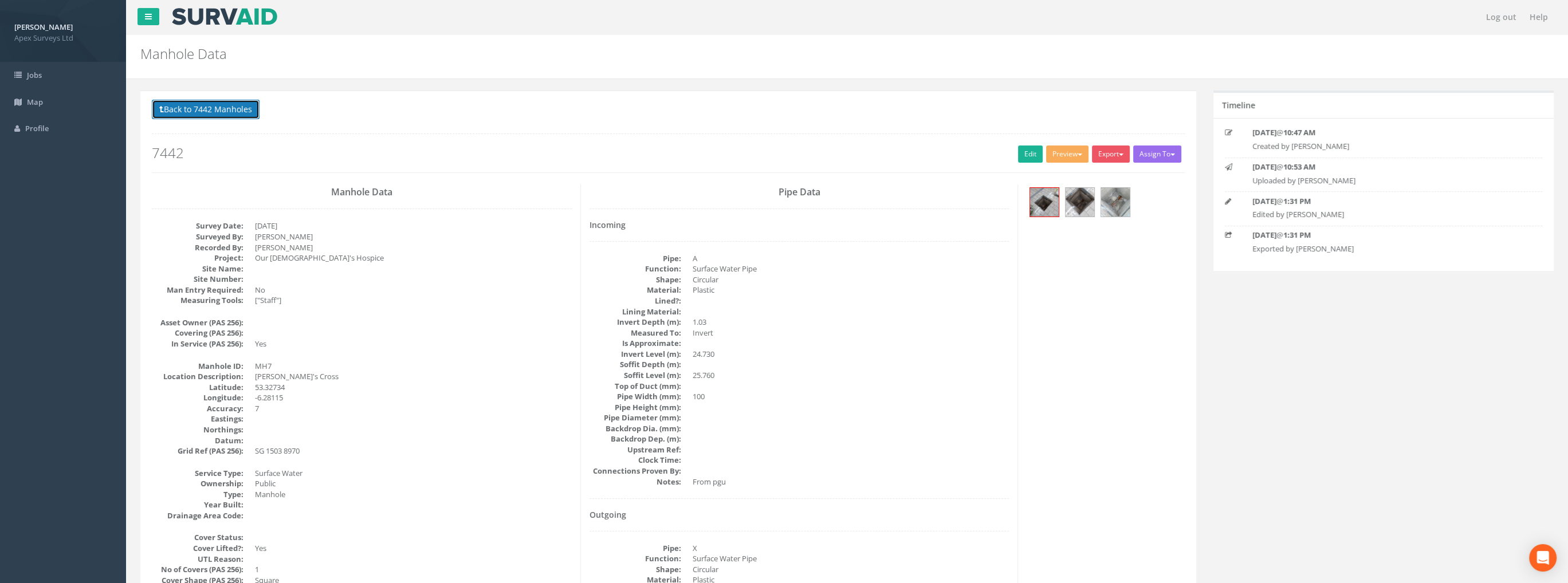
click at [203, 106] on button "Back to 7442 Manholes" at bounding box center [206, 110] width 108 height 20
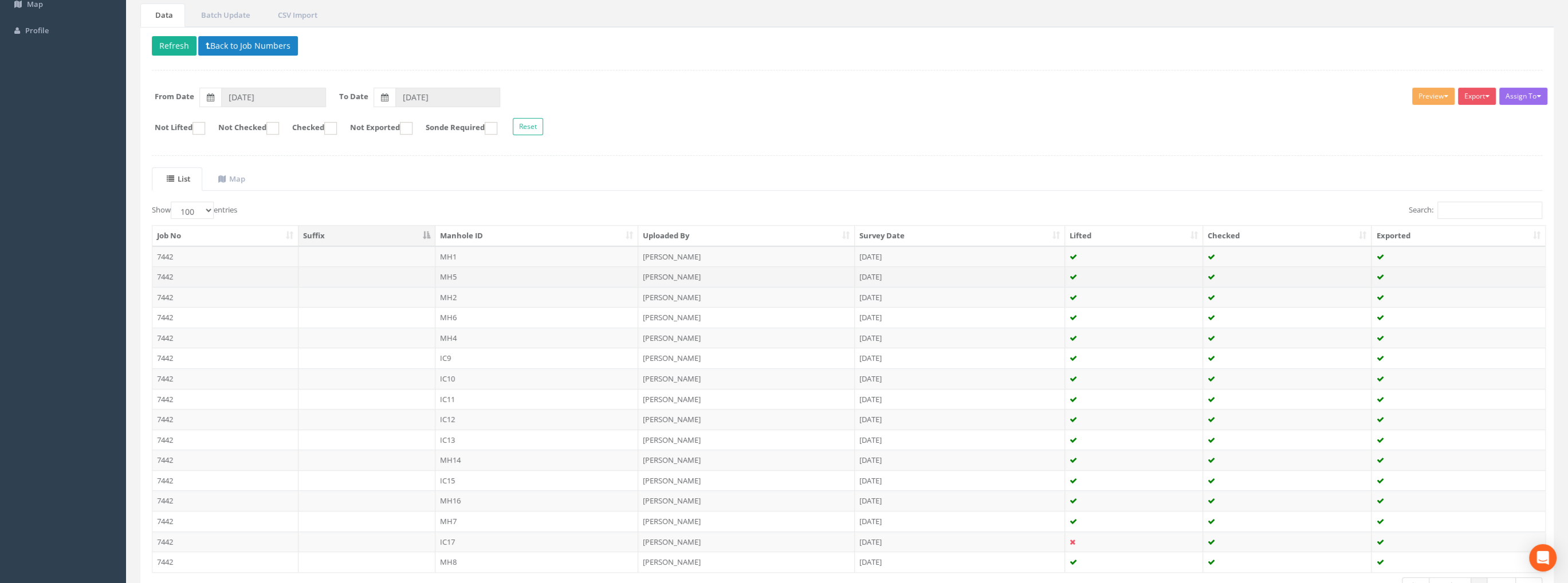
scroll to position [172, 0]
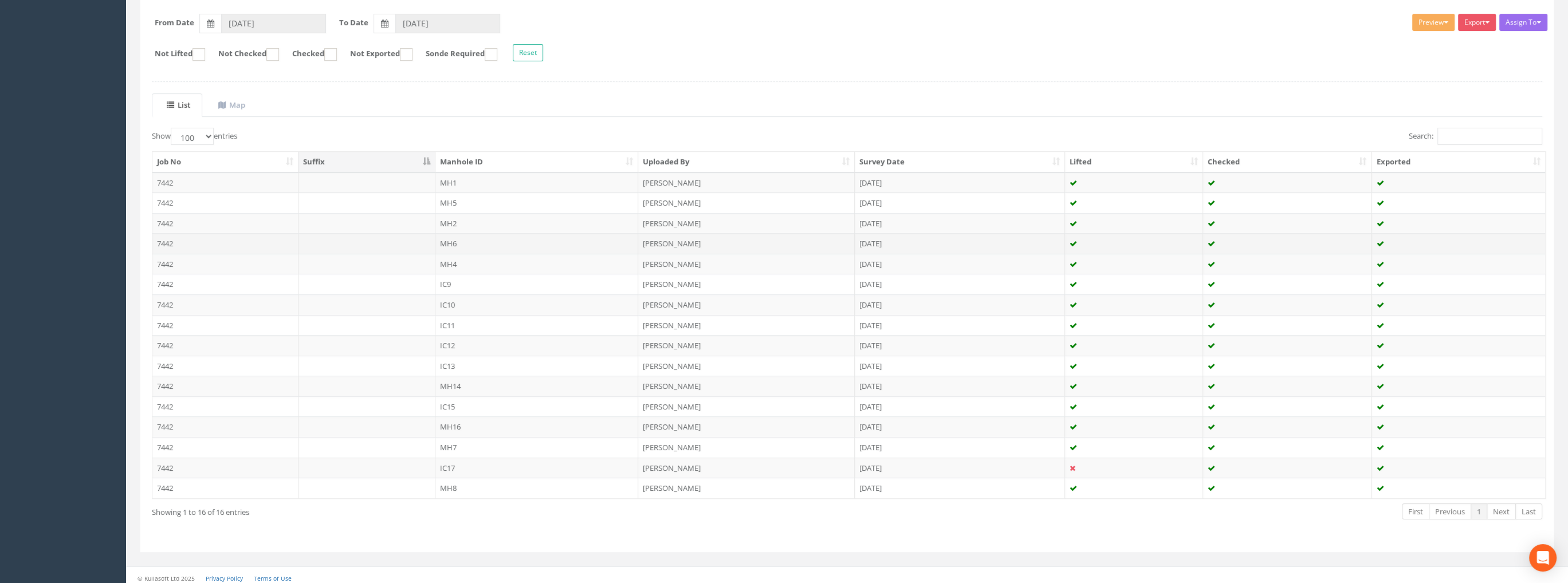
click at [158, 240] on td "7442" at bounding box center [225, 243] width 146 height 21
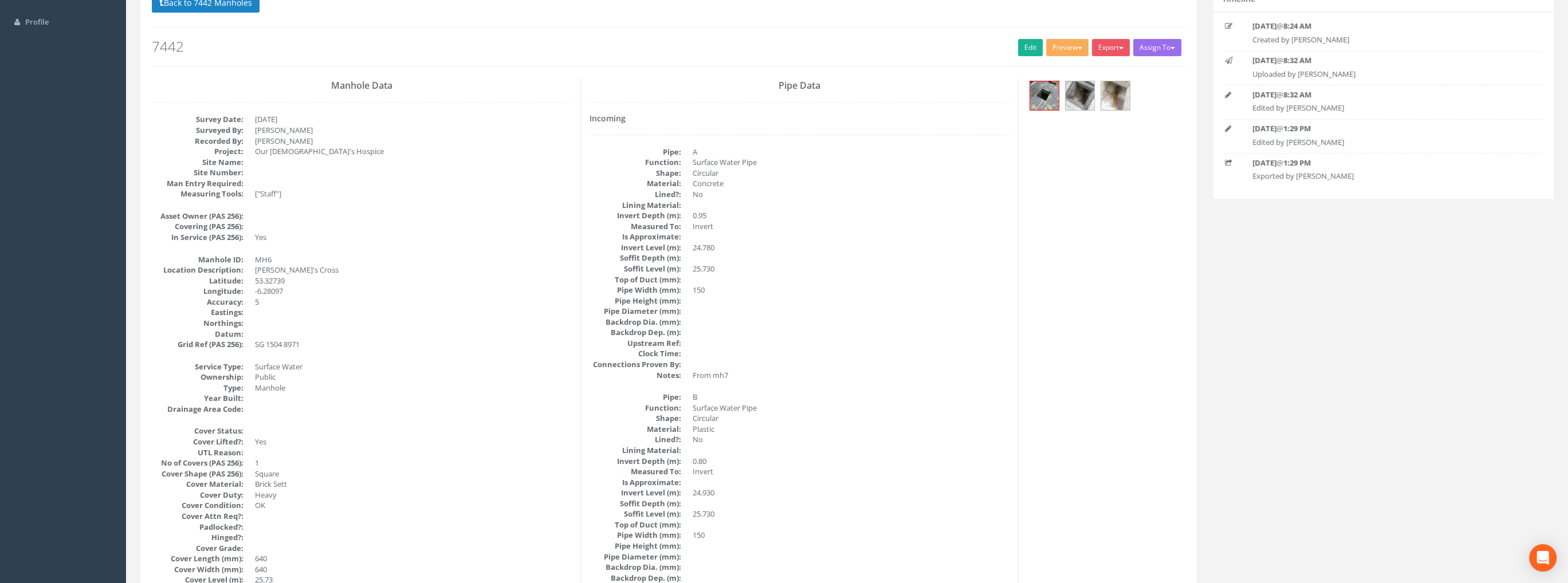
scroll to position [0, 0]
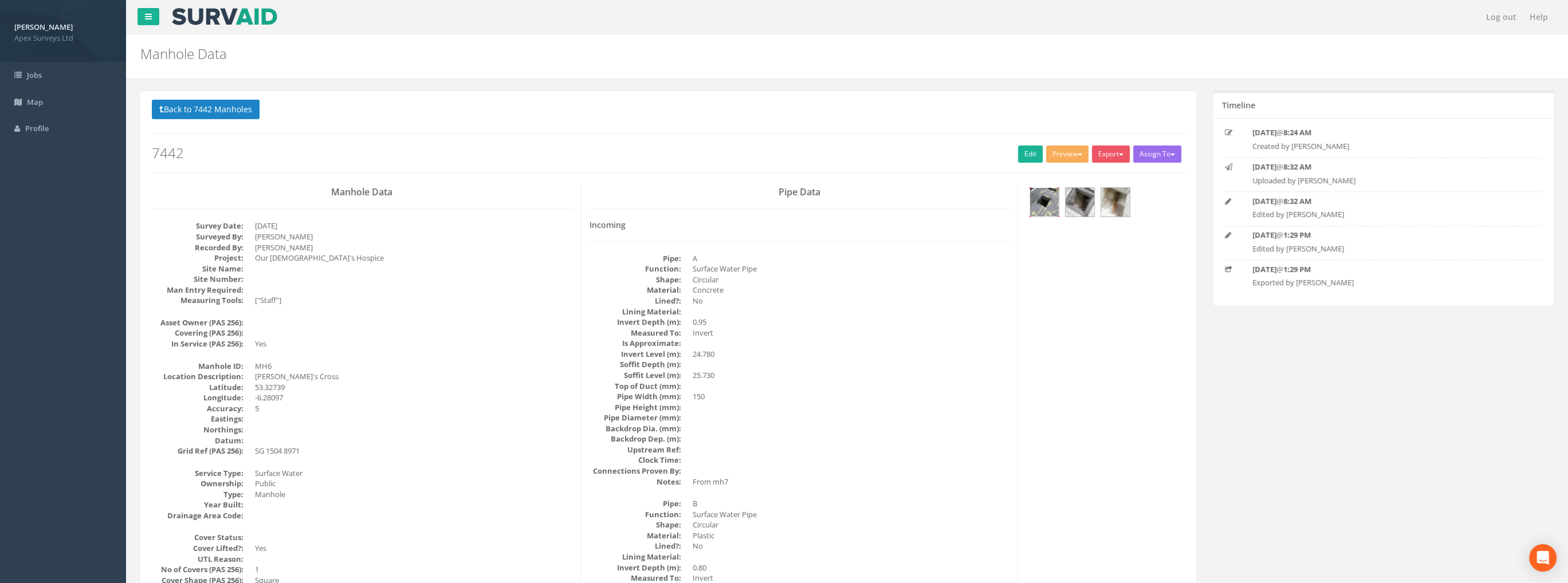
click at [1040, 201] on img at bounding box center [1044, 202] width 29 height 29
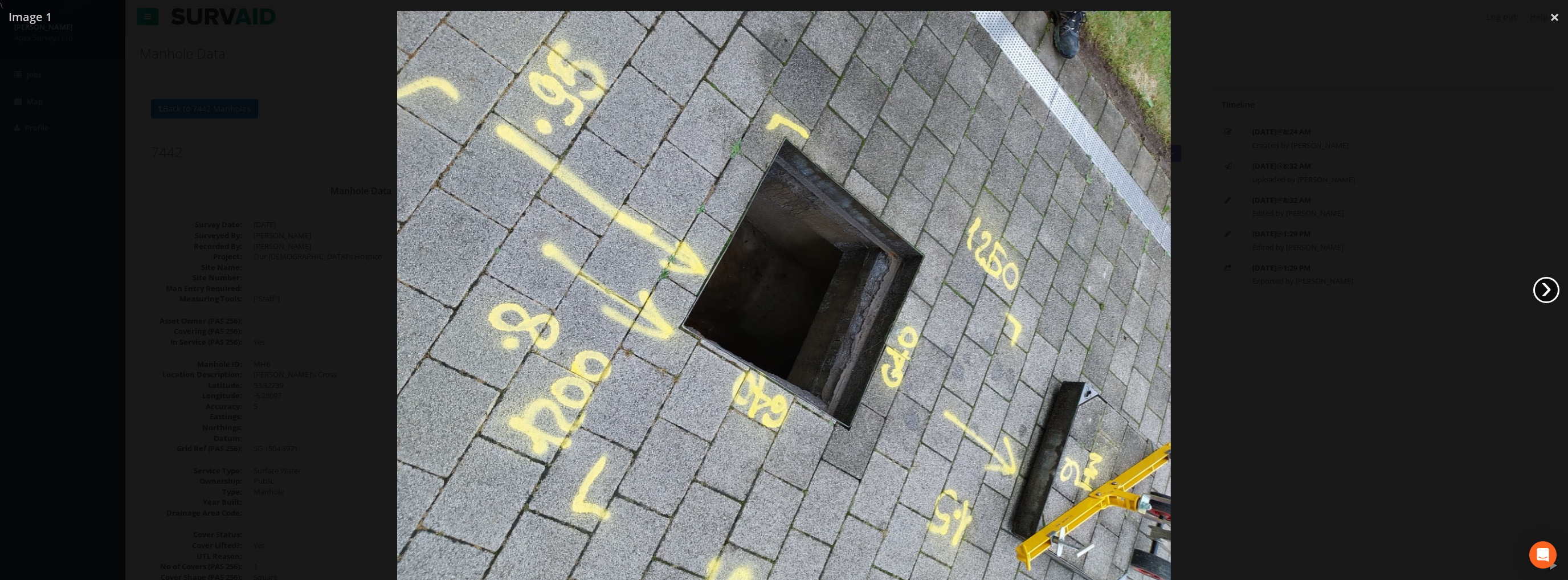
click at [1546, 288] on link "›" at bounding box center [1546, 290] width 26 height 26
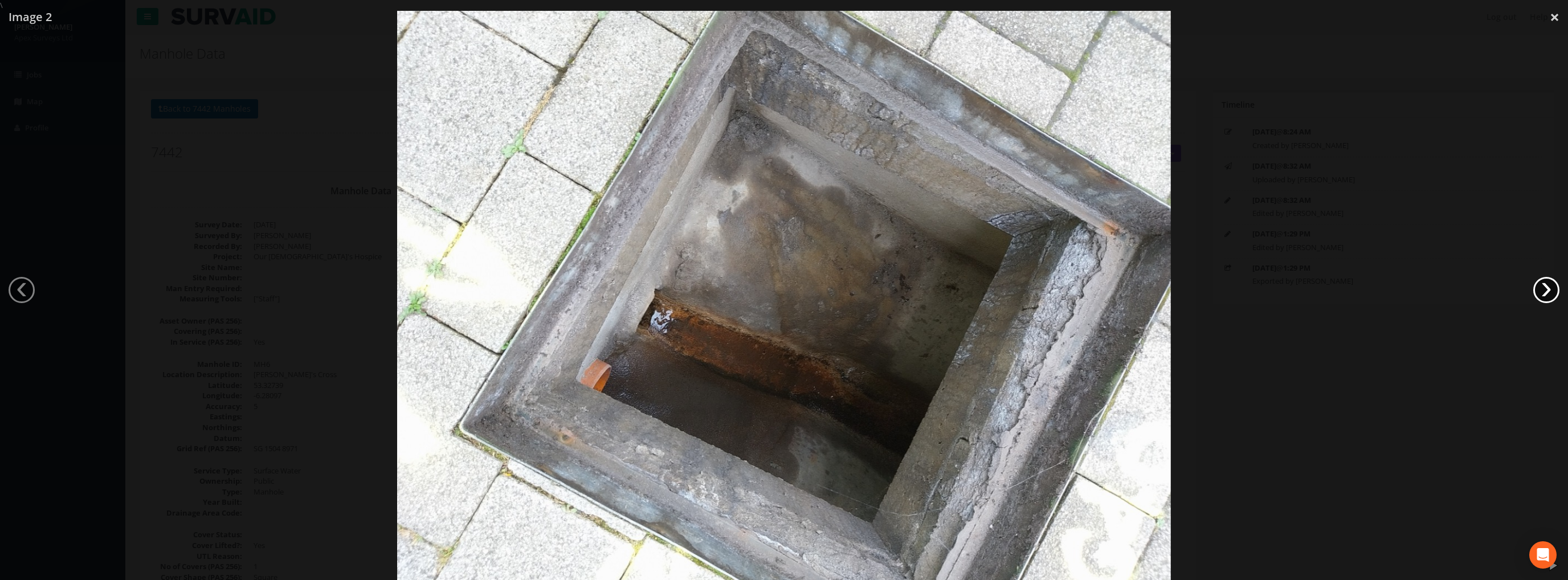
click at [1546, 288] on link "›" at bounding box center [1546, 290] width 26 height 26
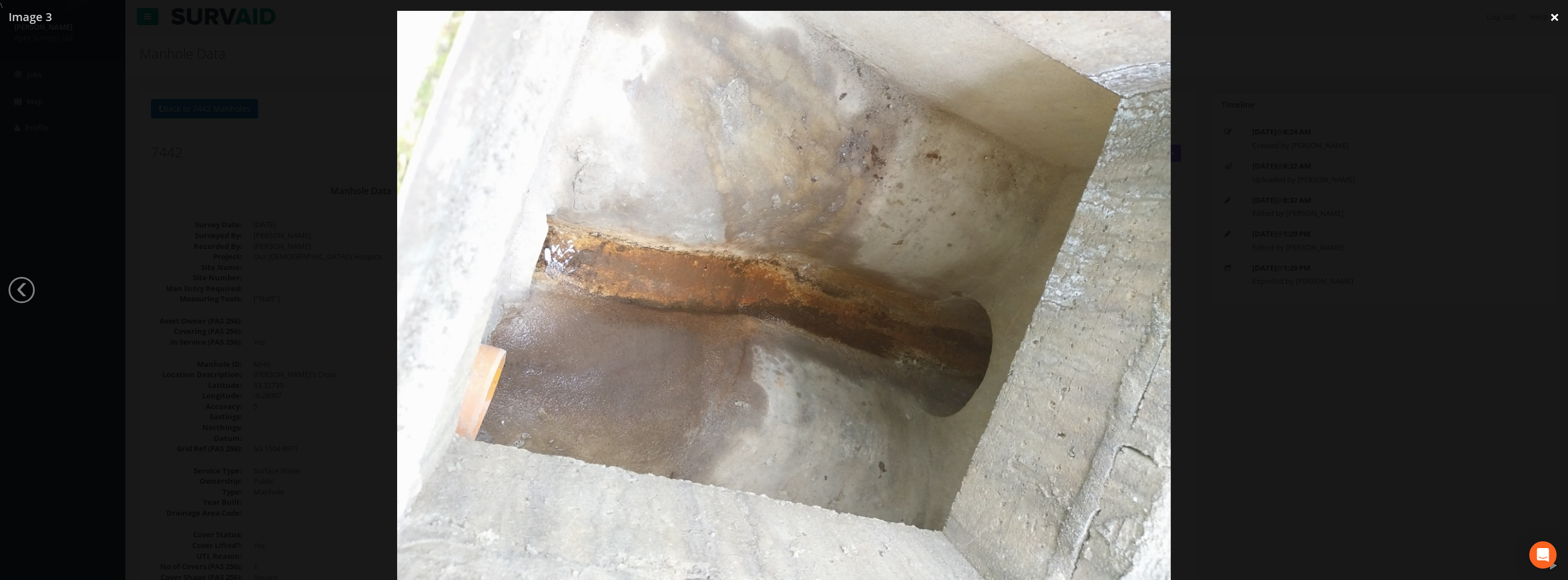
click at [1553, 16] on link "×" at bounding box center [1555, 17] width 27 height 34
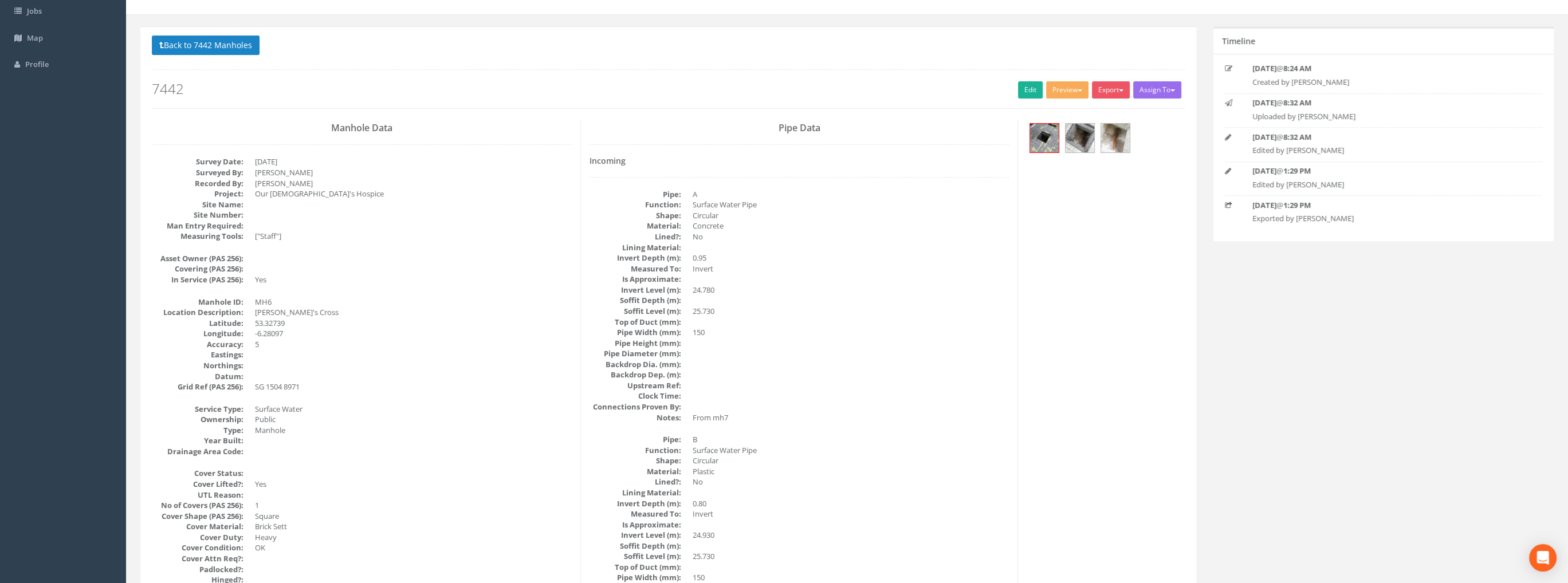
scroll to position [58, 0]
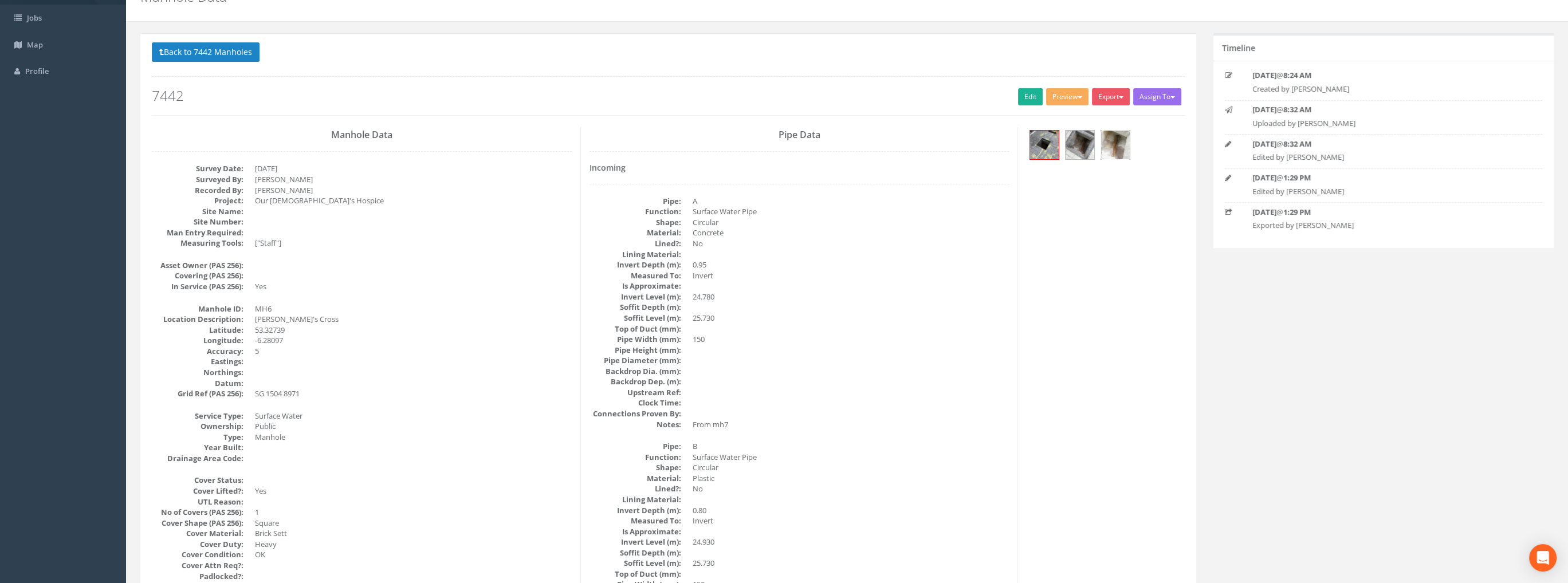
click at [1111, 145] on img at bounding box center [1115, 144] width 29 height 29
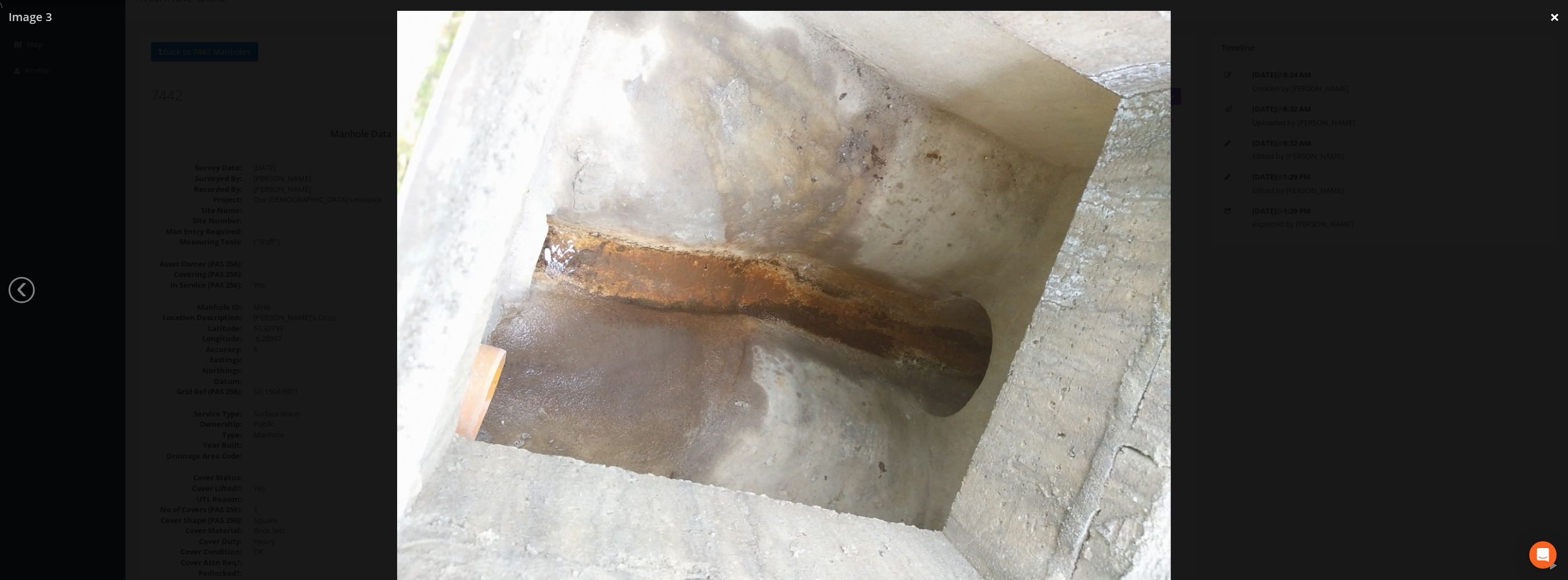
click at [1555, 16] on link "×" at bounding box center [1555, 17] width 27 height 34
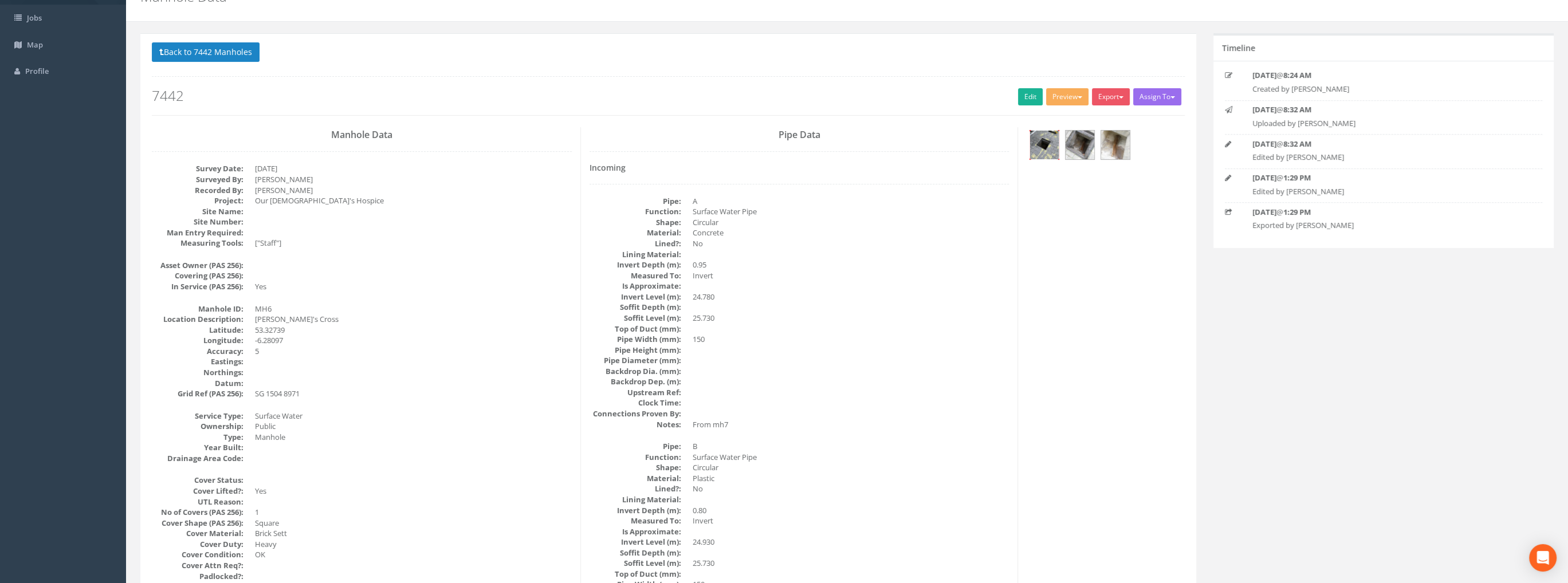
click at [1043, 144] on img at bounding box center [1044, 144] width 29 height 29
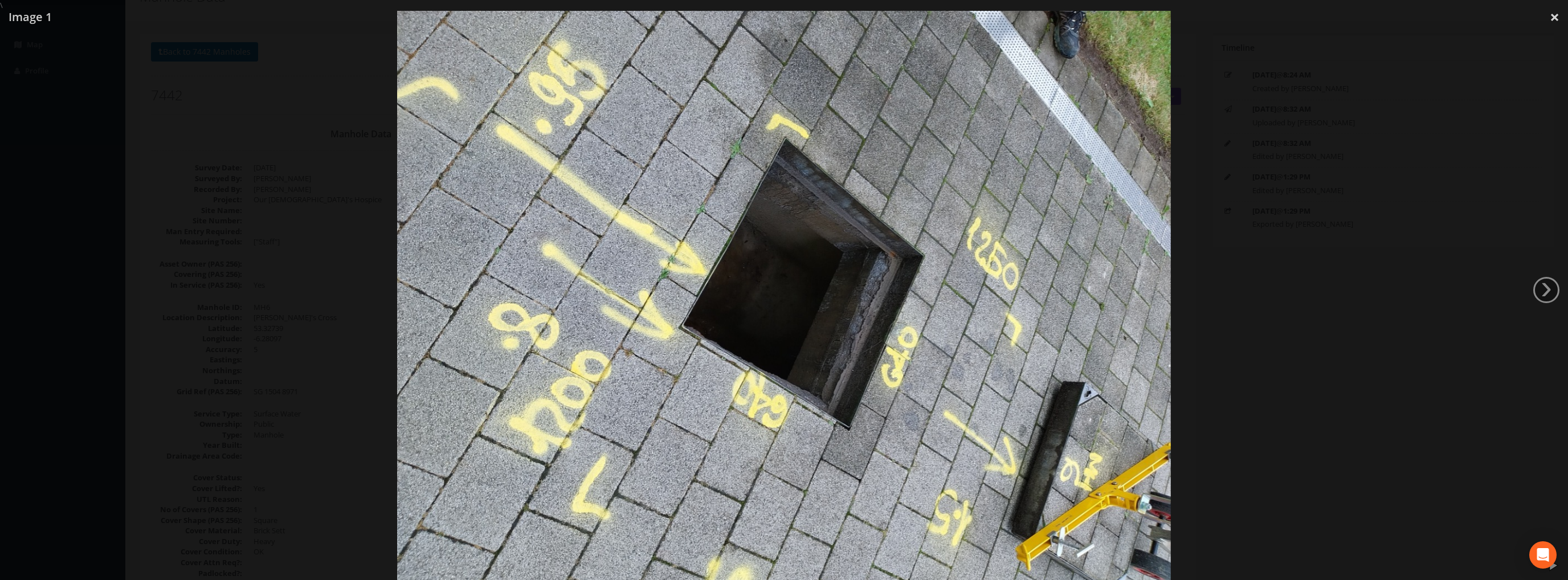
click at [800, 315] on img at bounding box center [783, 301] width 773 height 580
click at [1356, 240] on div at bounding box center [784, 301] width 1568 height 580
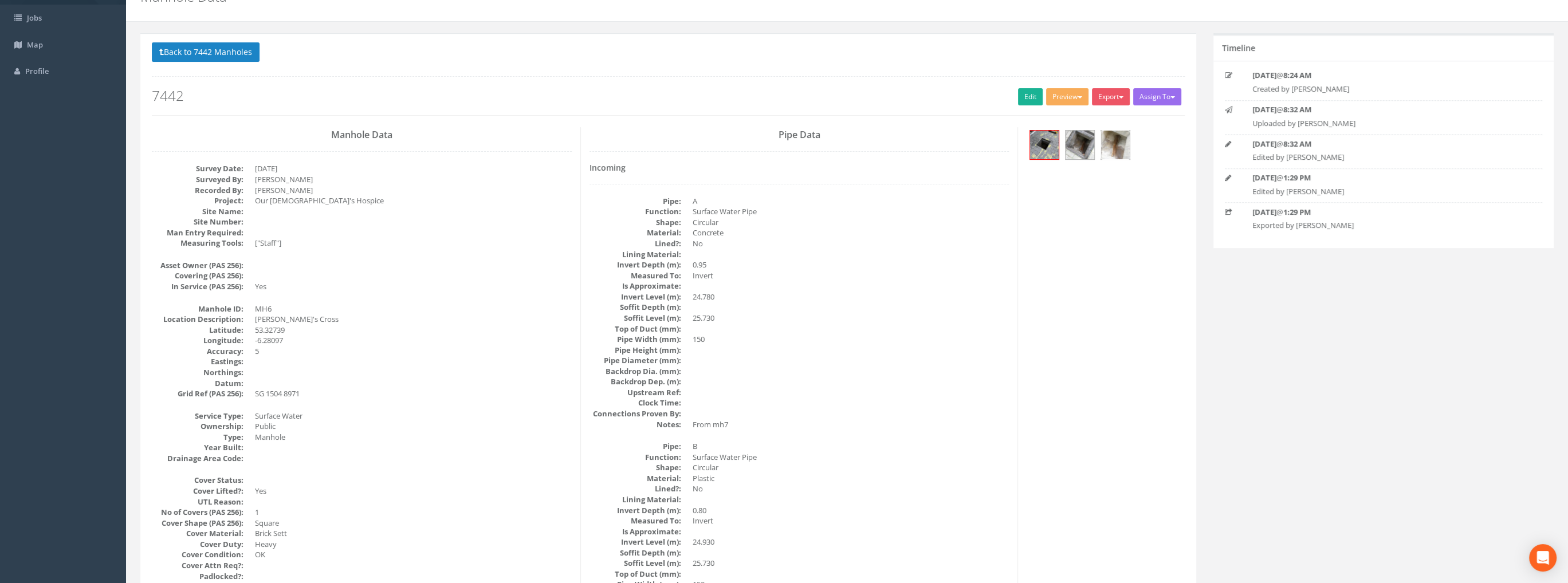
click at [1110, 141] on img at bounding box center [1115, 144] width 29 height 29
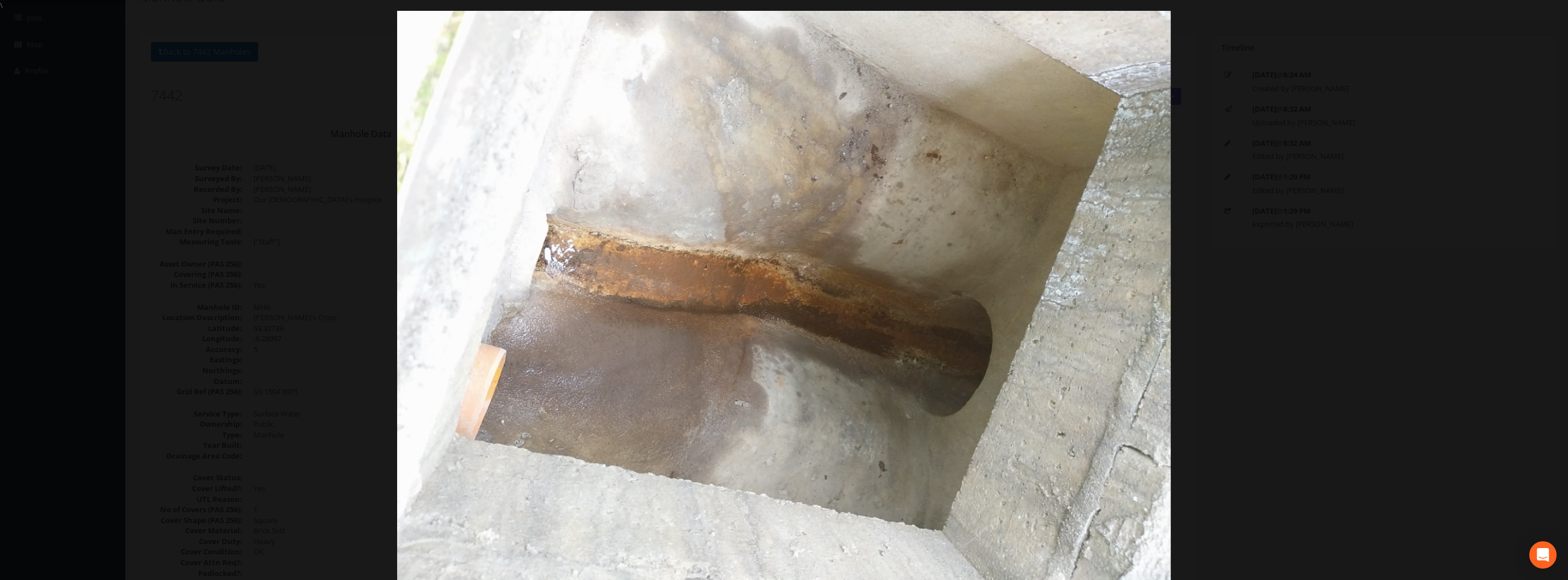
click at [337, 189] on div at bounding box center [784, 300] width 1568 height 580
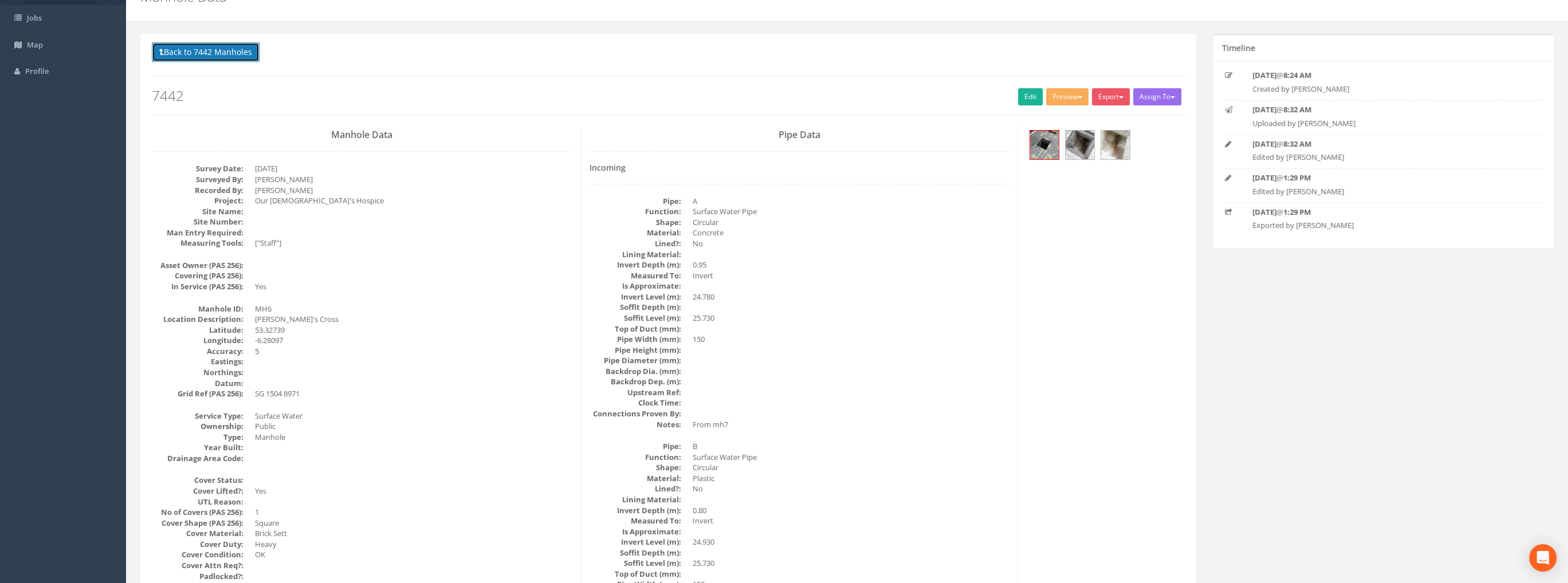
click at [221, 52] on button "Back to 7442 Manholes" at bounding box center [206, 52] width 108 height 20
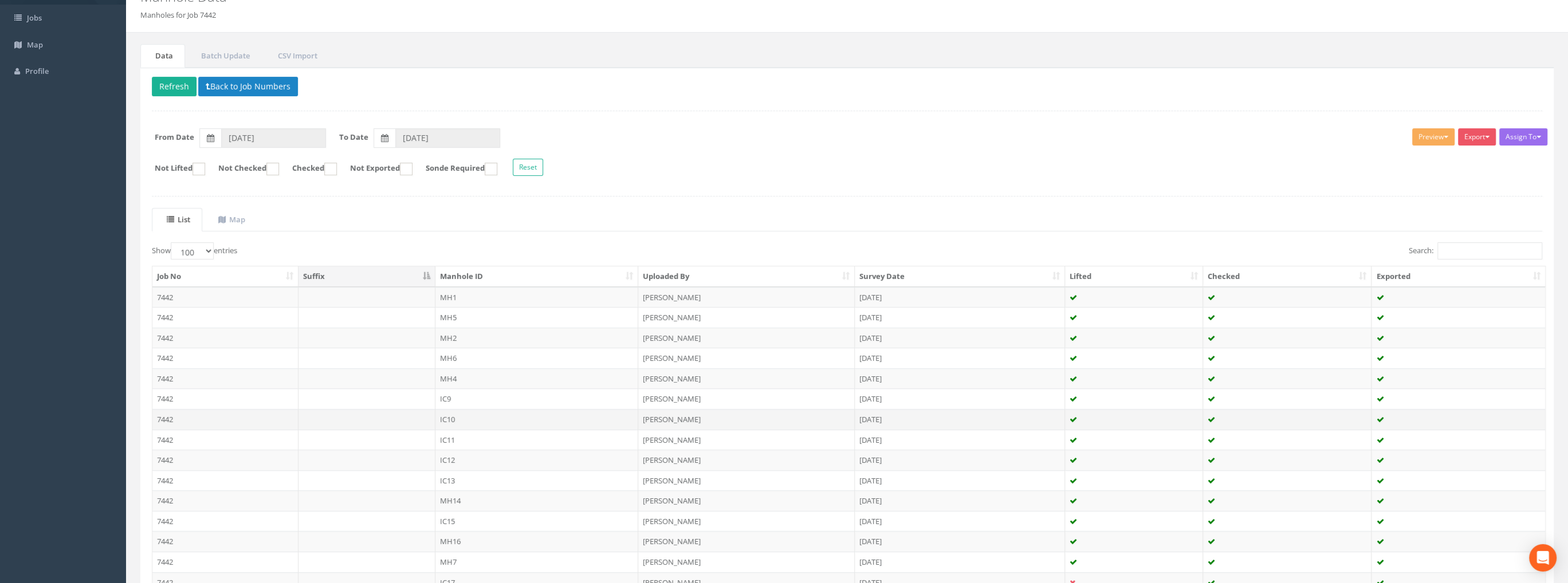
click at [163, 416] on td "7442" at bounding box center [225, 419] width 146 height 21
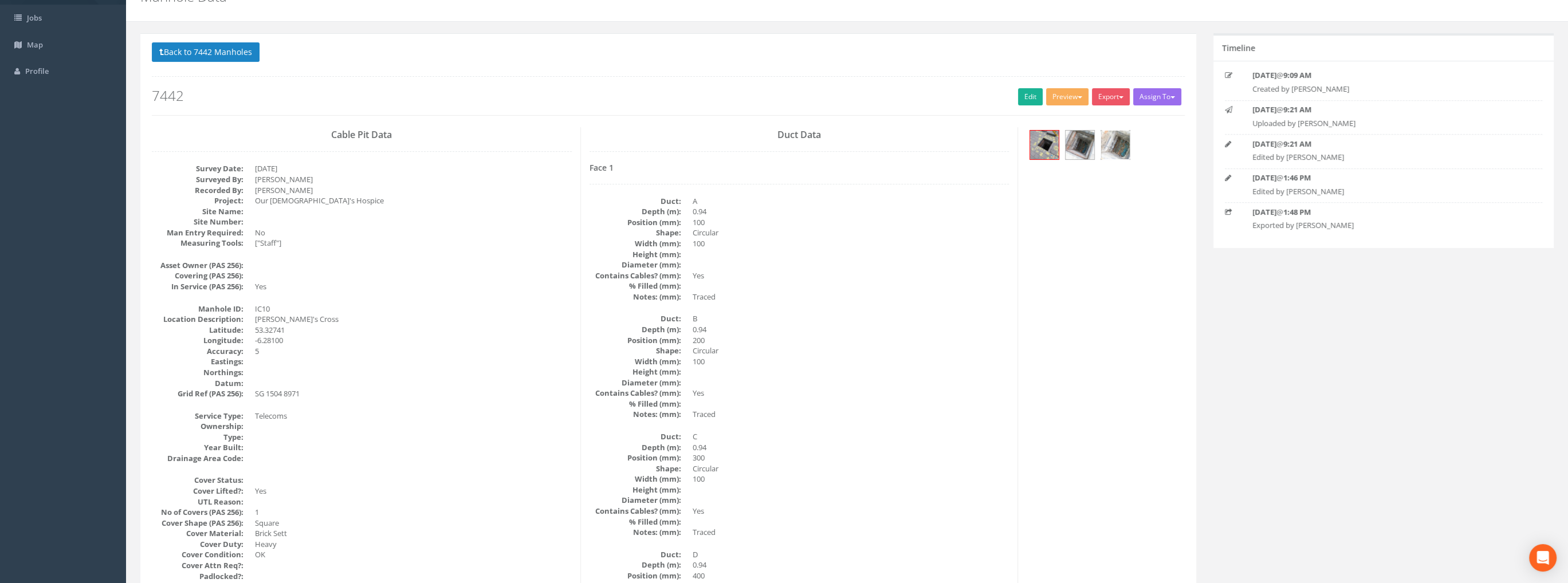
click at [1118, 141] on img at bounding box center [1115, 144] width 29 height 29
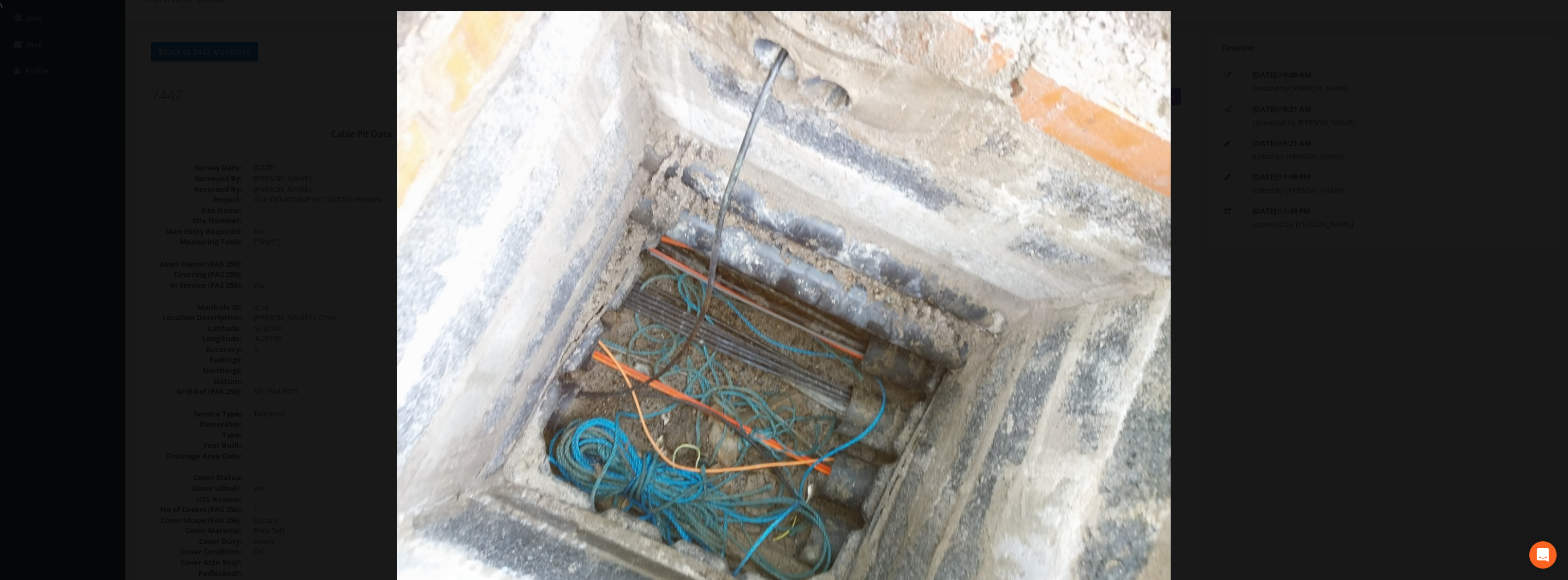
click at [1379, 187] on div at bounding box center [784, 301] width 1568 height 580
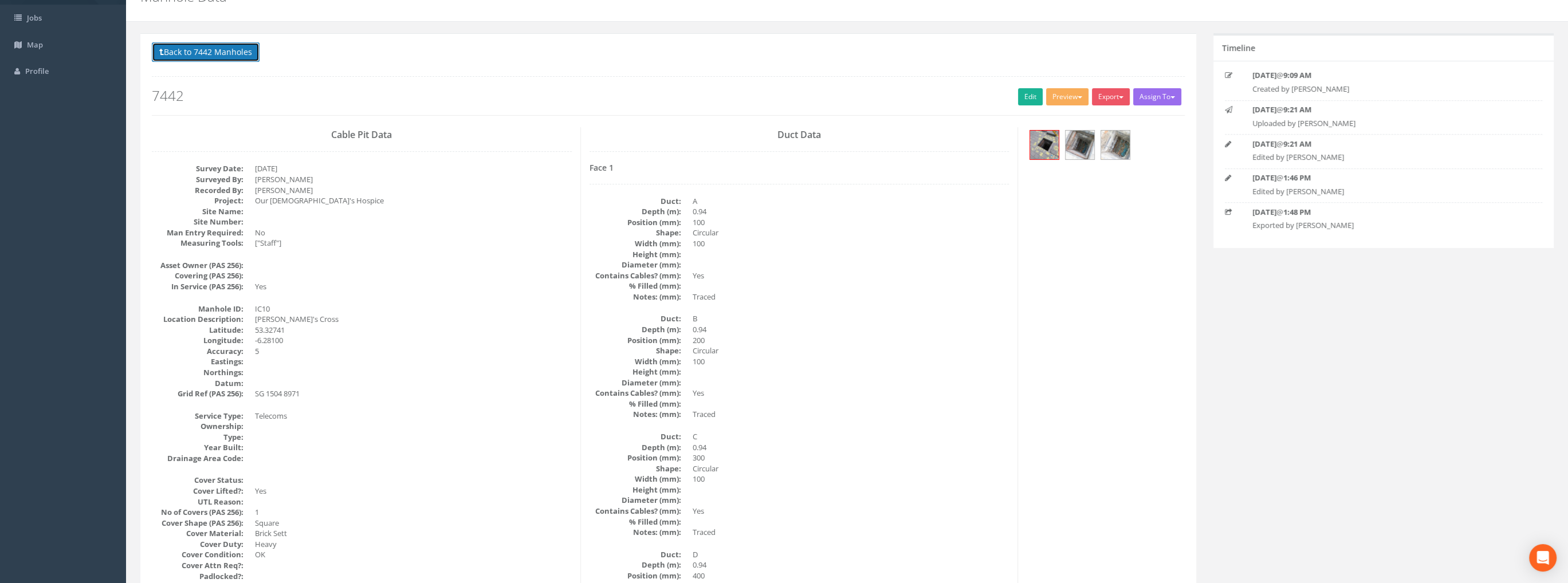
click at [218, 52] on button "Back to 7442 Manholes" at bounding box center [206, 52] width 108 height 20
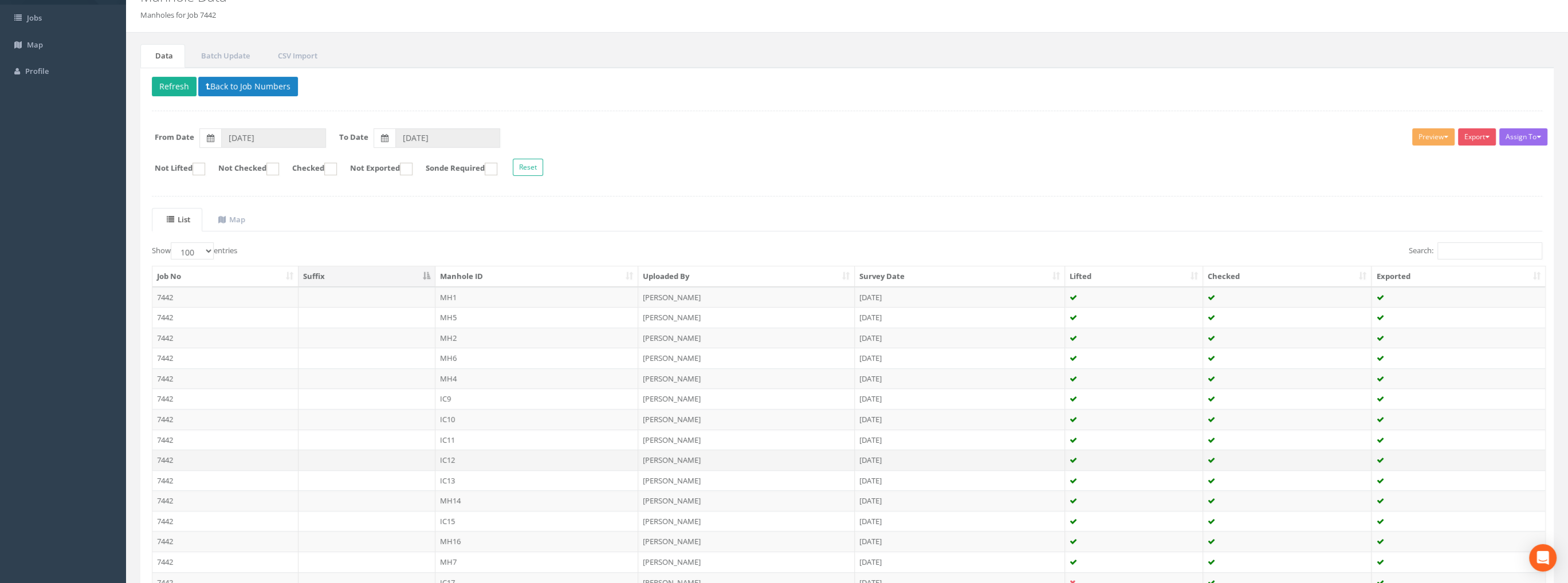
click at [166, 458] on td "7442" at bounding box center [225, 460] width 146 height 21
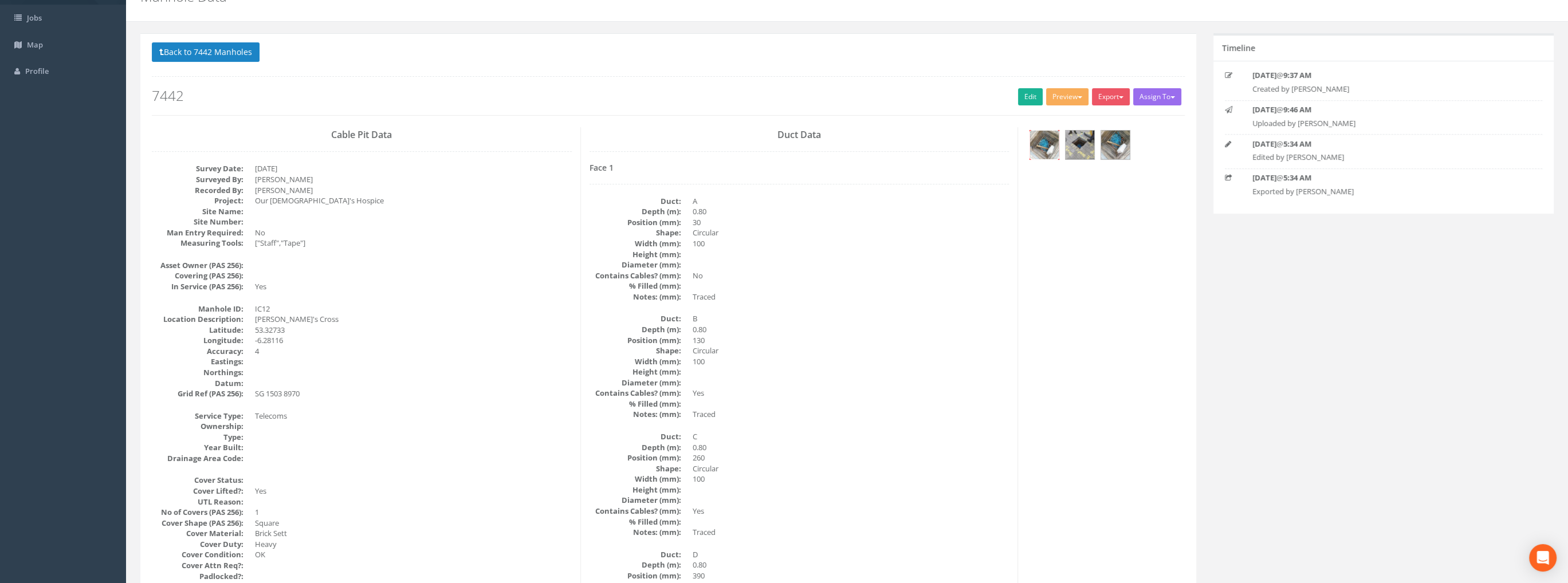
click at [1045, 143] on img at bounding box center [1044, 144] width 29 height 29
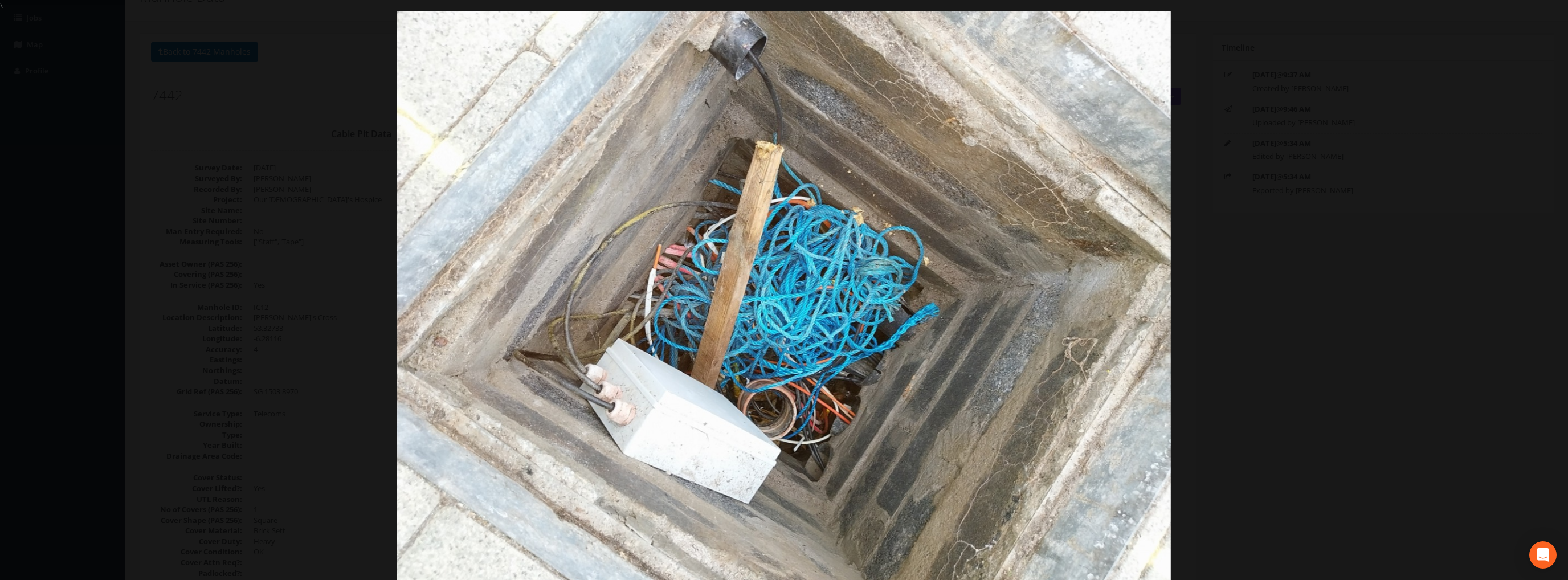
click at [990, 276] on img at bounding box center [783, 301] width 773 height 580
click at [1548, 287] on link "›" at bounding box center [1546, 290] width 26 height 26
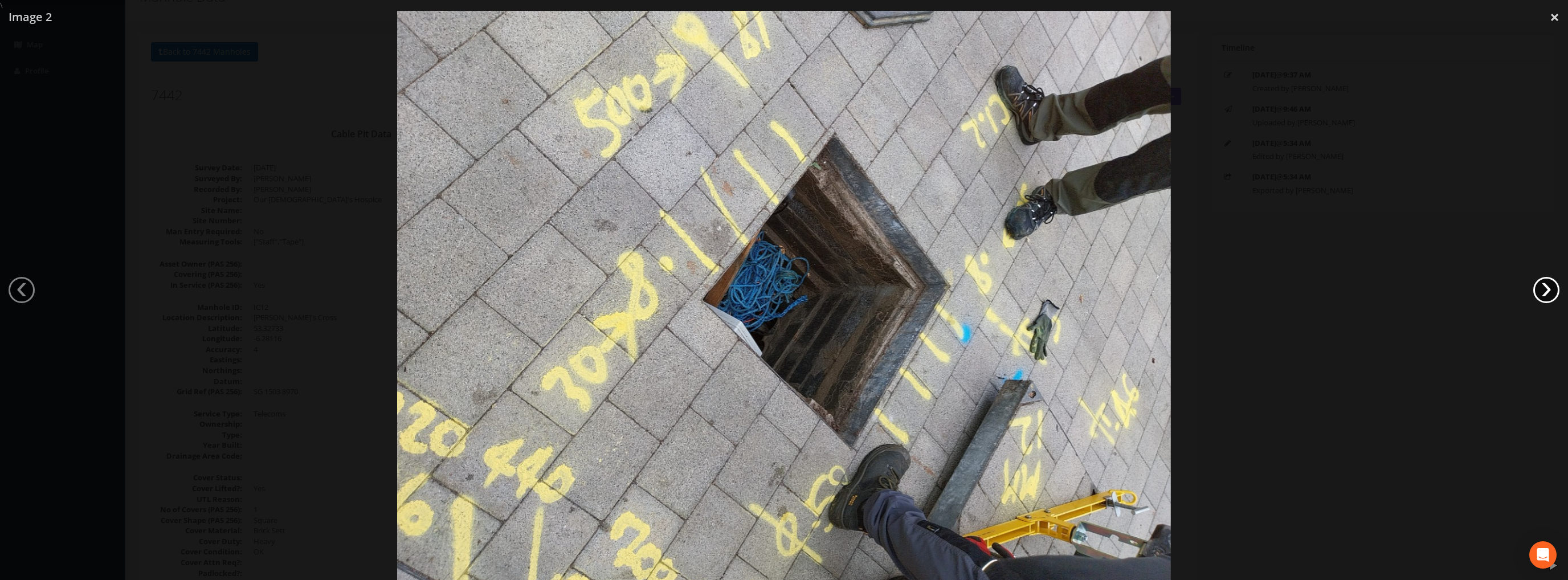
click at [1548, 287] on link "›" at bounding box center [1546, 290] width 26 height 26
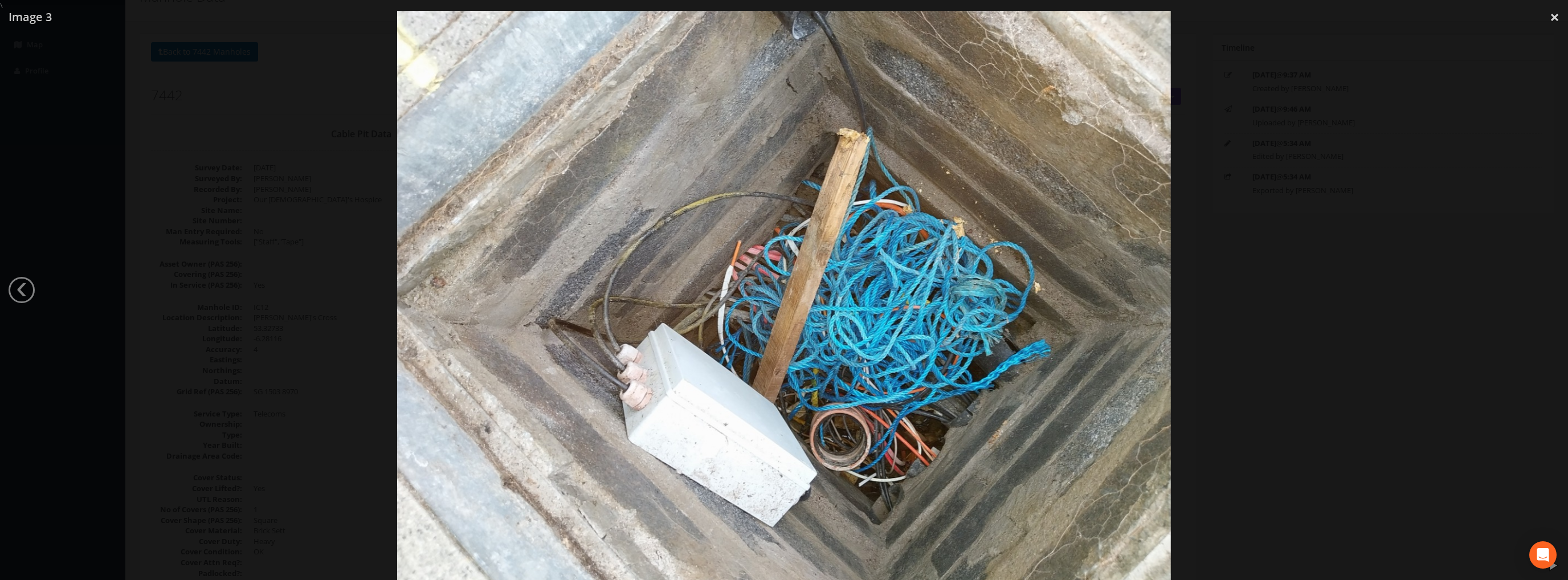
click at [1548, 287] on div at bounding box center [784, 301] width 1568 height 580
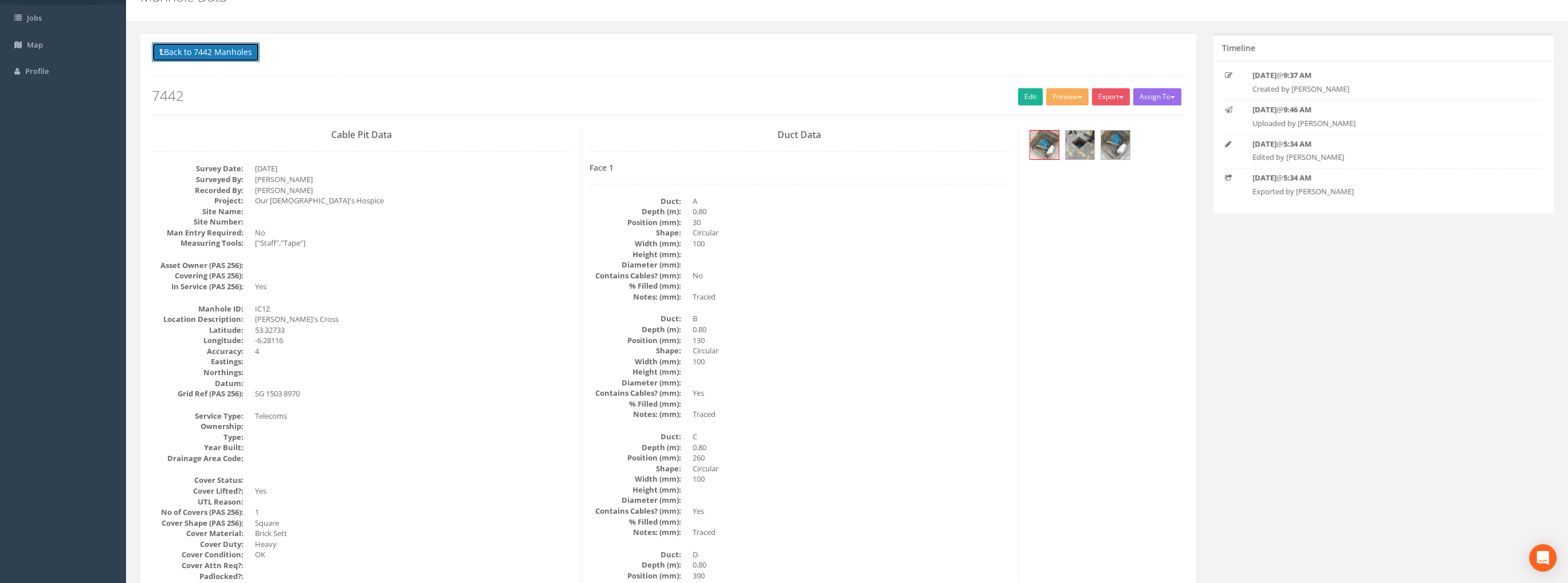
click at [217, 55] on button "Back to 7442 Manholes" at bounding box center [206, 52] width 108 height 20
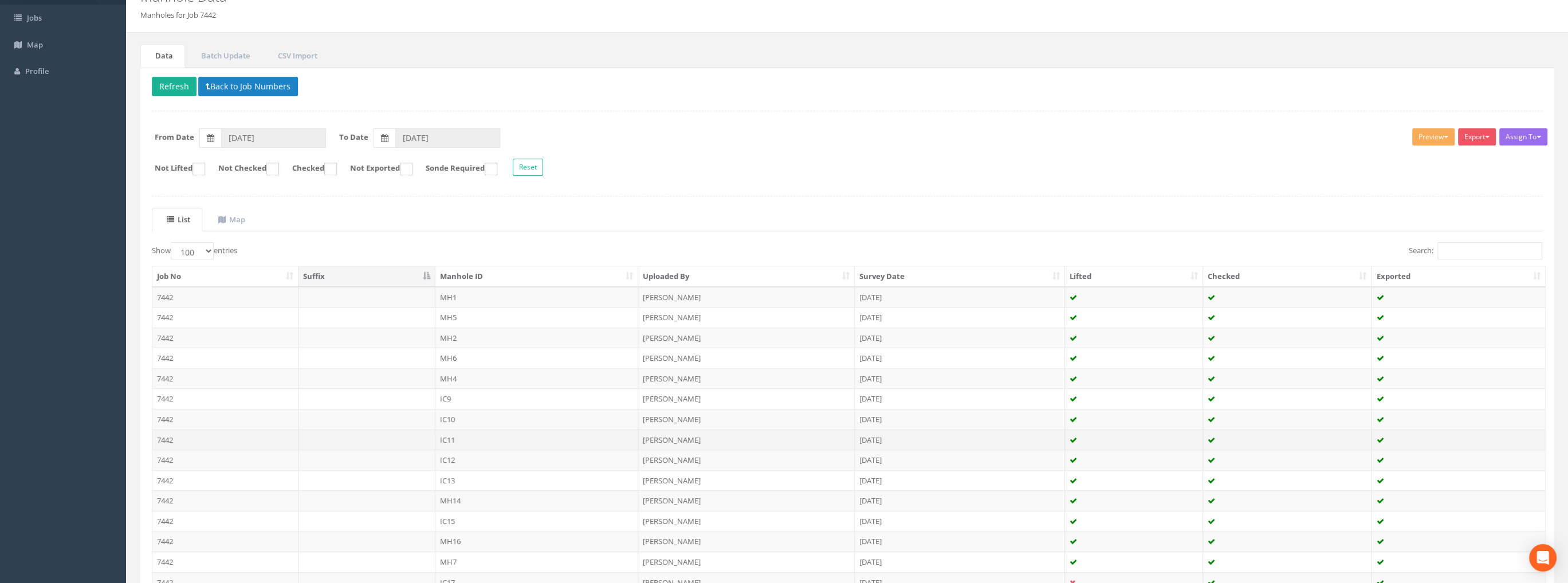
click at [163, 435] on td "7442" at bounding box center [225, 440] width 146 height 21
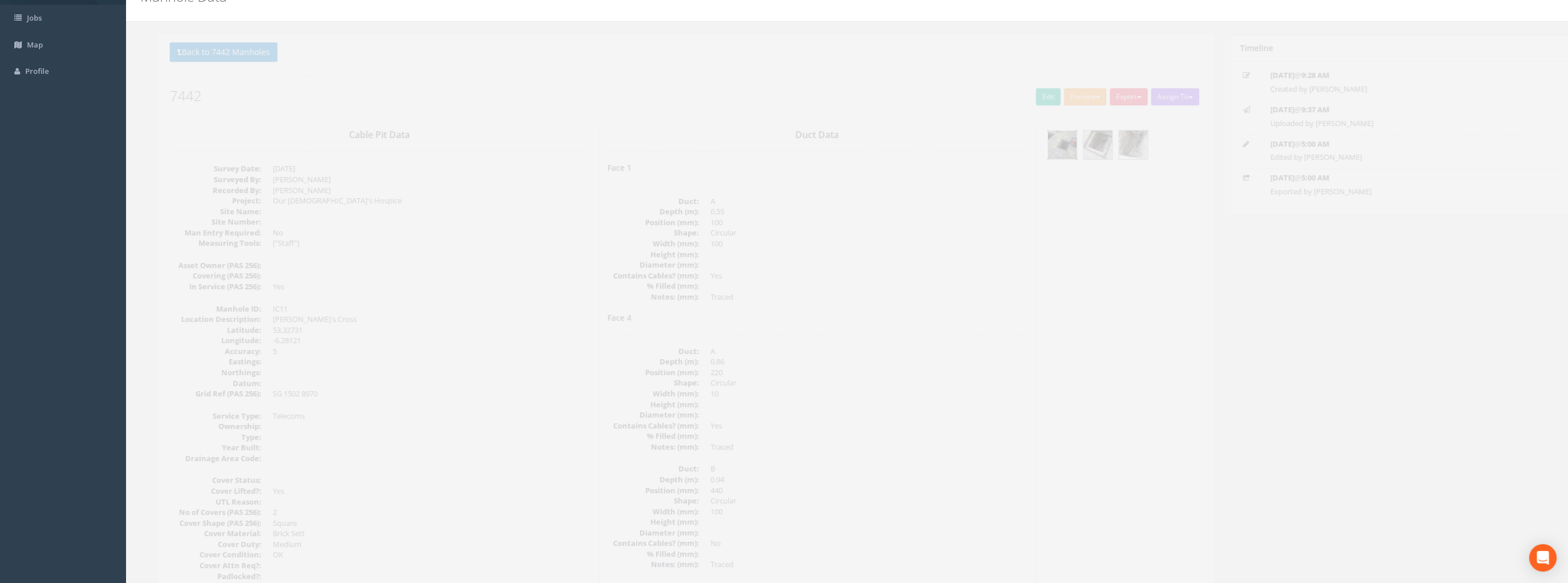
click at [1036, 138] on img at bounding box center [1044, 144] width 29 height 29
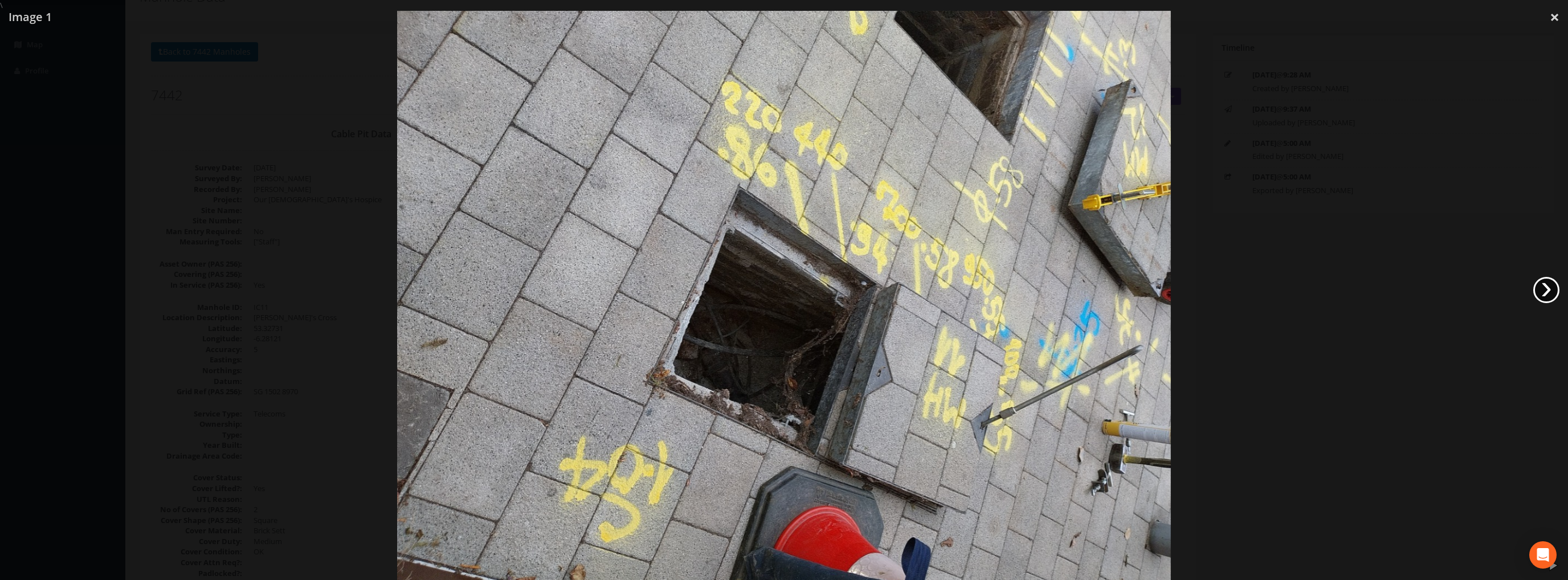
click at [1544, 284] on link "›" at bounding box center [1546, 290] width 26 height 26
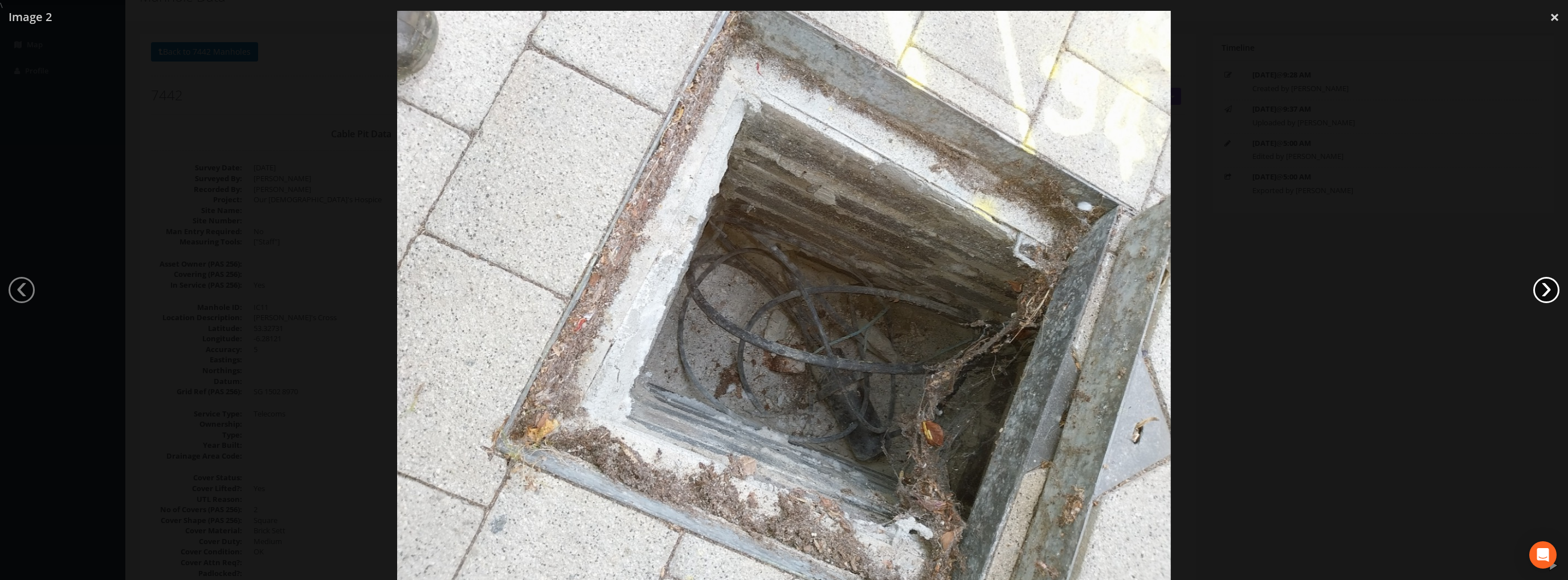
click at [1544, 284] on link "›" at bounding box center [1546, 290] width 26 height 26
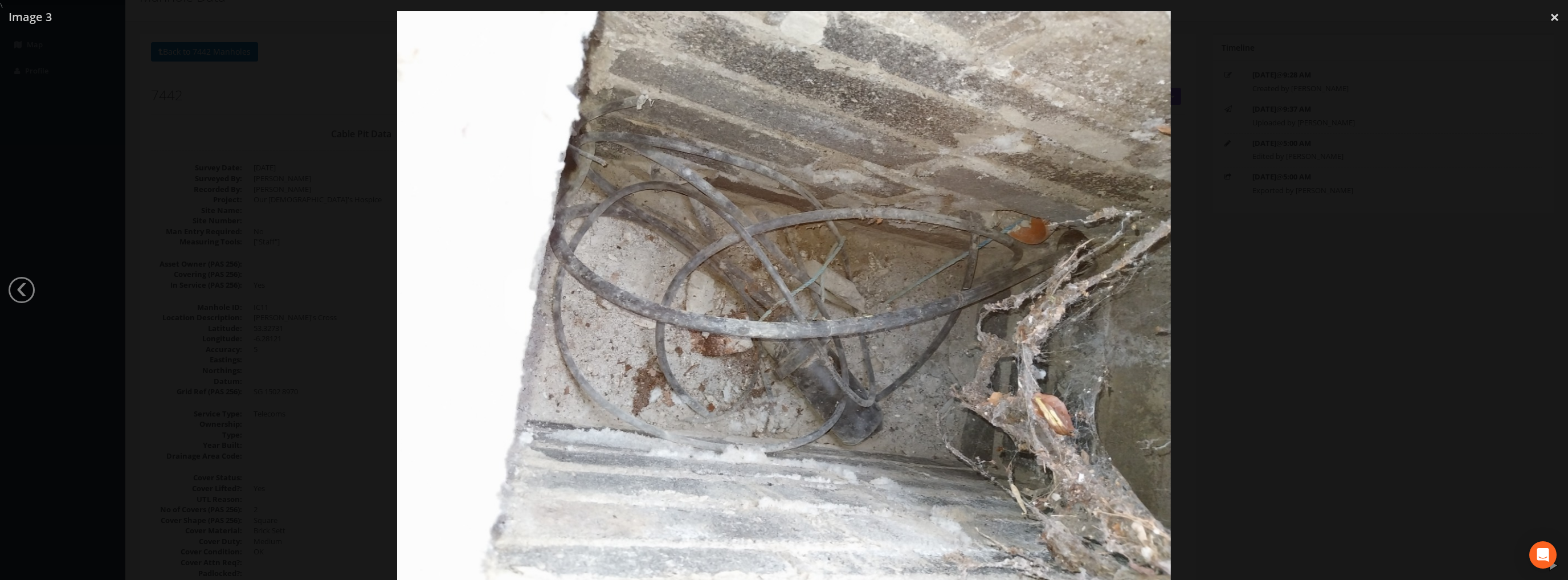
click at [1540, 281] on div at bounding box center [784, 301] width 1568 height 580
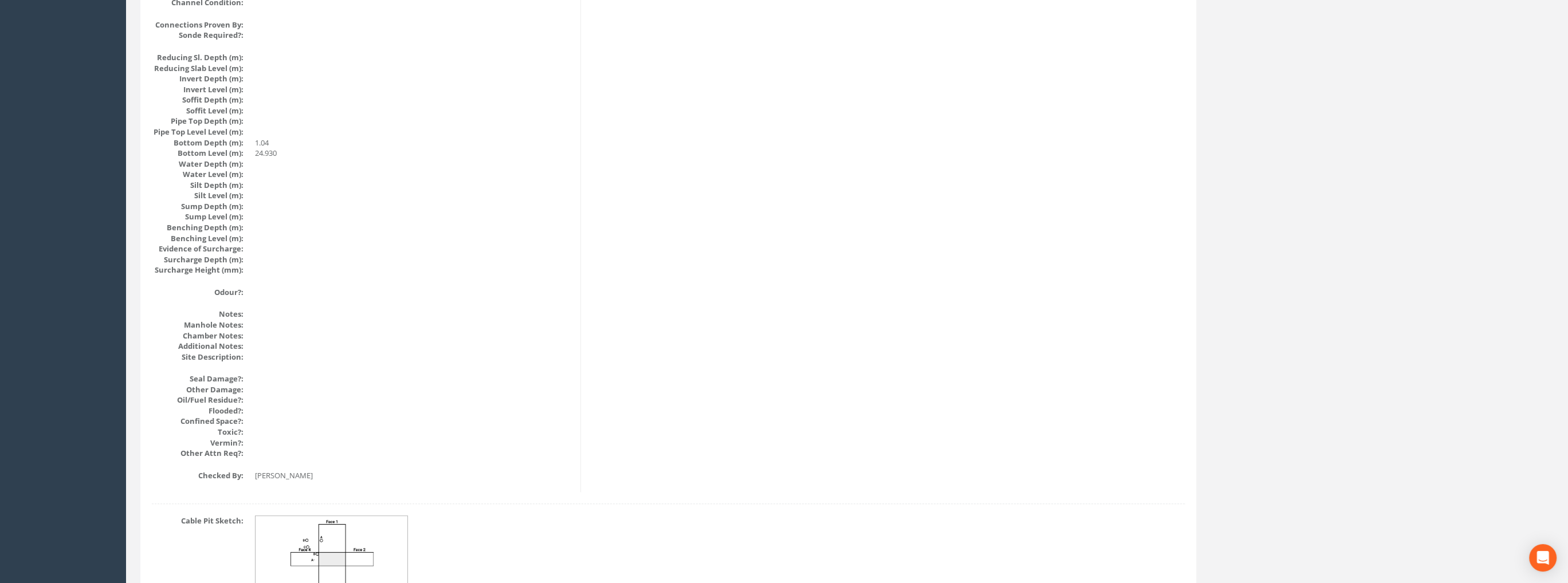
scroll to position [1183, 0]
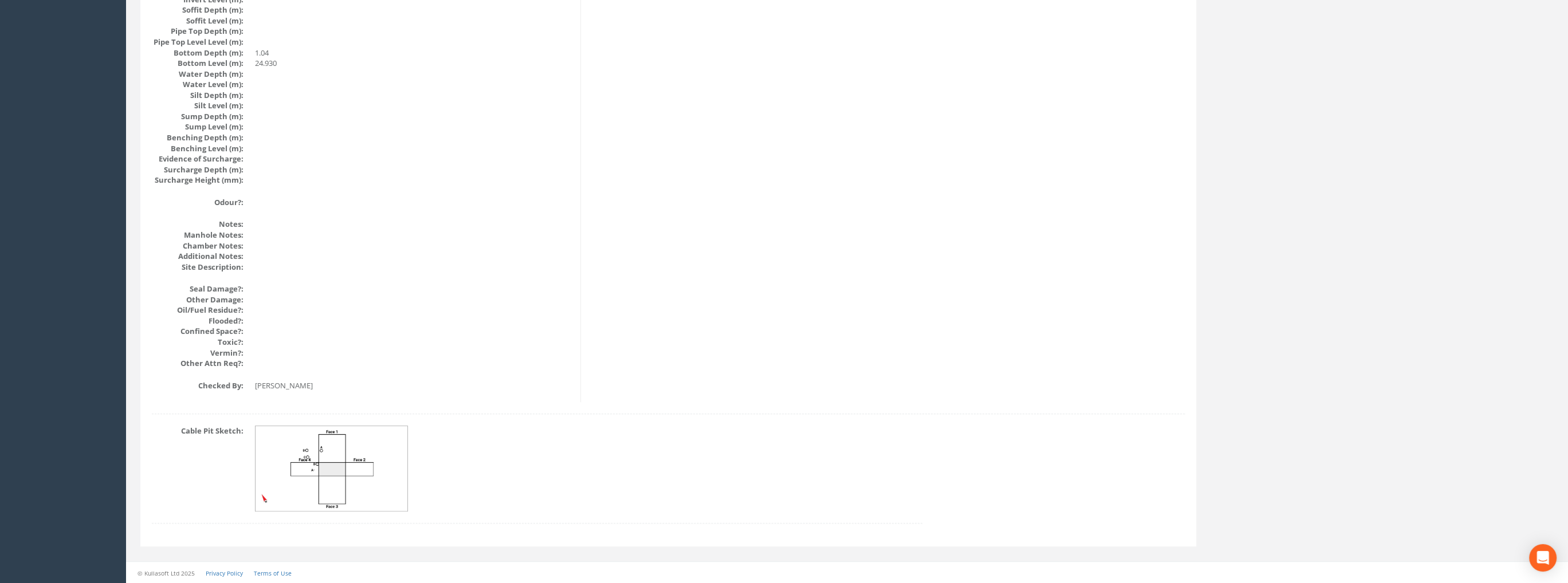
click at [307, 463] on img at bounding box center [332, 468] width 153 height 85
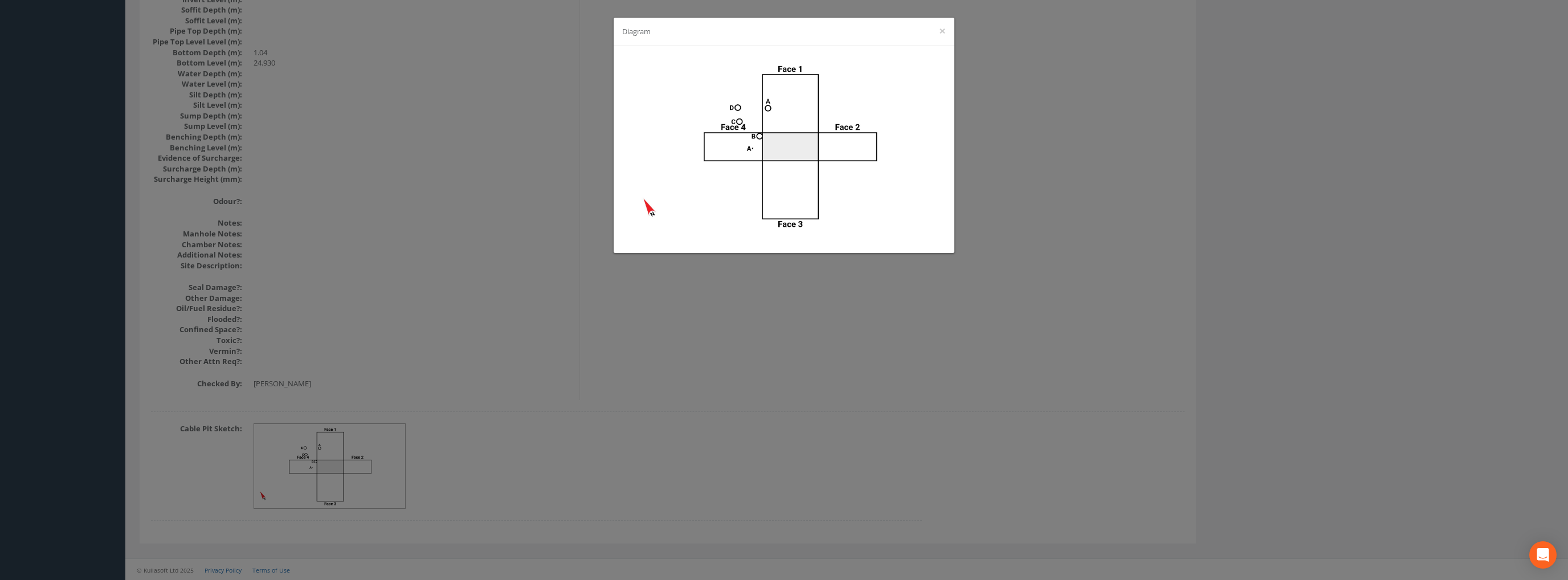
drag, startPoint x: 1127, startPoint y: 148, endPoint x: 1118, endPoint y: 156, distance: 12.0
click at [1126, 149] on div "Diagram ×" at bounding box center [784, 290] width 1568 height 580
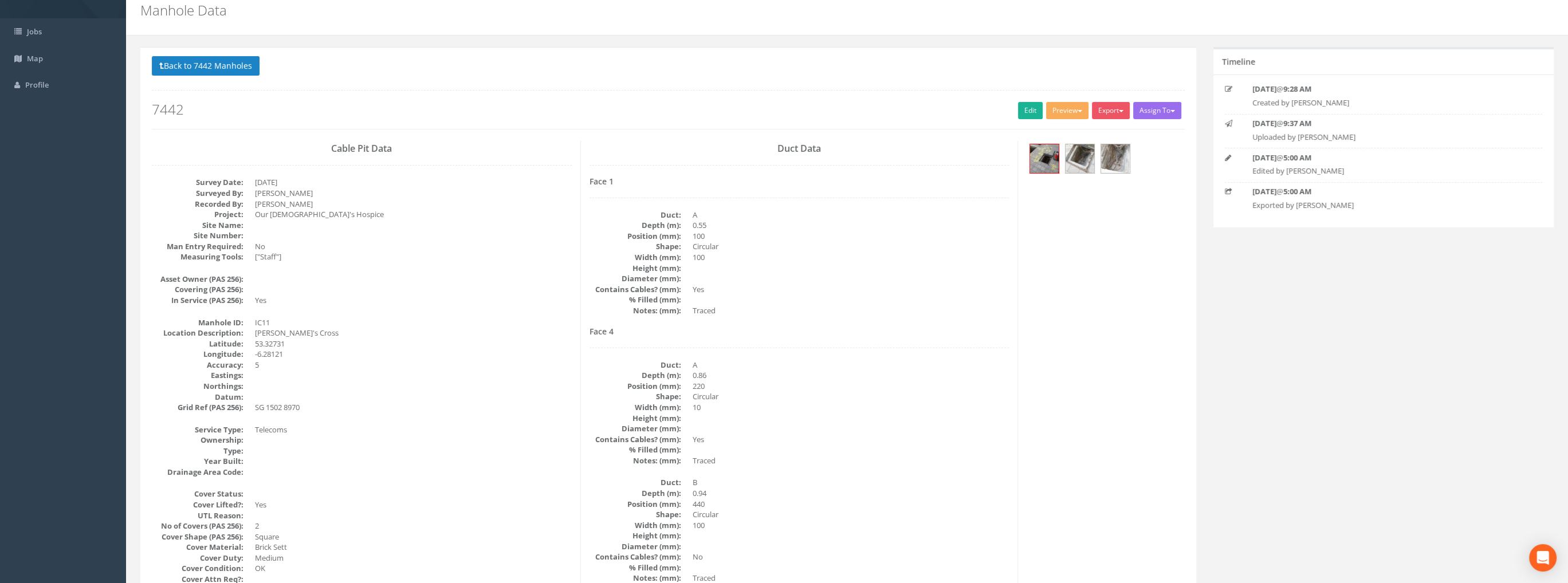
scroll to position [0, 0]
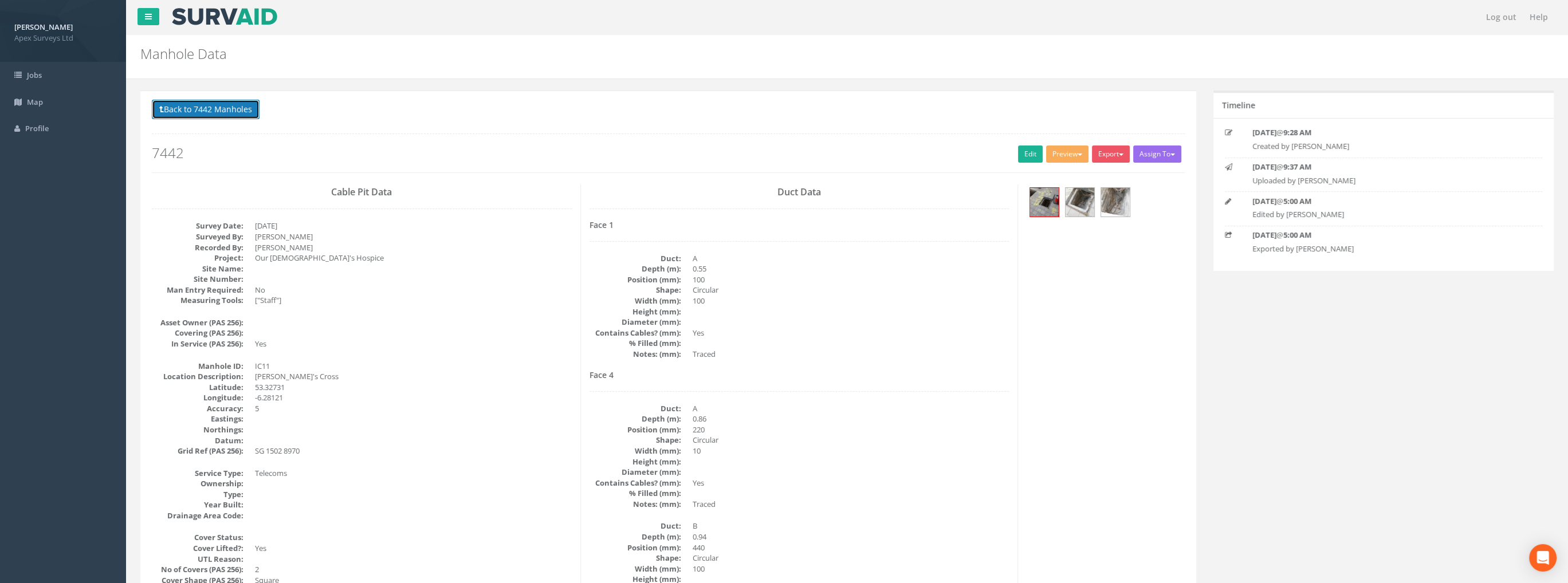
click at [224, 107] on button "Back to 7442 Manholes" at bounding box center [206, 110] width 108 height 20
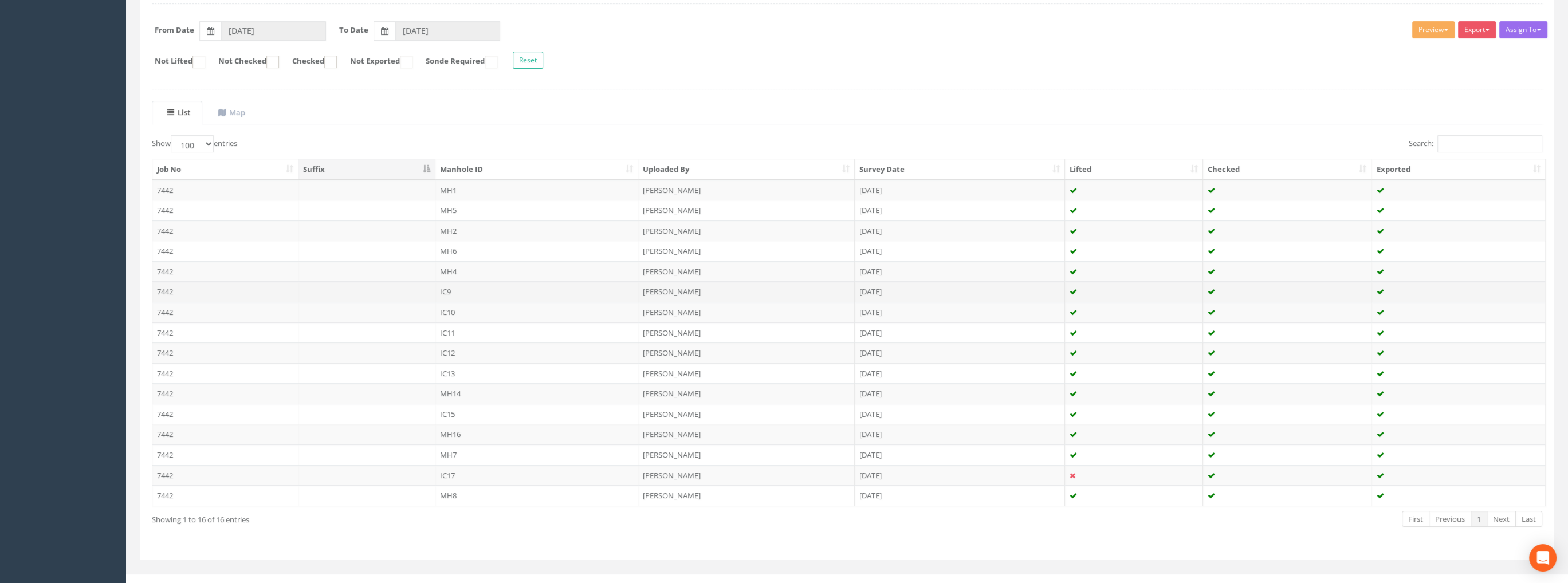
scroll to position [174, 0]
click at [172, 300] on td "7442" at bounding box center [225, 302] width 146 height 21
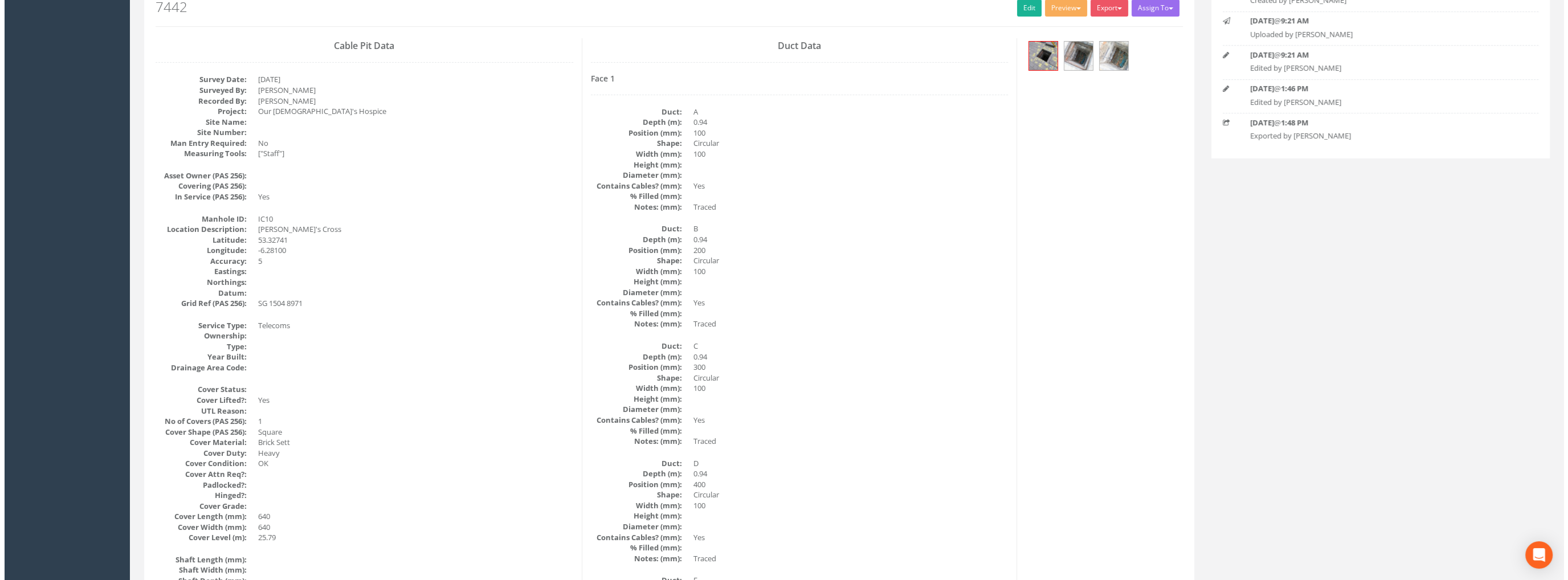
scroll to position [0, 0]
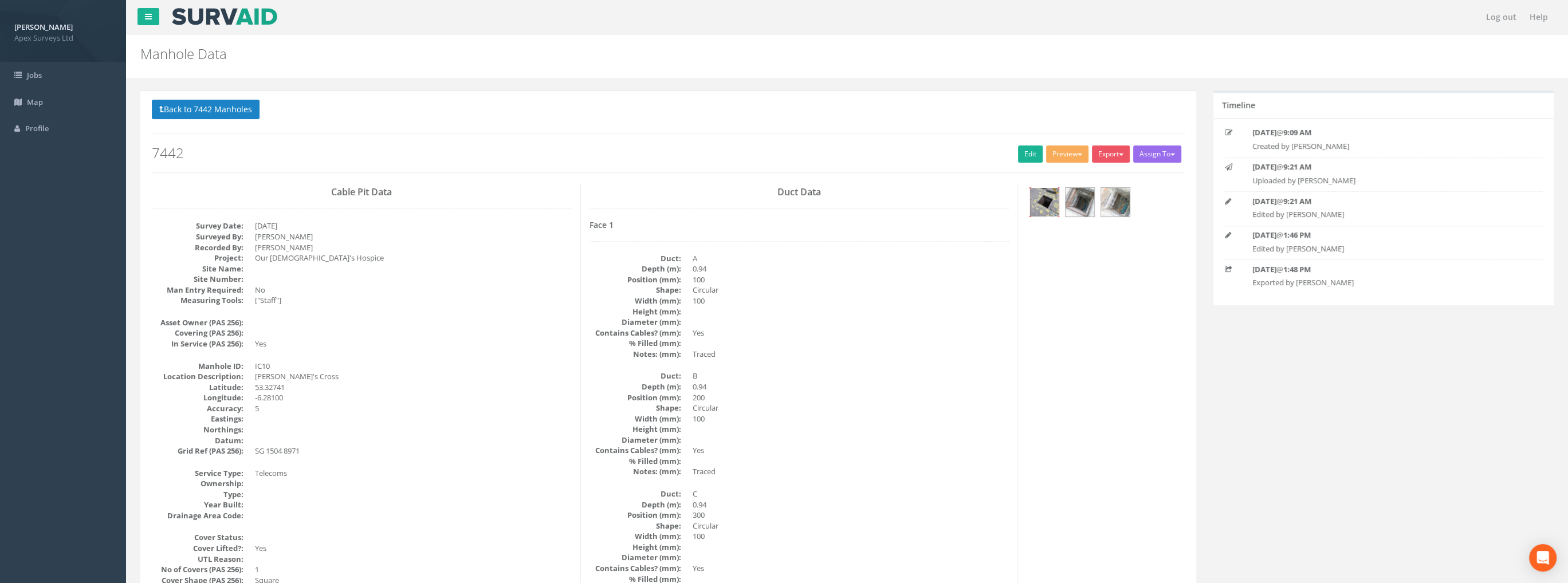
click at [1036, 203] on img at bounding box center [1044, 202] width 29 height 29
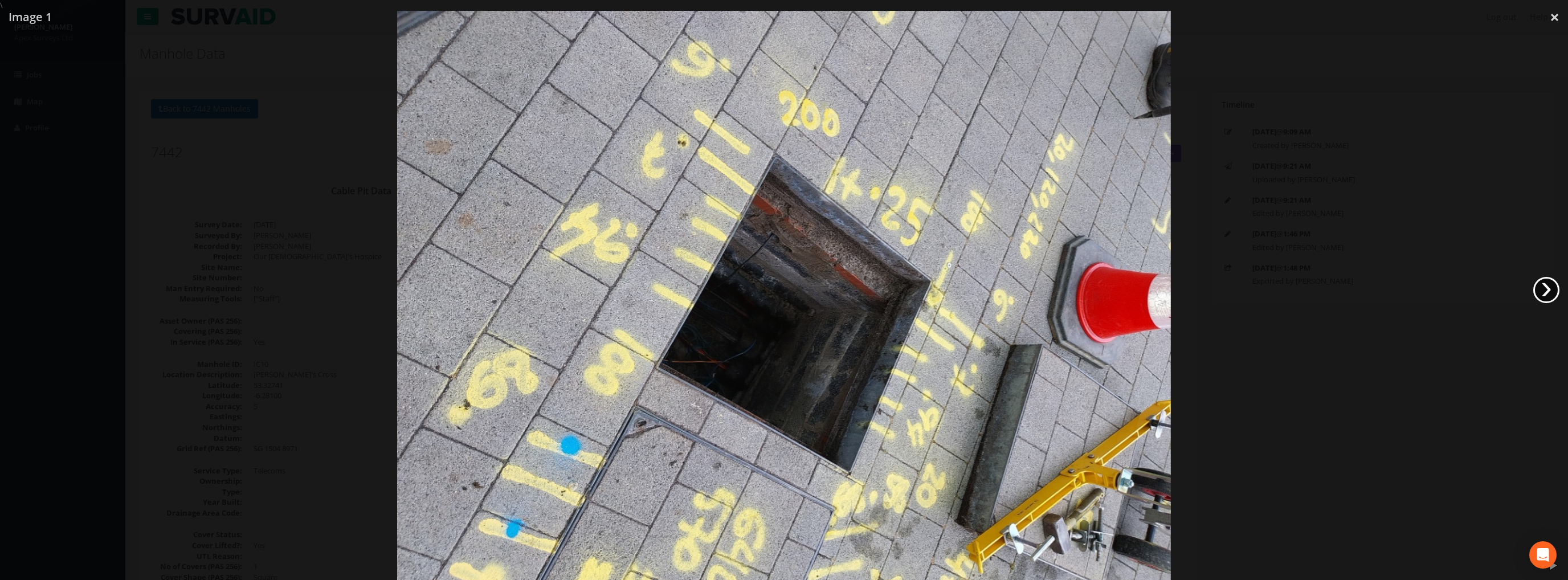
click at [1545, 287] on link "›" at bounding box center [1546, 290] width 26 height 26
